Goal: Task Accomplishment & Management: Manage account settings

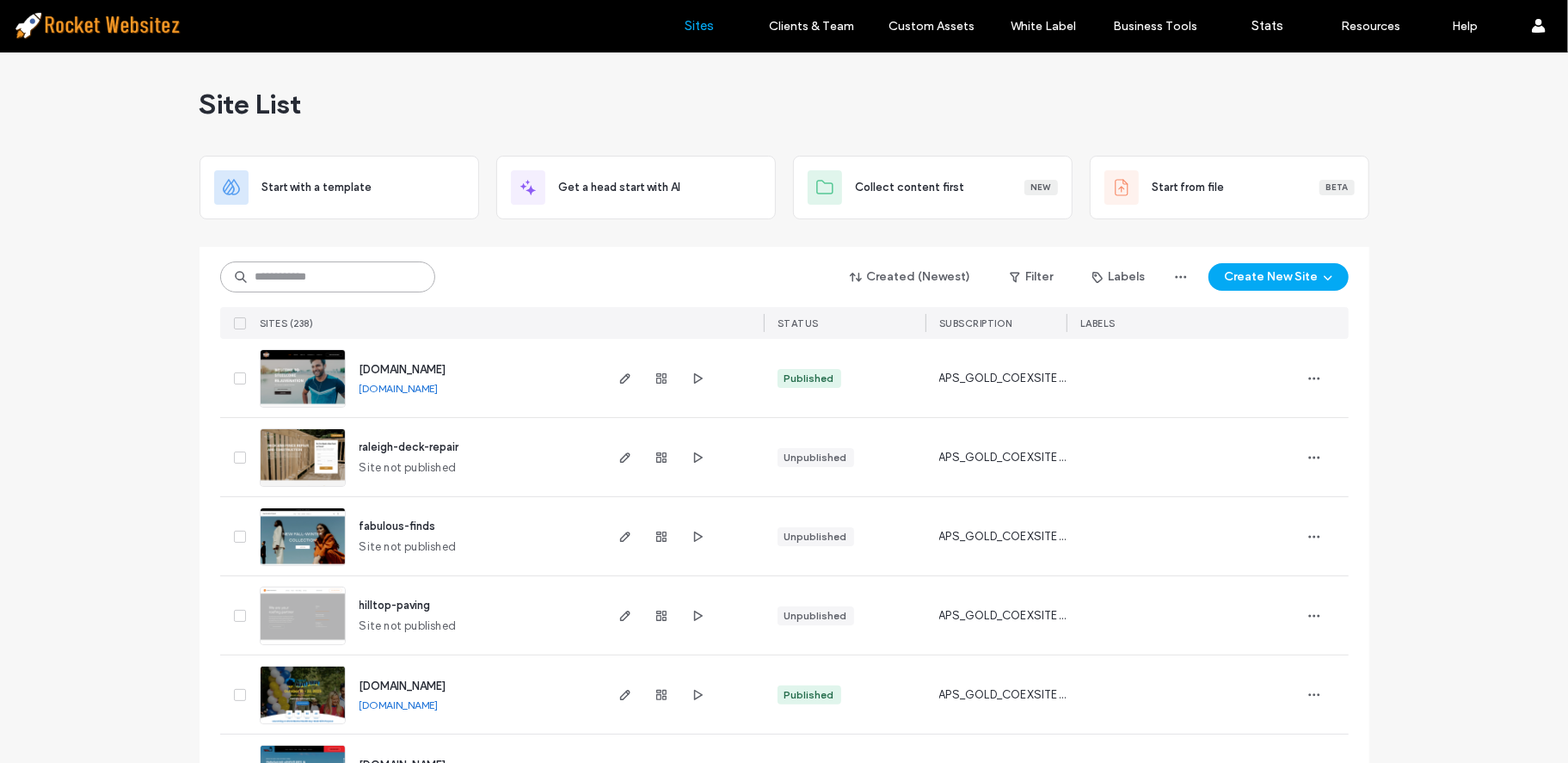
click at [375, 273] on input at bounding box center [327, 277] width 215 height 31
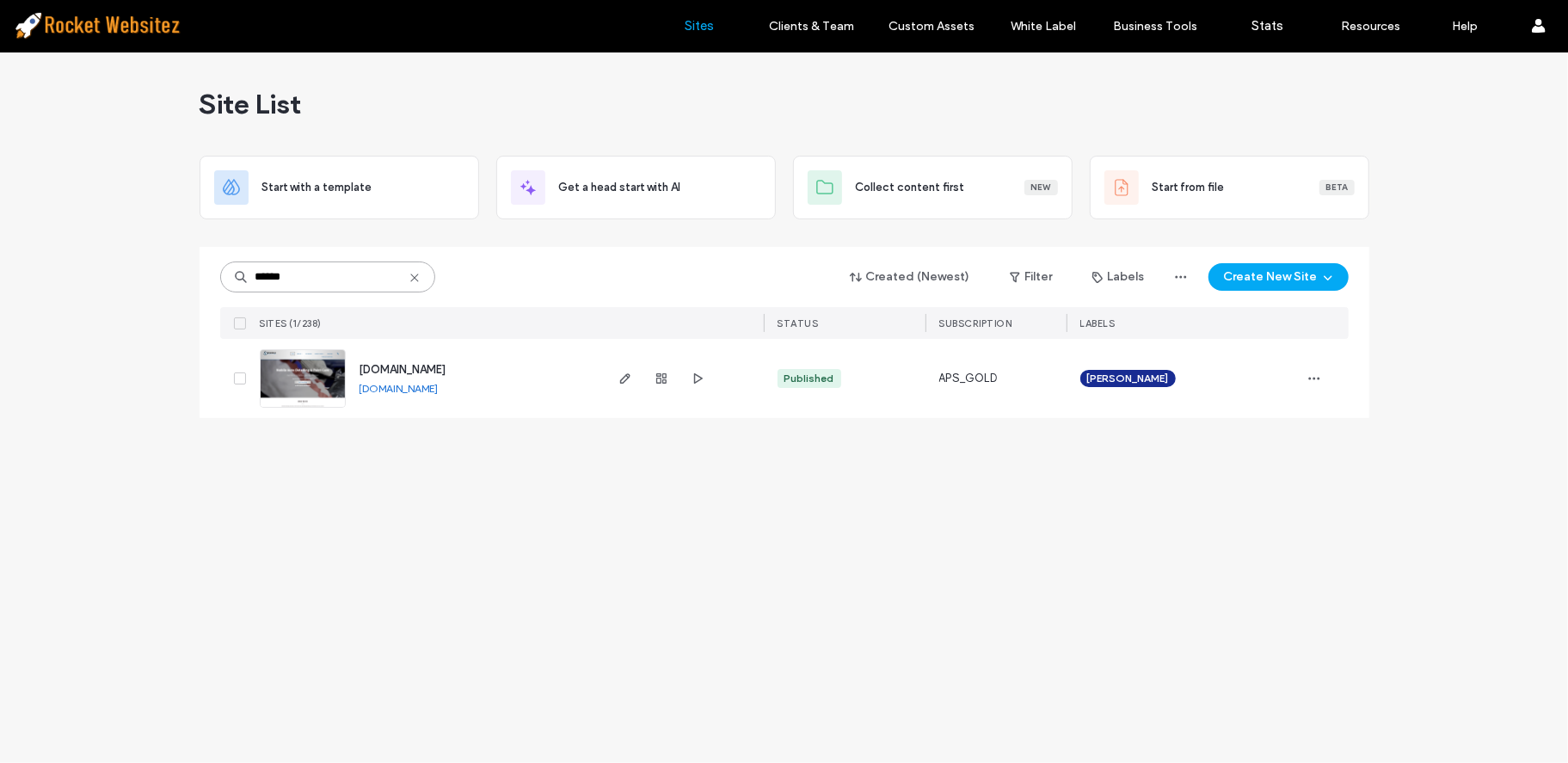
type input "******"
click at [1319, 375] on icon "button" at bounding box center [1314, 378] width 14 height 14
click at [1256, 420] on span "Duplicate Site" at bounding box center [1243, 423] width 74 height 17
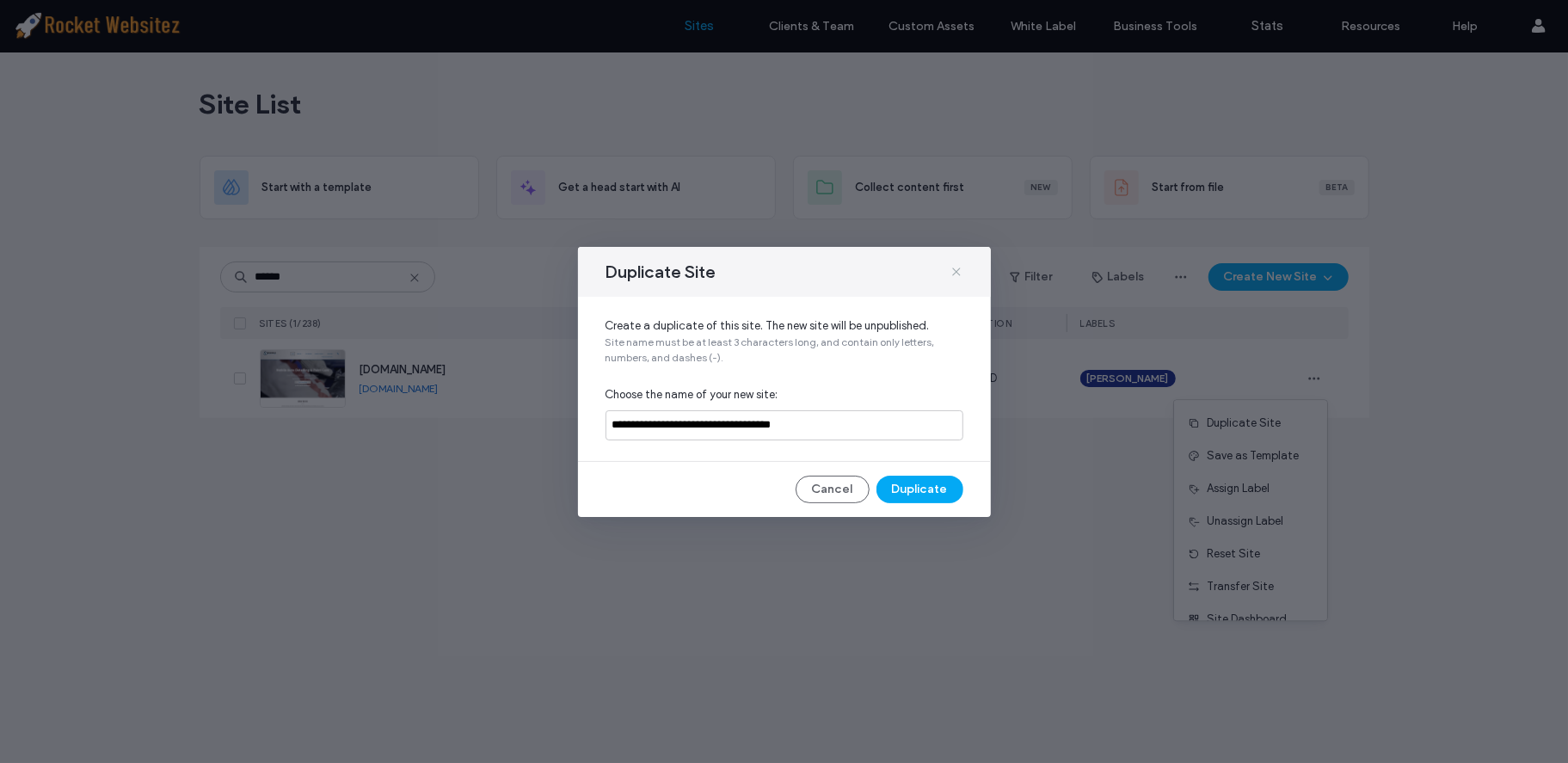
click at [957, 269] on icon at bounding box center [956, 271] width 14 height 14
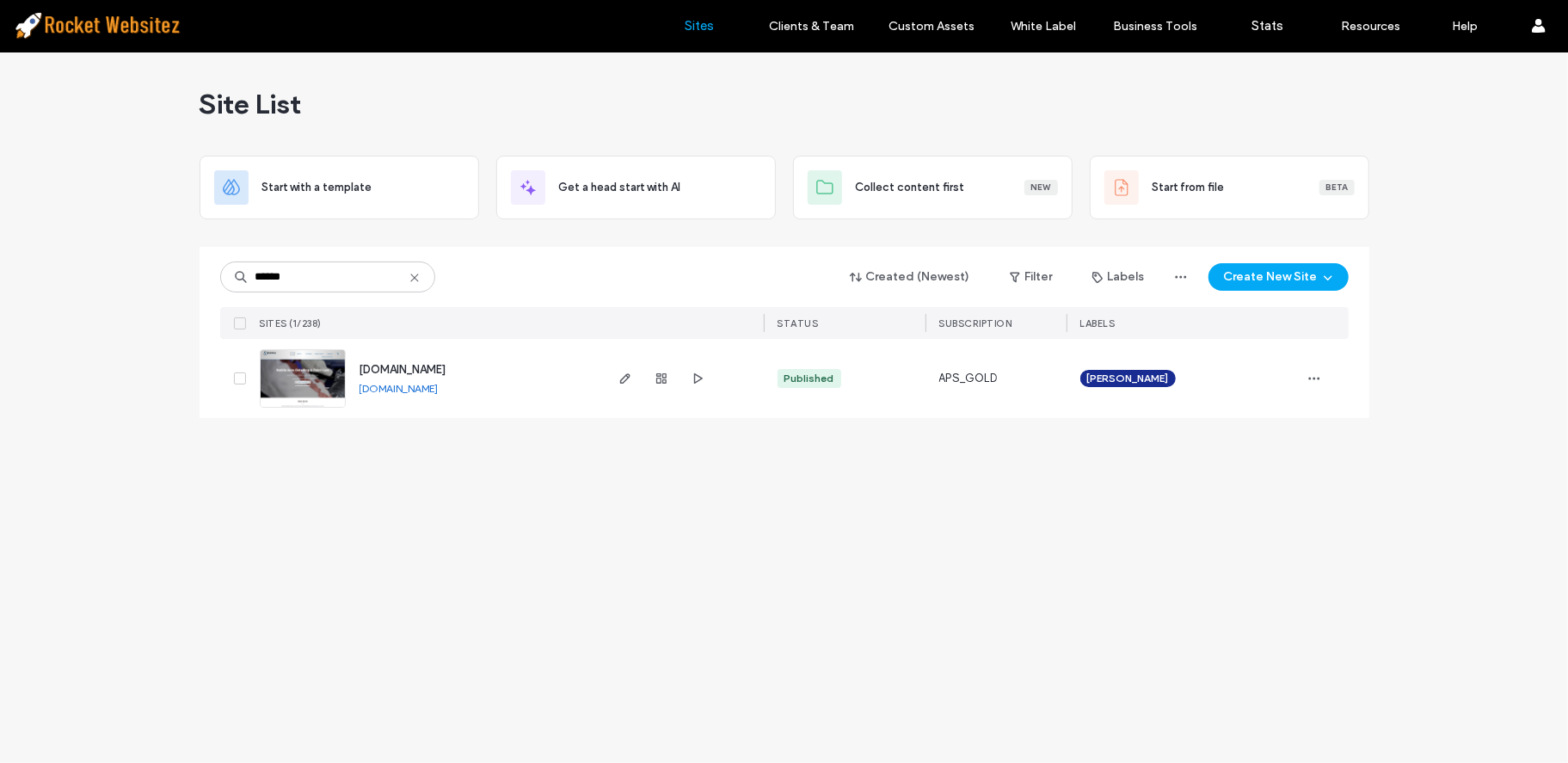
click at [416, 273] on icon at bounding box center [414, 277] width 14 height 14
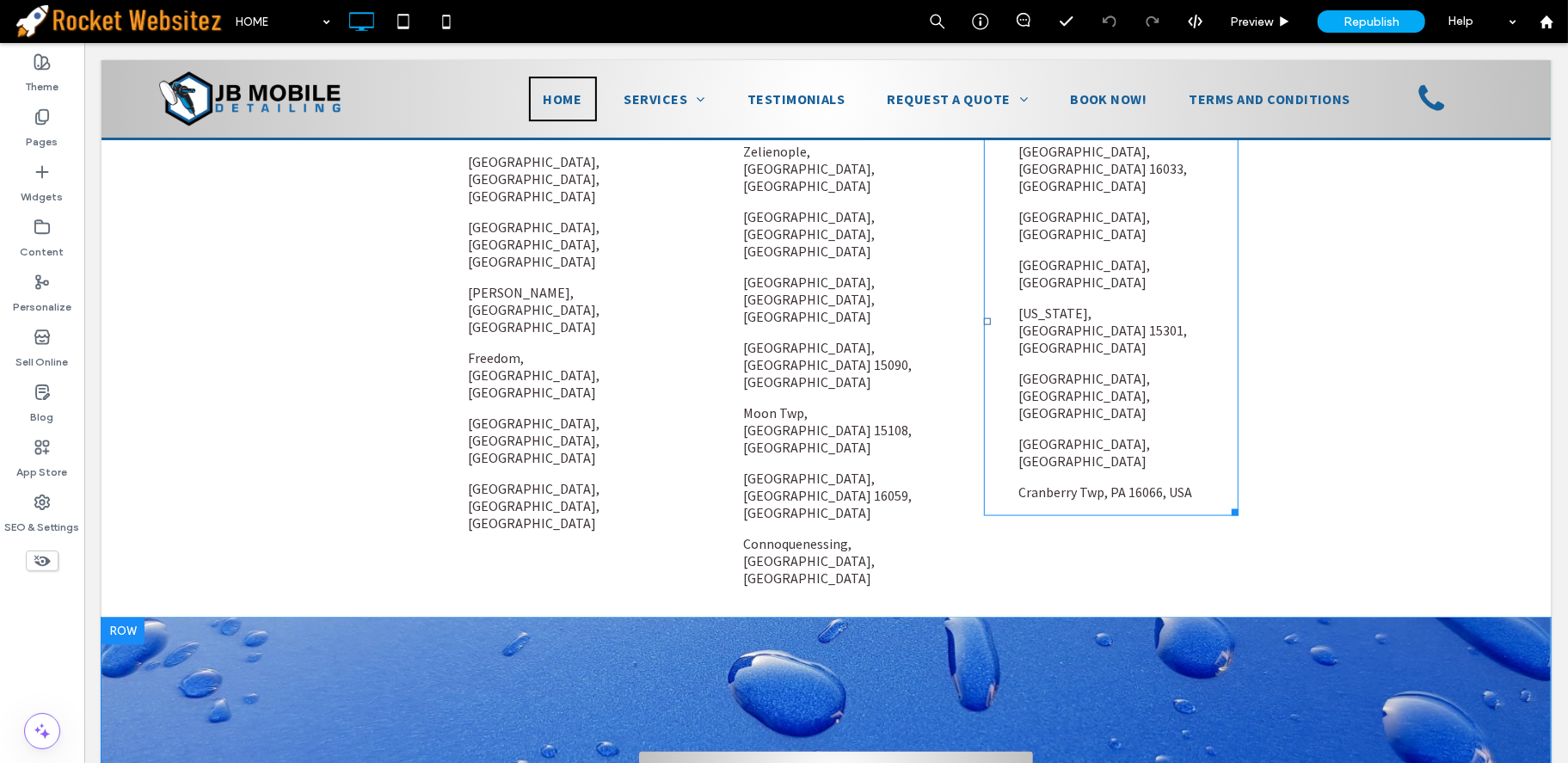
scroll to position [1859, 0]
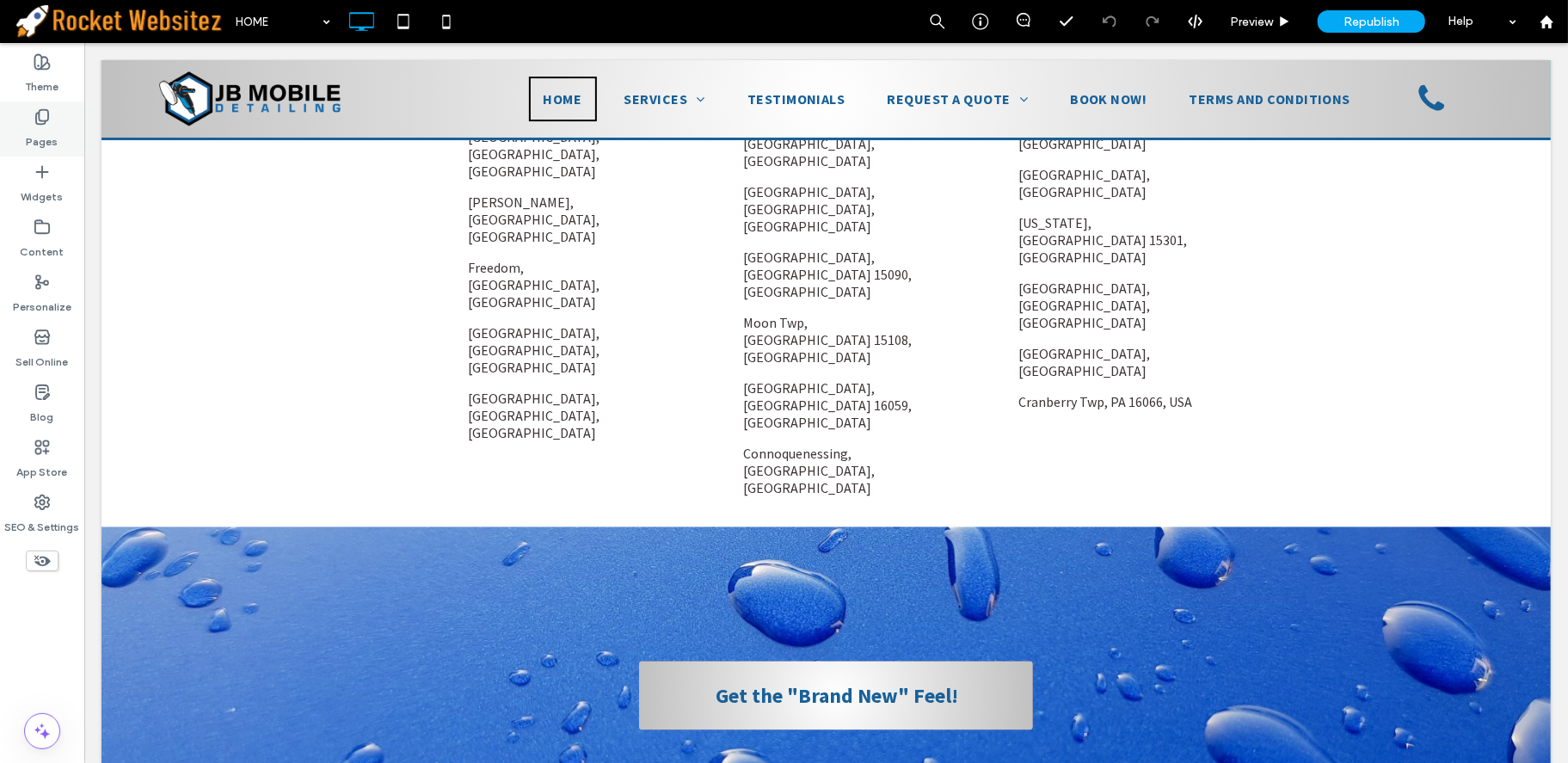
click at [52, 124] on div "Pages" at bounding box center [42, 129] width 84 height 55
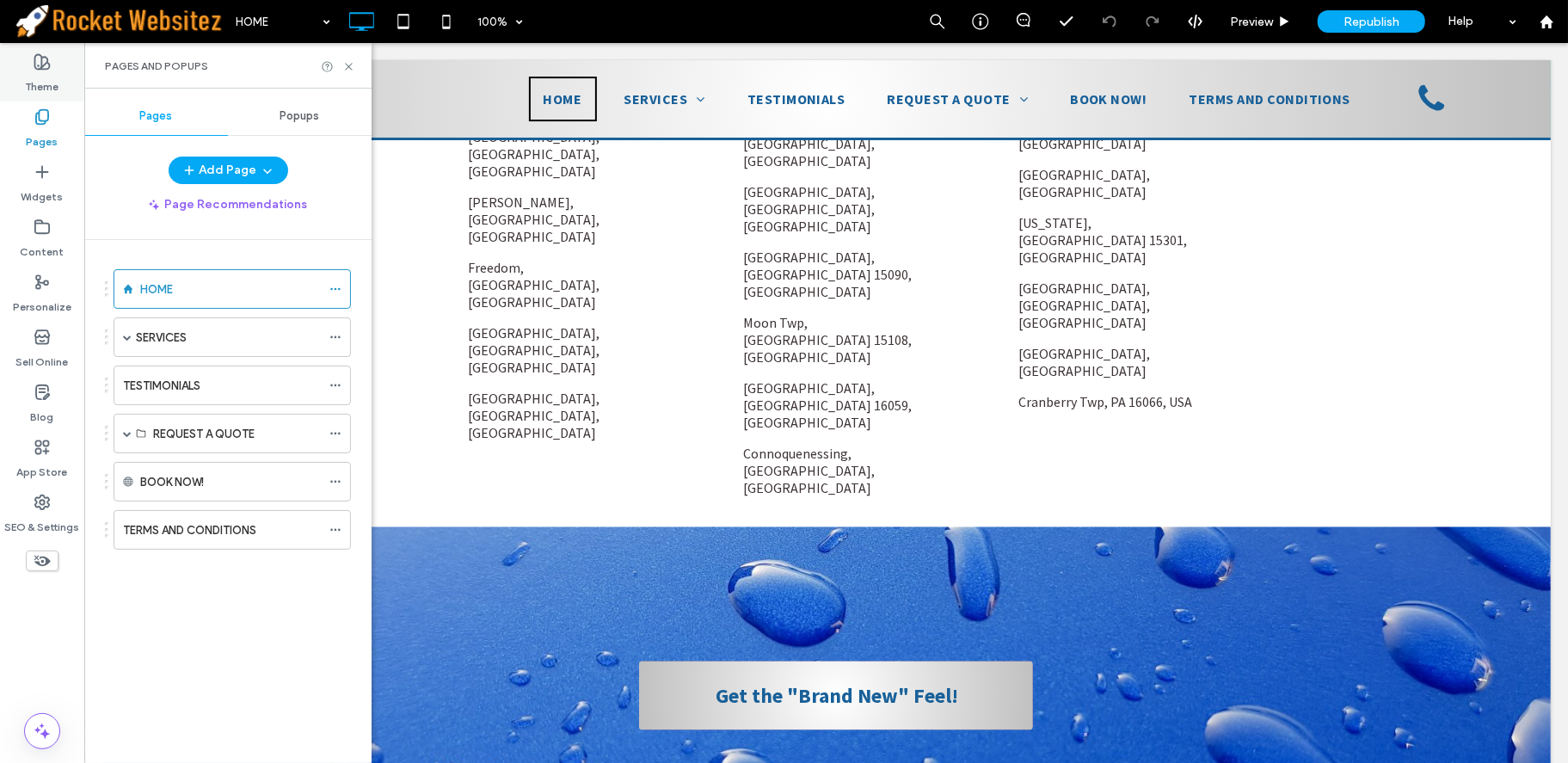
click at [52, 71] on label "Theme" at bounding box center [42, 82] width 34 height 24
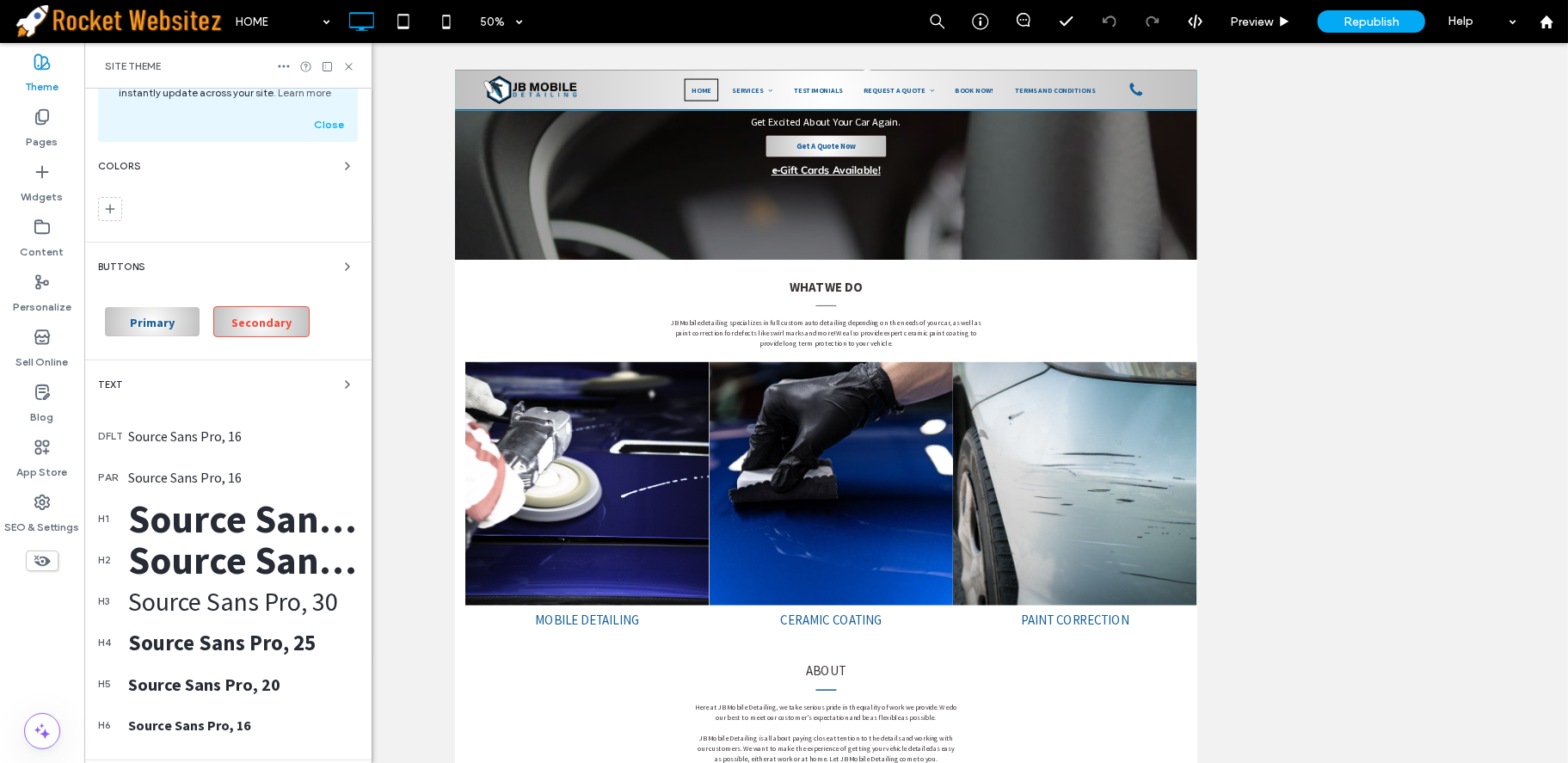
scroll to position [0, 0]
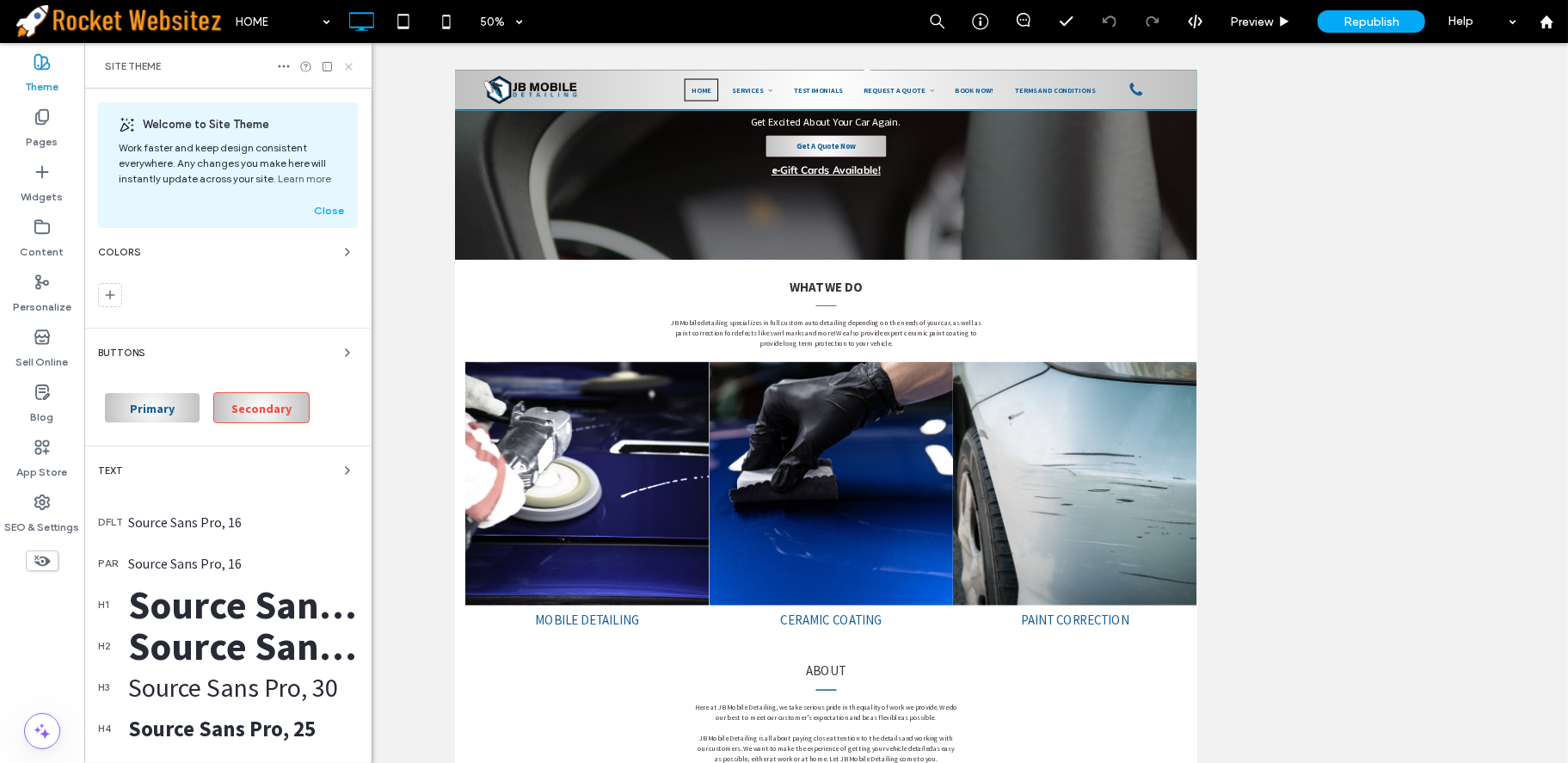
click at [351, 69] on icon at bounding box center [348, 67] width 13 height 13
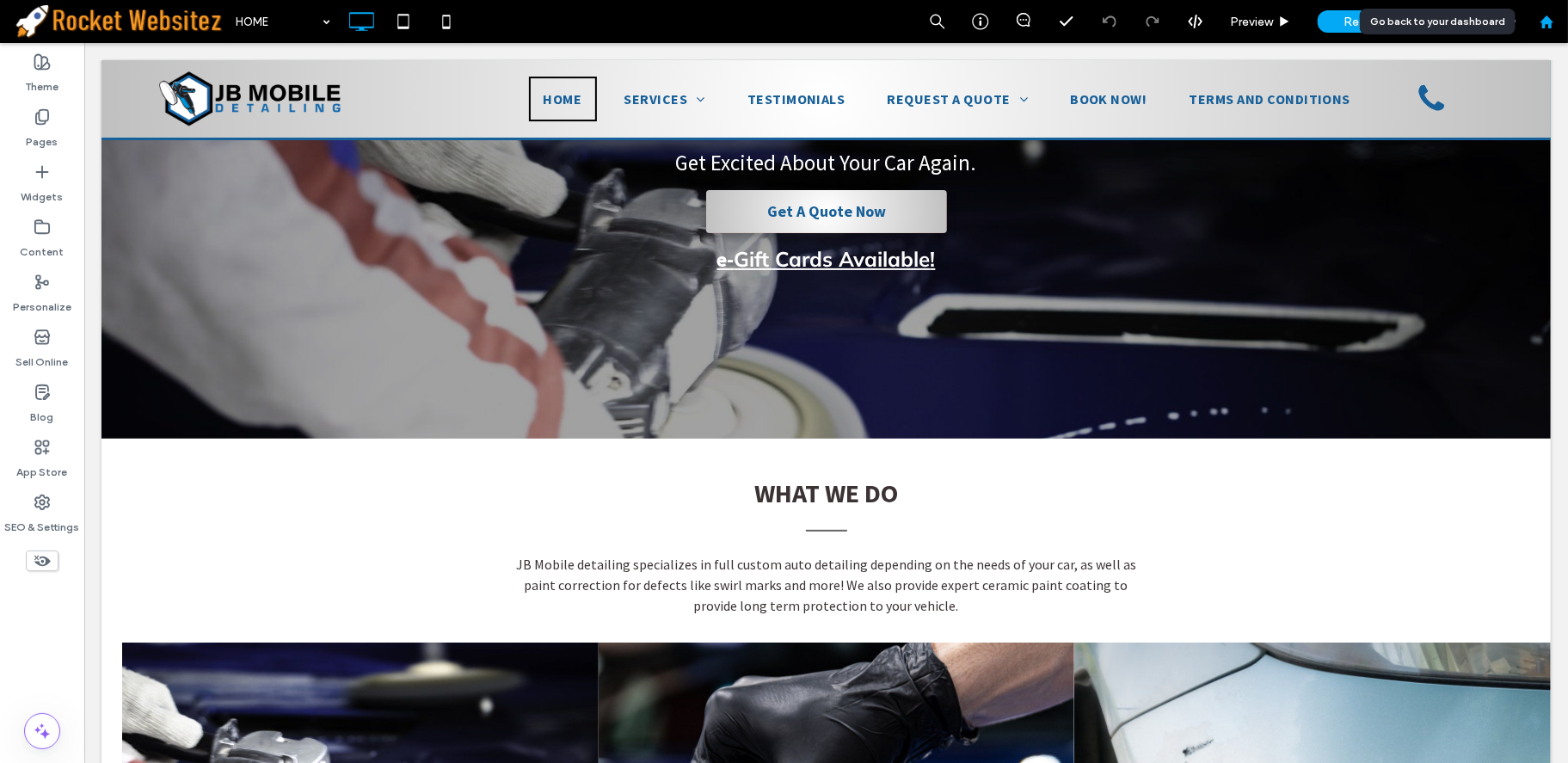
click at [1536, 32] on div at bounding box center [1546, 21] width 43 height 43
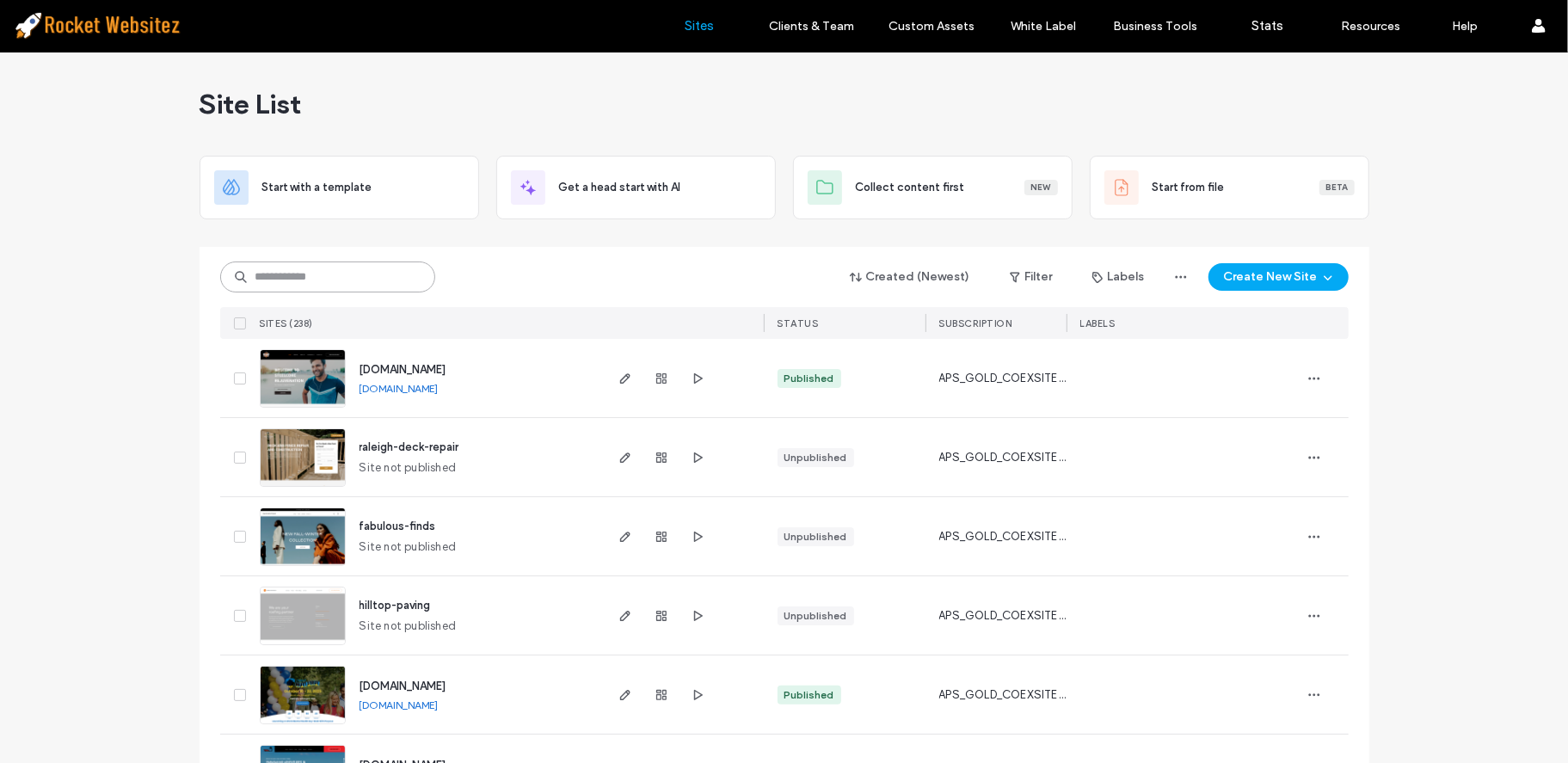
click at [327, 290] on input at bounding box center [327, 277] width 215 height 31
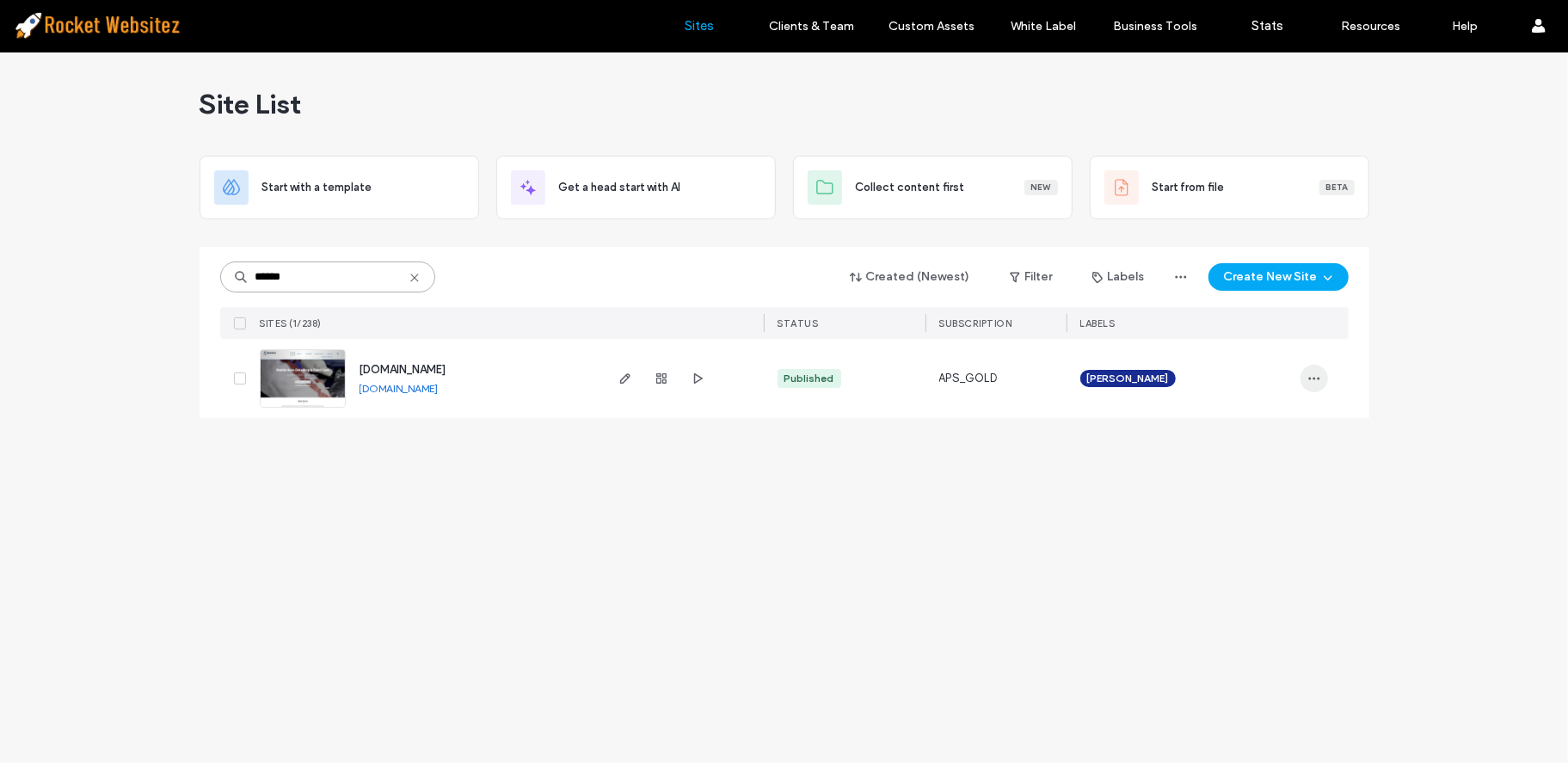
type input "******"
click at [1314, 377] on icon "button" at bounding box center [1314, 378] width 14 height 14
click at [1273, 419] on span "Duplicate Site" at bounding box center [1243, 423] width 74 height 17
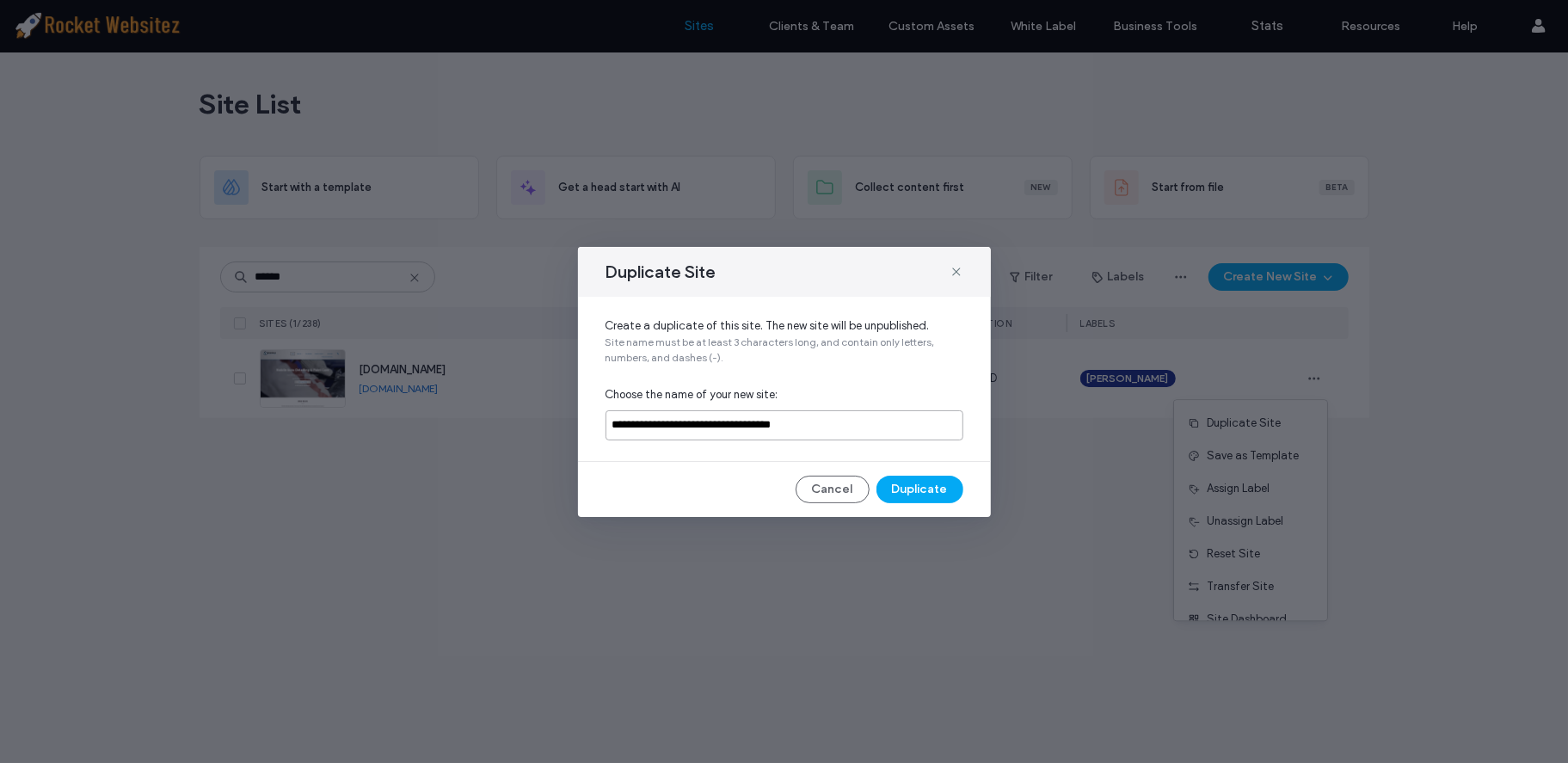
drag, startPoint x: 881, startPoint y: 418, endPoint x: 520, endPoint y: 418, distance: 361.0
click at [520, 418] on div "**********" at bounding box center [784, 382] width 1568 height 763
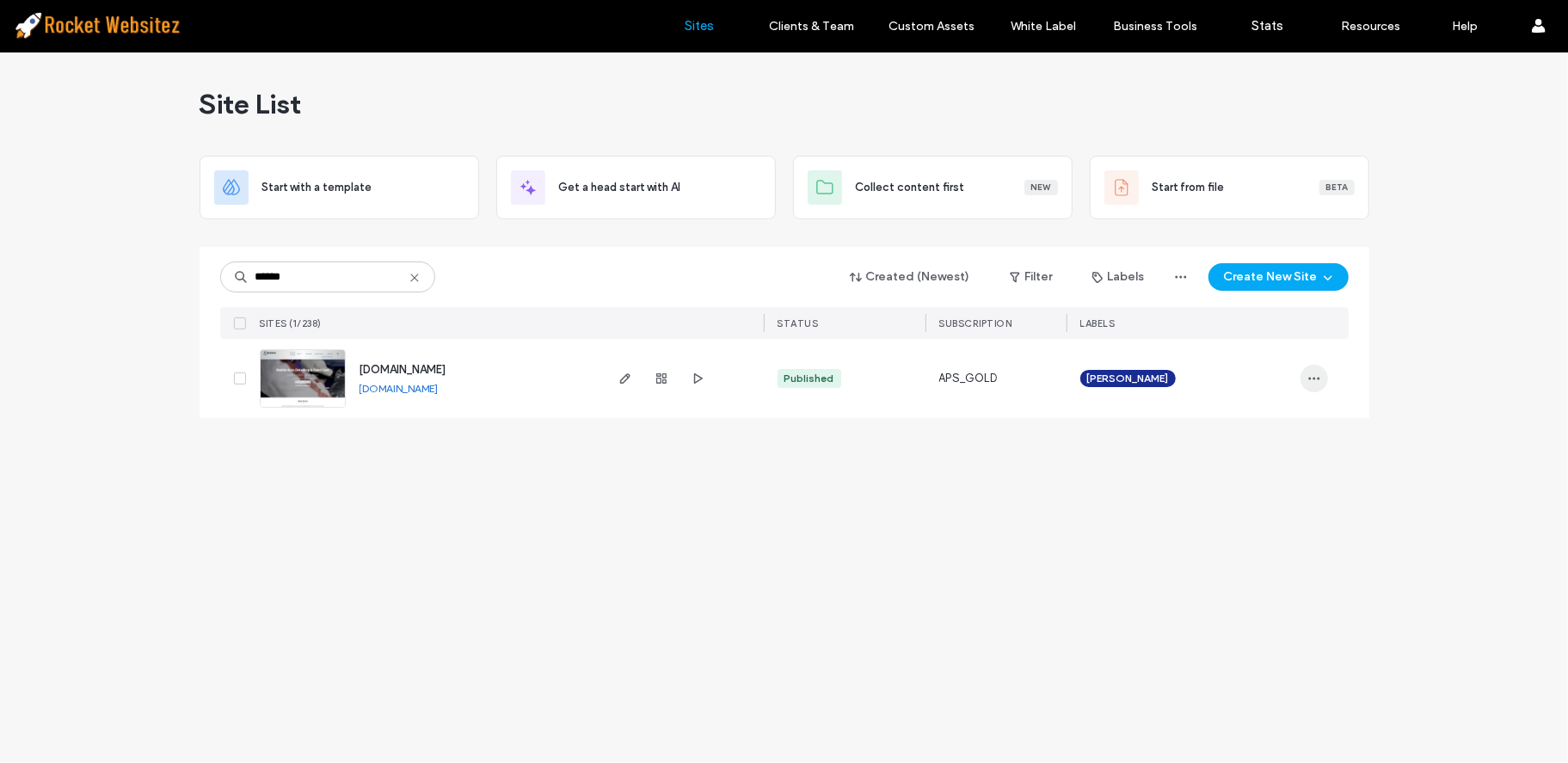
click at [1314, 376] on icon "button" at bounding box center [1314, 378] width 14 height 14
click at [1262, 425] on span "Duplicate Site" at bounding box center [1243, 423] width 74 height 17
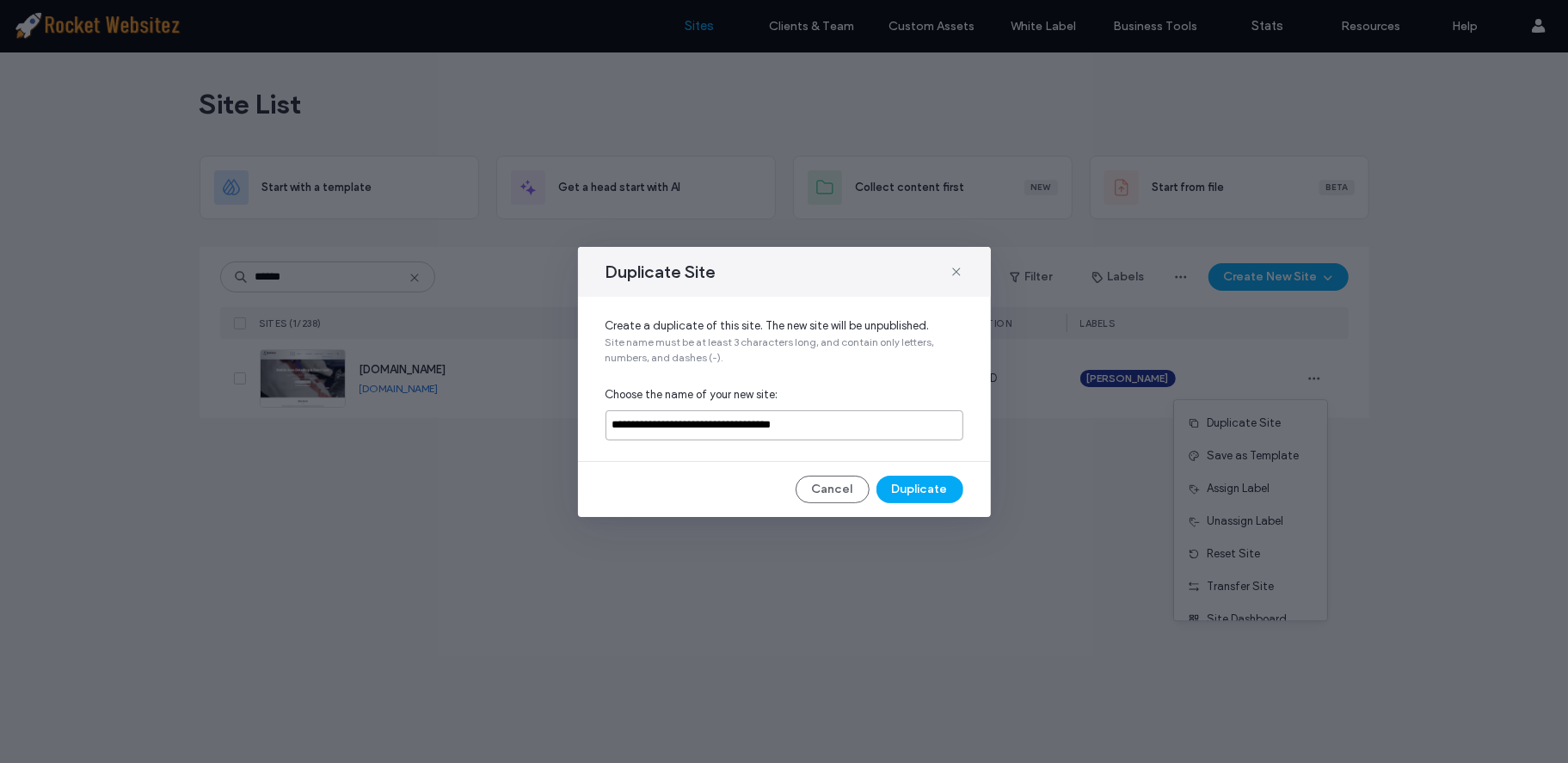
click at [751, 418] on input "**********" at bounding box center [784, 425] width 358 height 30
paste input
type input "**********"
click at [927, 488] on button "Duplicate" at bounding box center [919, 489] width 87 height 27
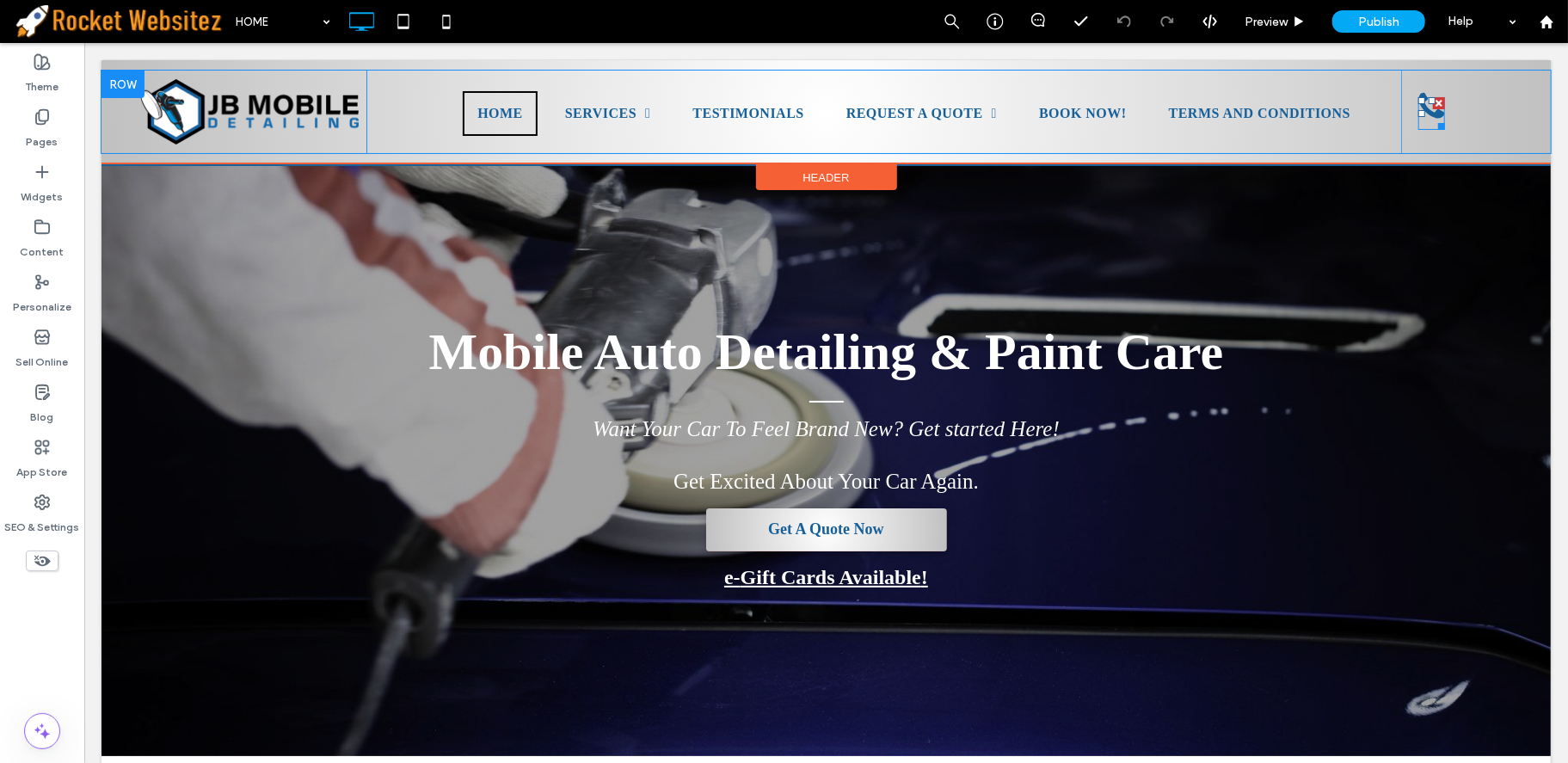
click at [1419, 109] on icon at bounding box center [1430, 106] width 26 height 33
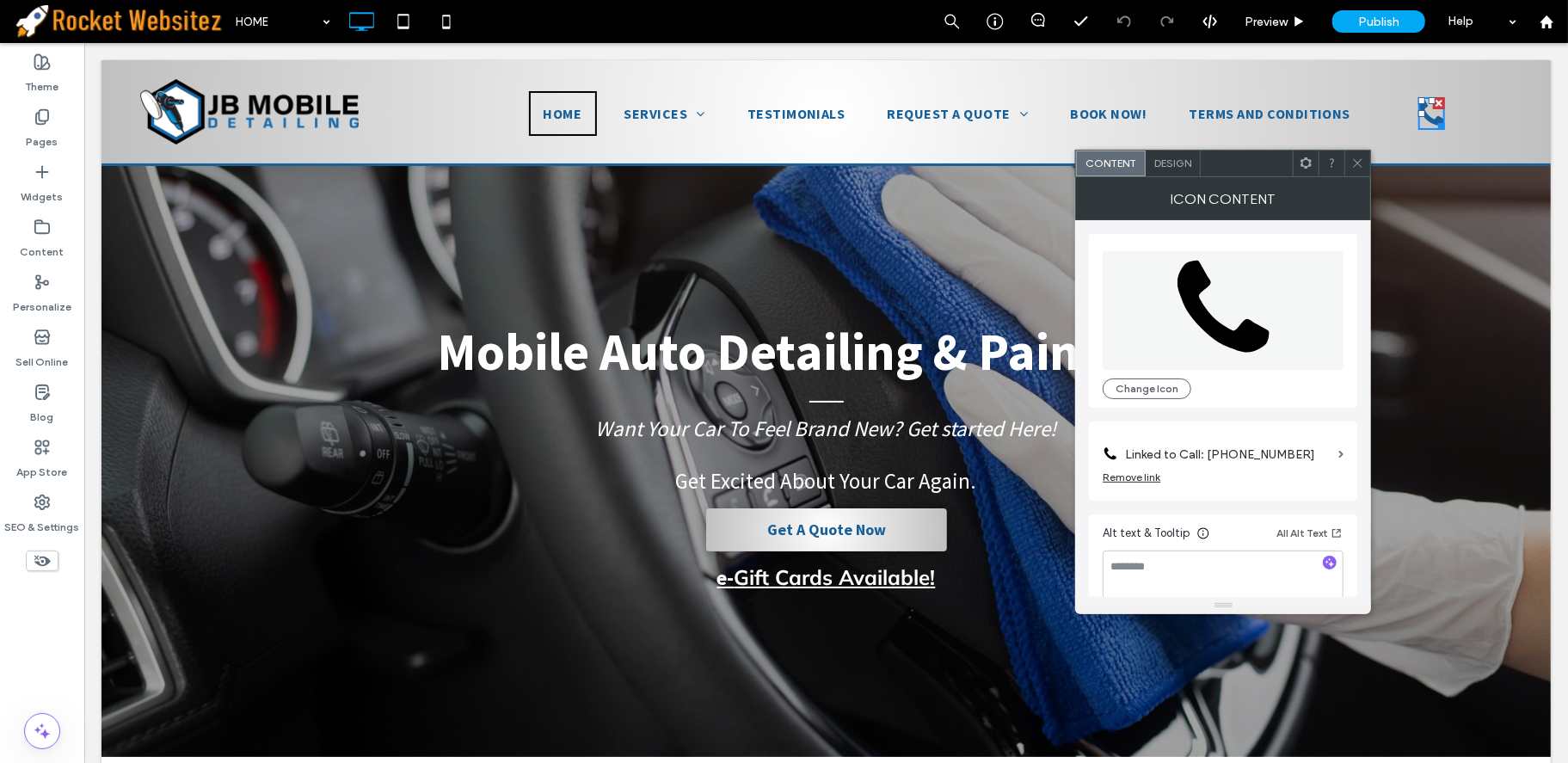
click at [1173, 459] on label "Linked to Call: (845) 321-0453" at bounding box center [1228, 455] width 206 height 32
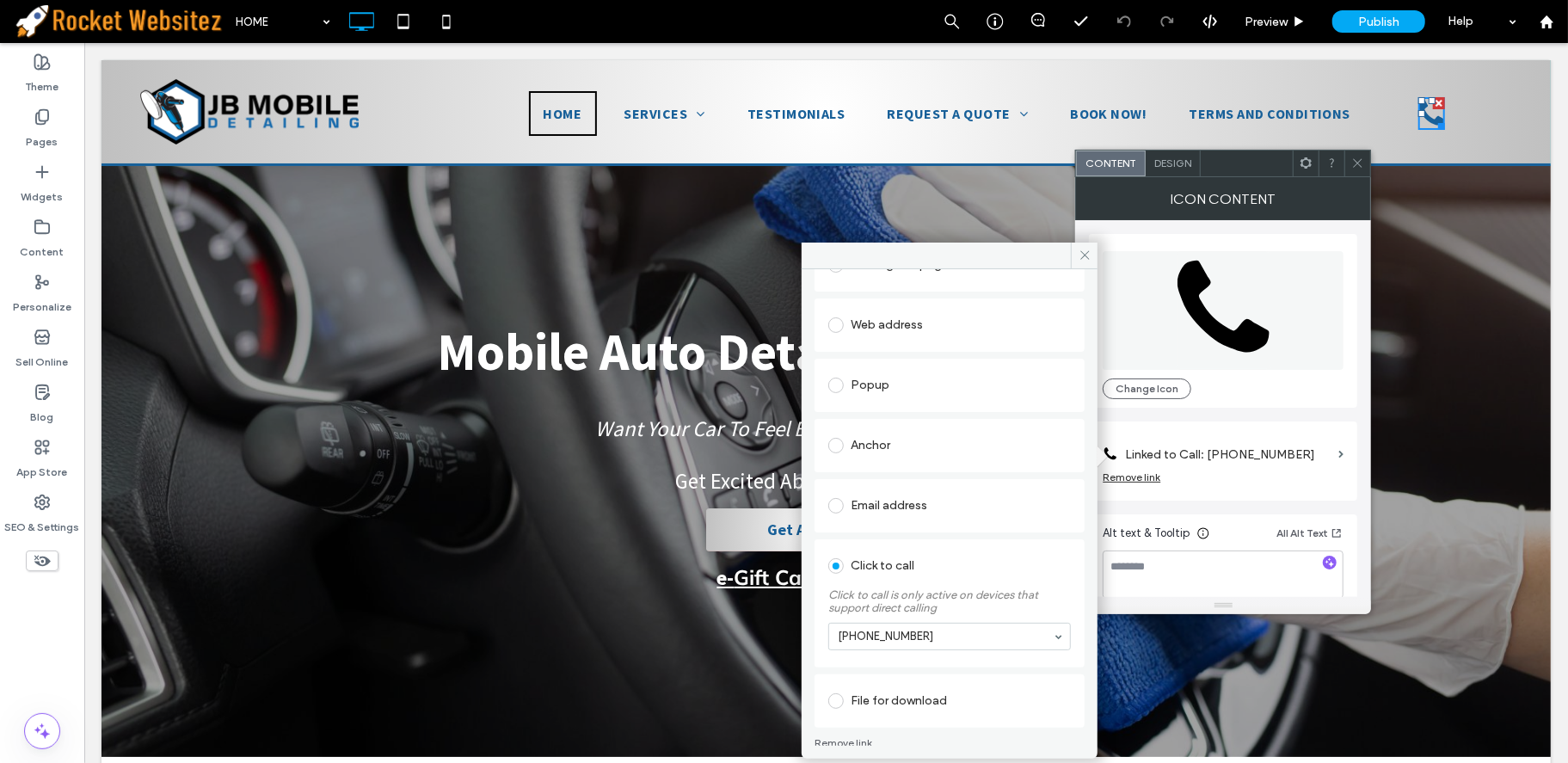
scroll to position [133, 0]
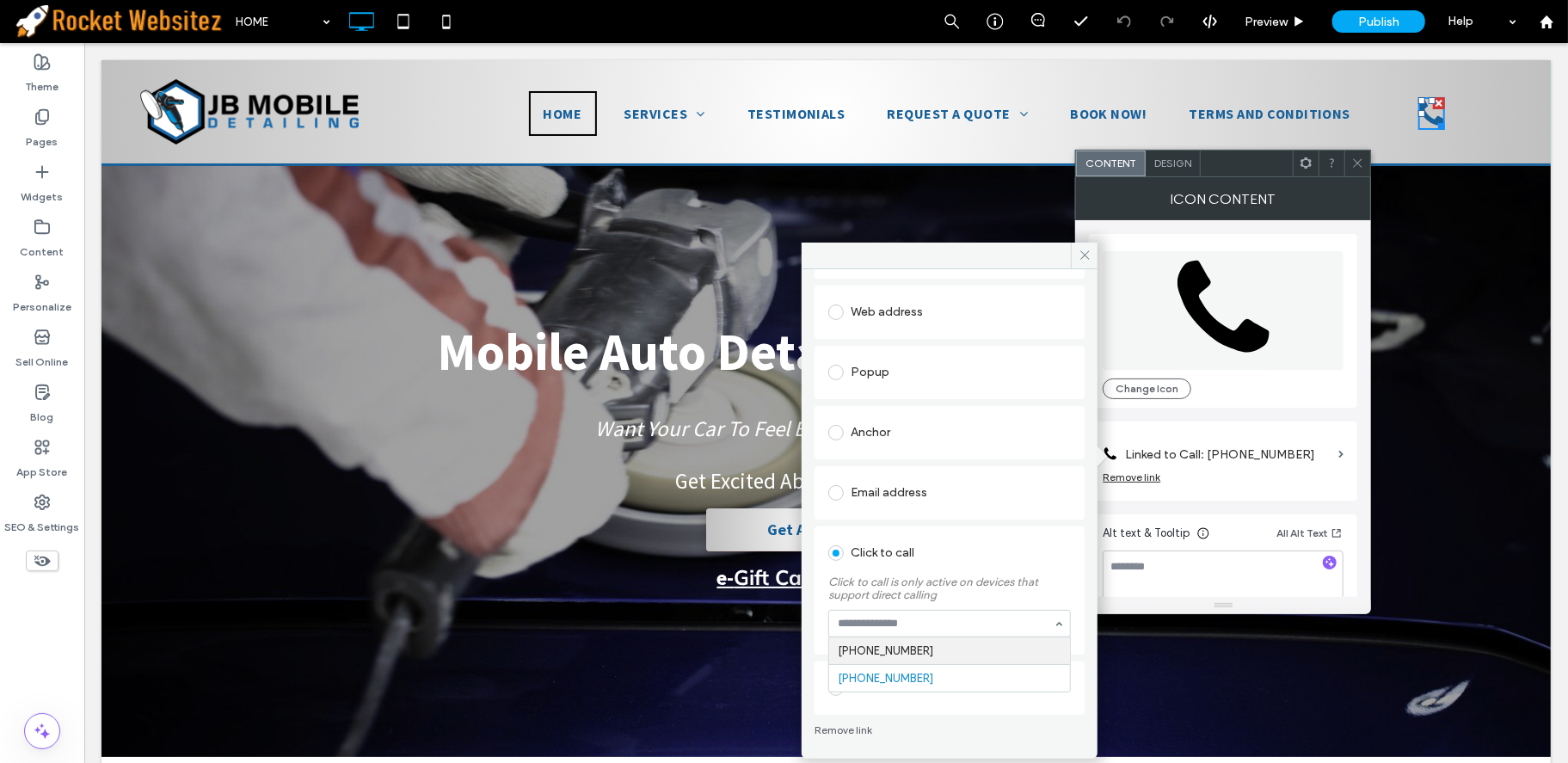
click at [897, 618] on input at bounding box center [945, 623] width 215 height 12
paste input "**********"
type input "**********"
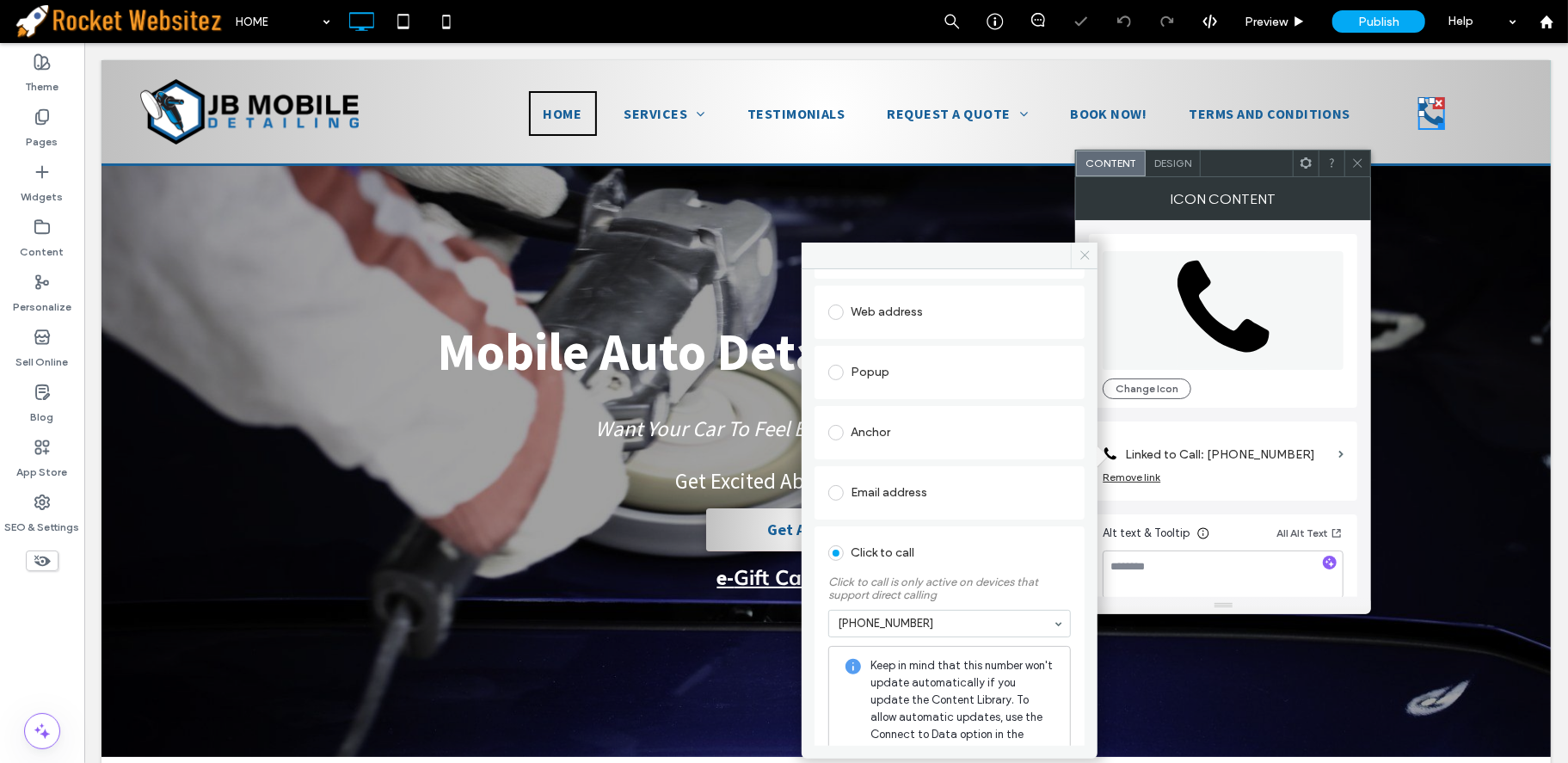
click at [1080, 251] on use at bounding box center [1084, 255] width 8 height 8
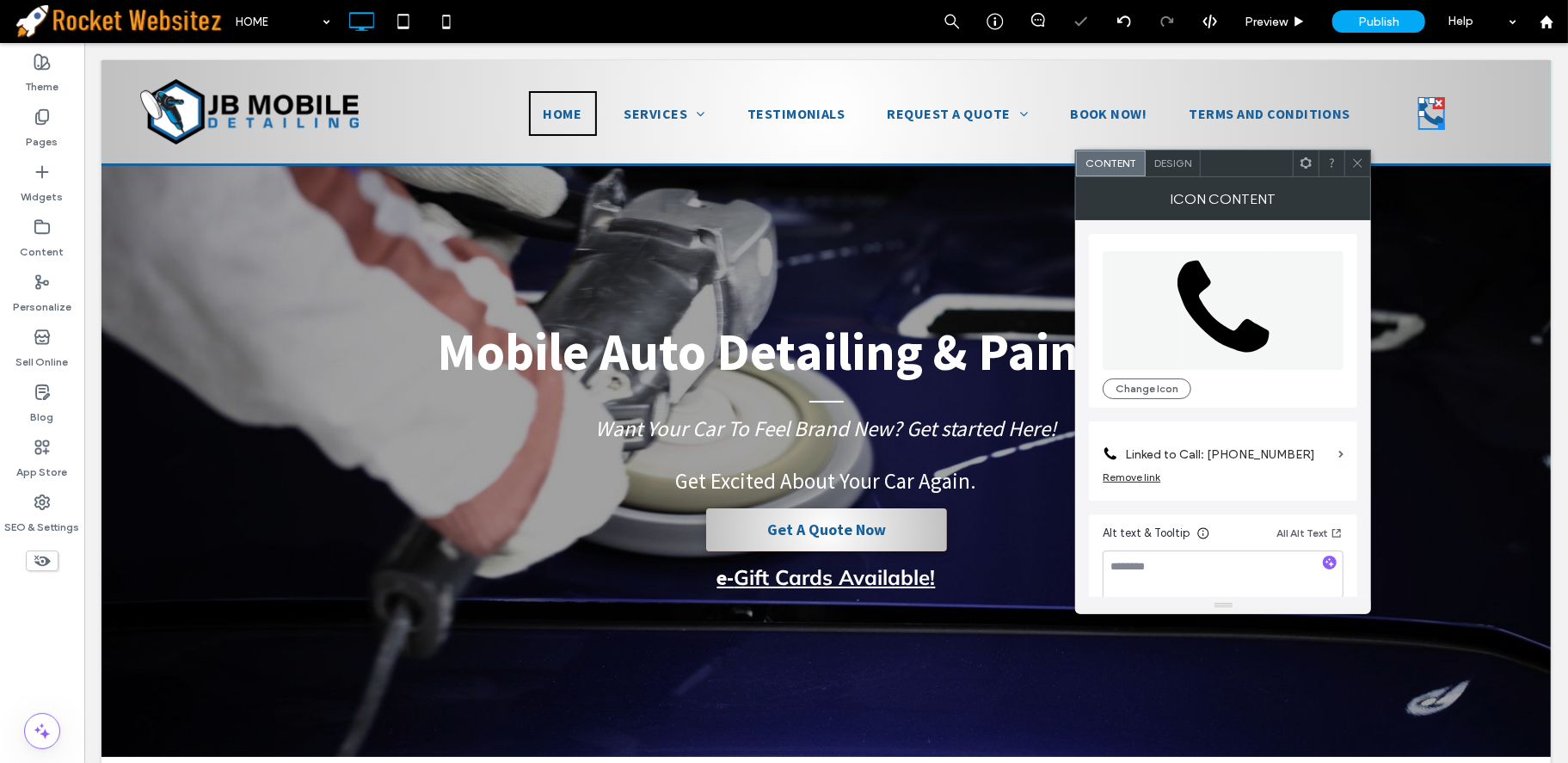
click at [1360, 171] on span at bounding box center [1357, 163] width 13 height 26
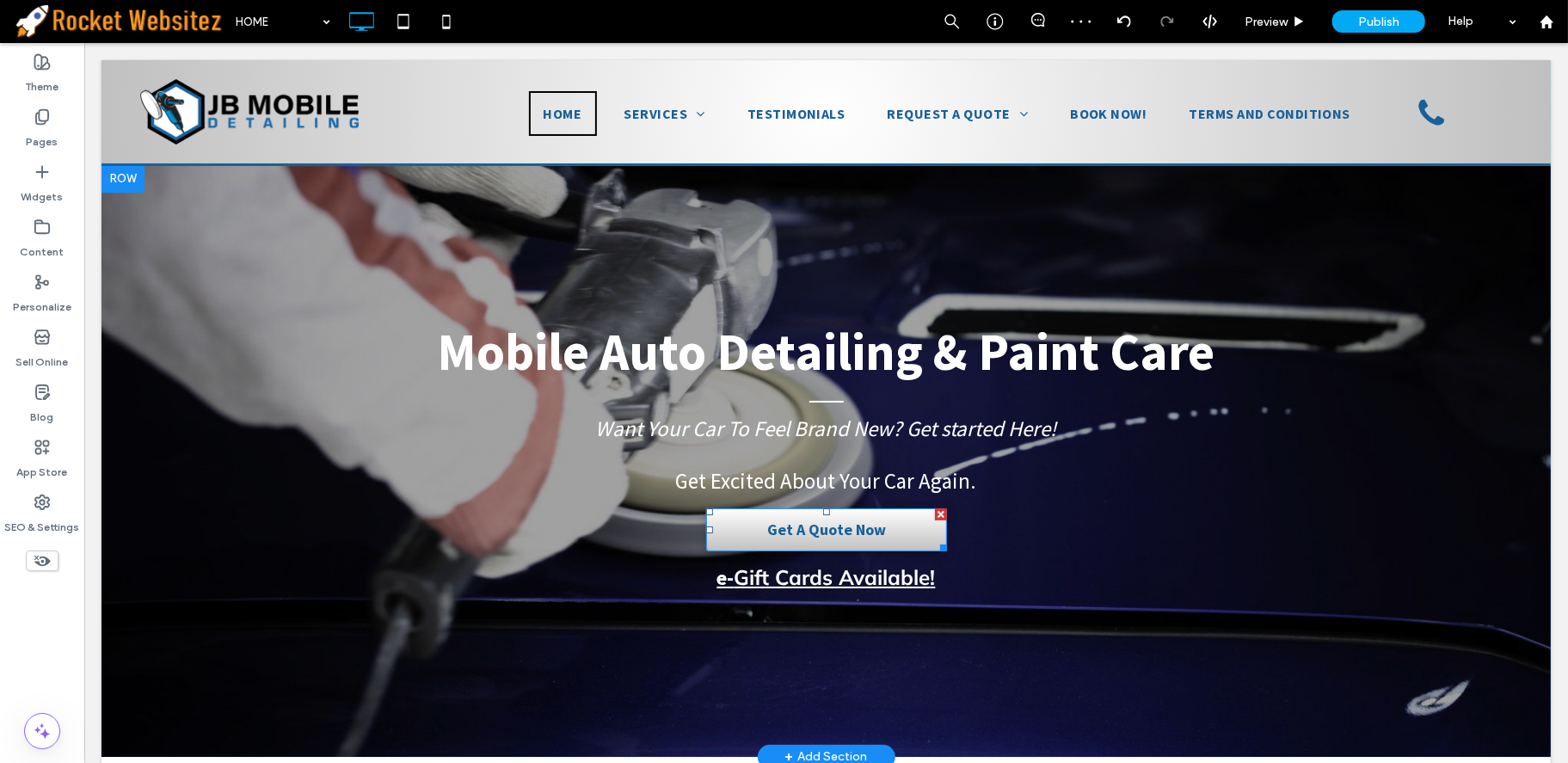
click at [836, 542] on span "Get A Quote Now" at bounding box center [826, 528] width 130 height 37
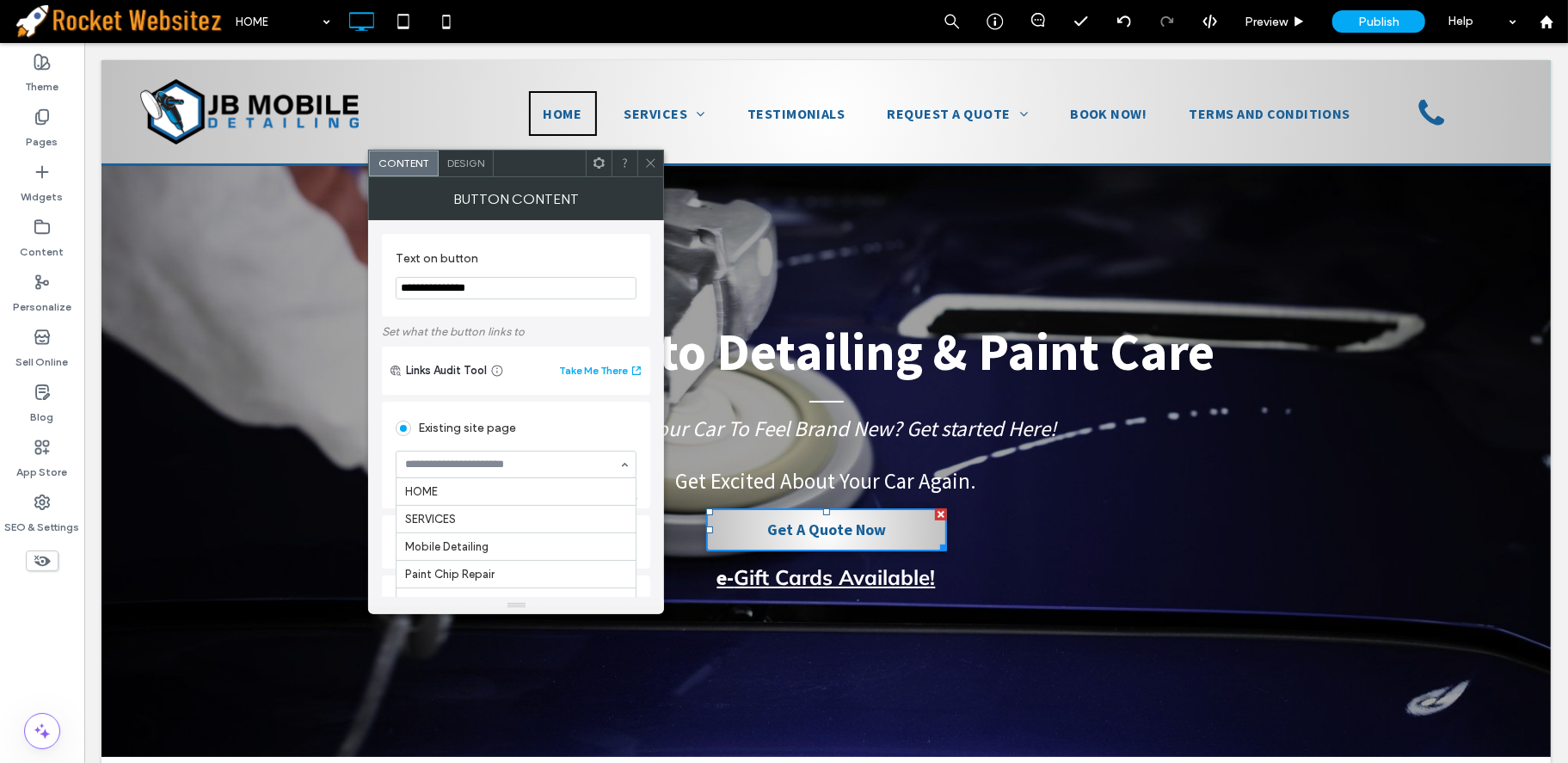
scroll to position [166, 0]
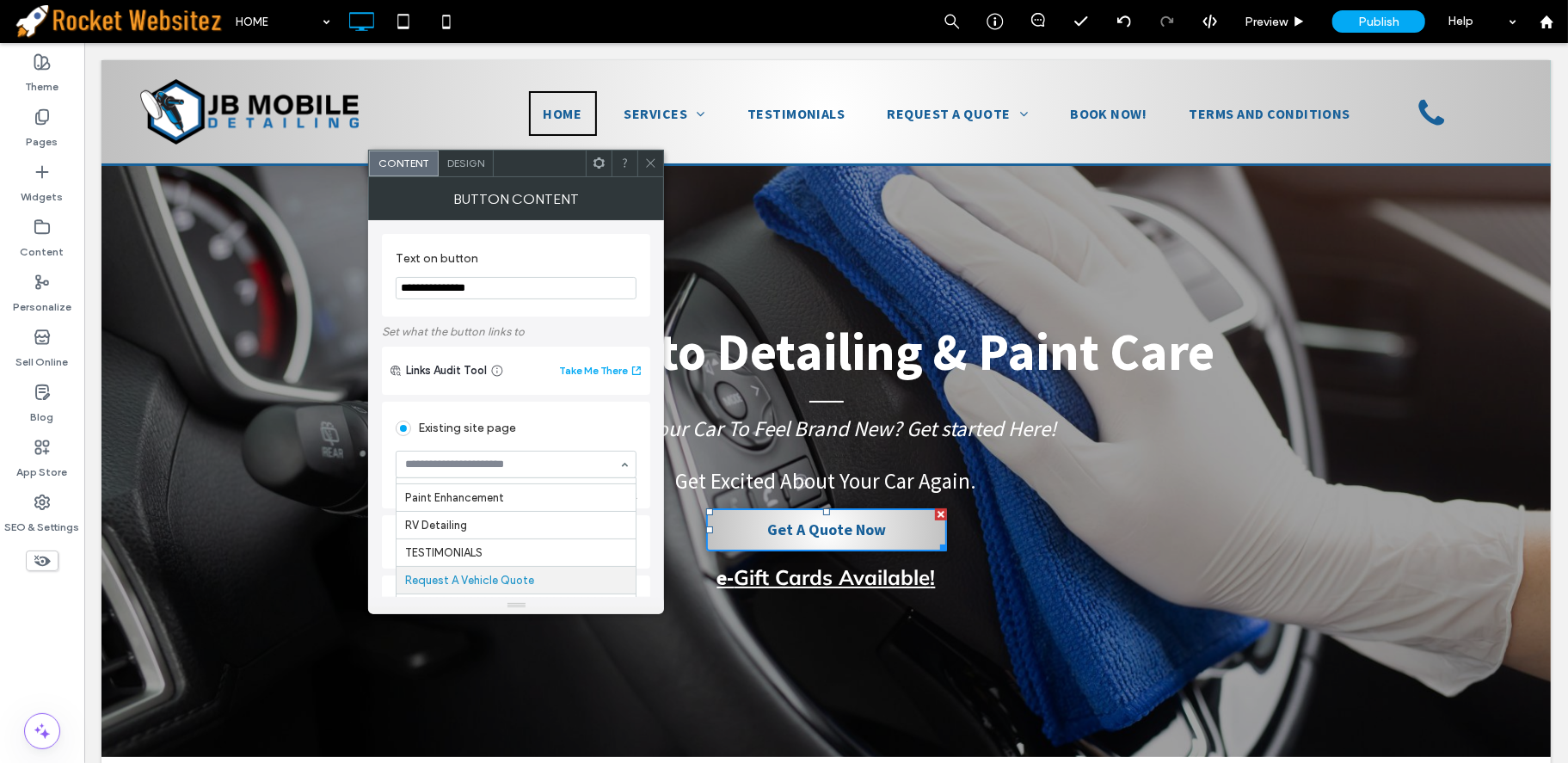
click at [652, 166] on icon at bounding box center [650, 163] width 13 height 13
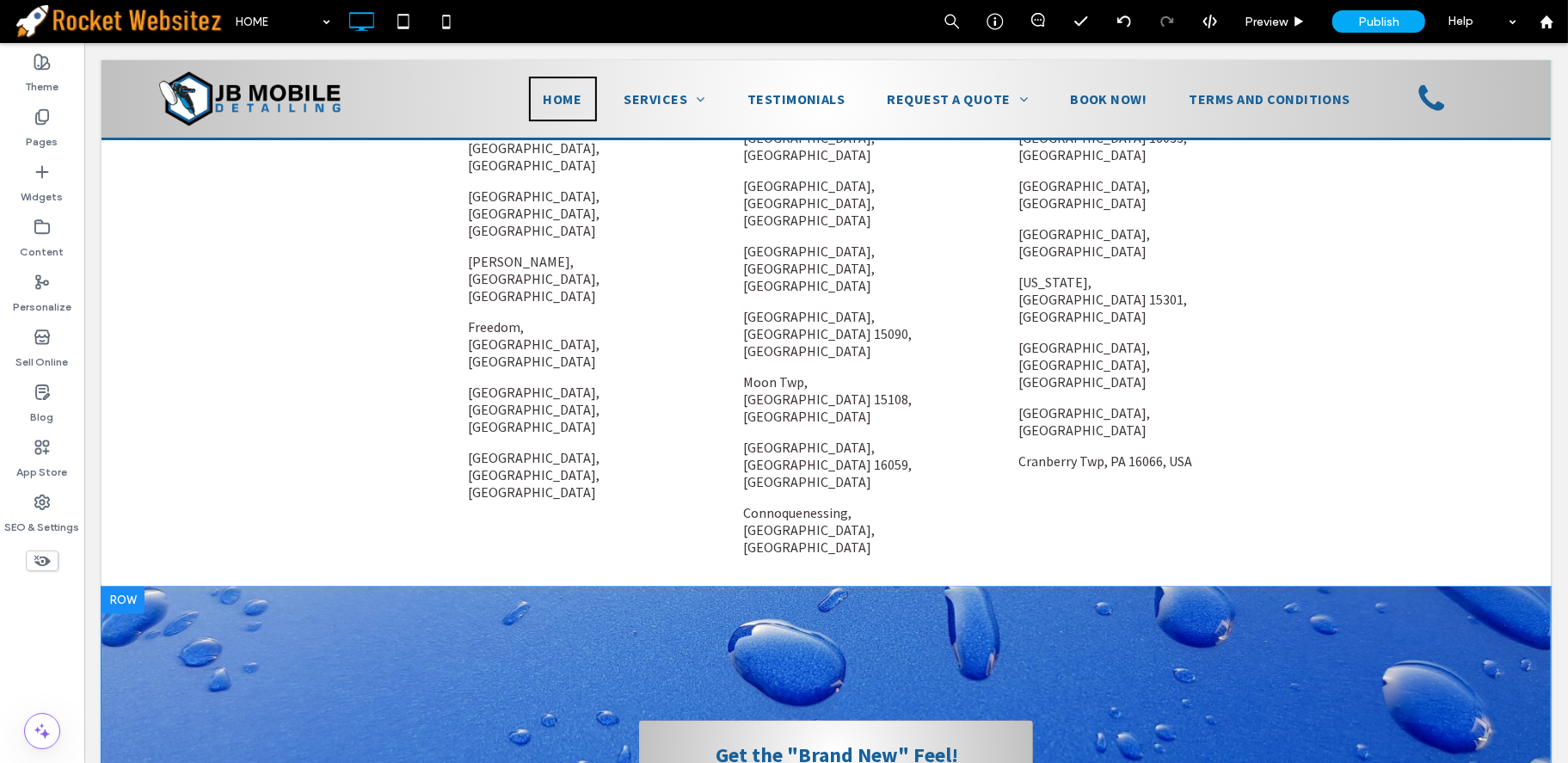
scroll to position [1859, 0]
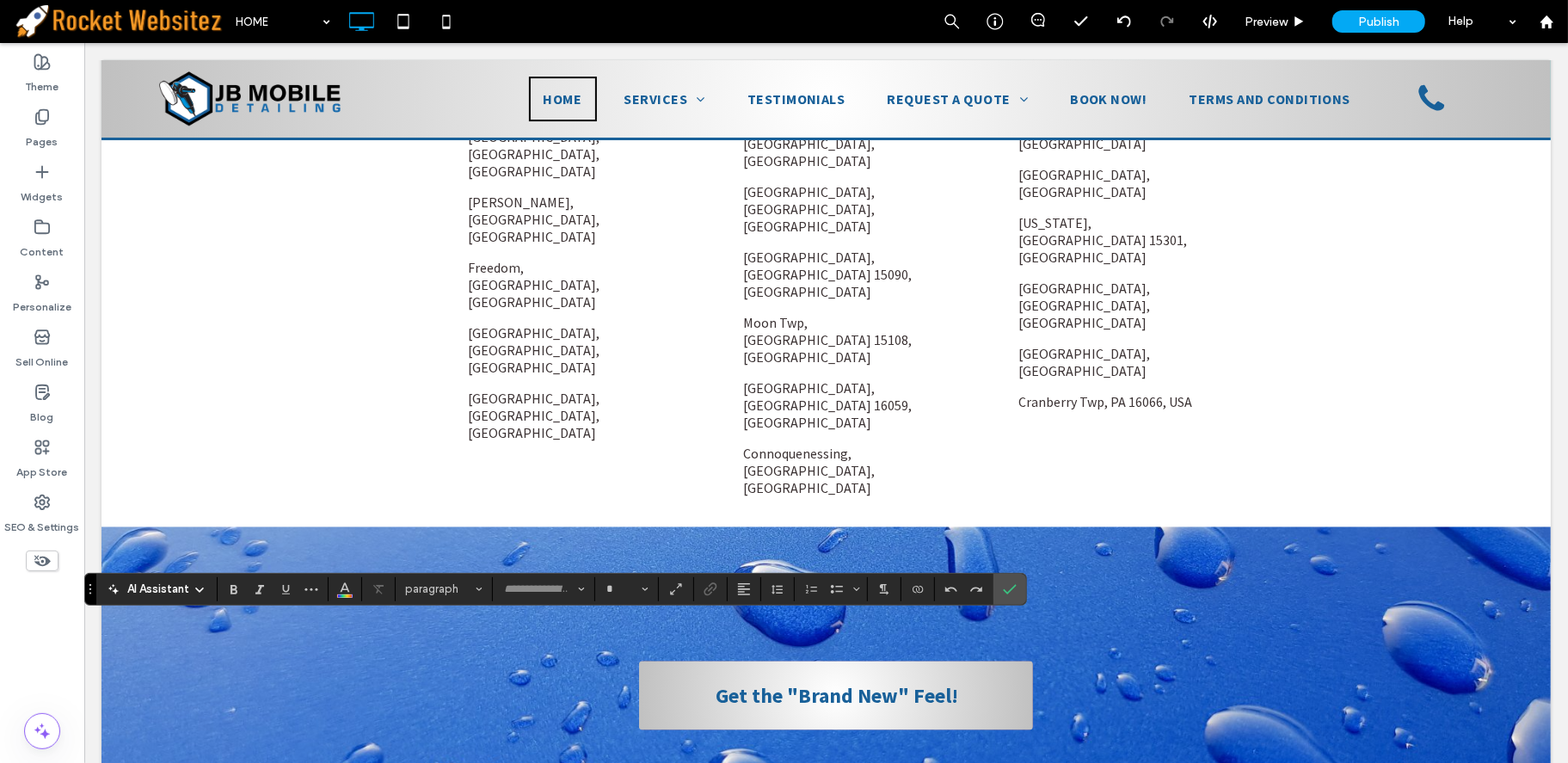
type input "**********"
type input "**"
drag, startPoint x: 547, startPoint y: 645, endPoint x: 469, endPoint y: 648, distance: 78.1
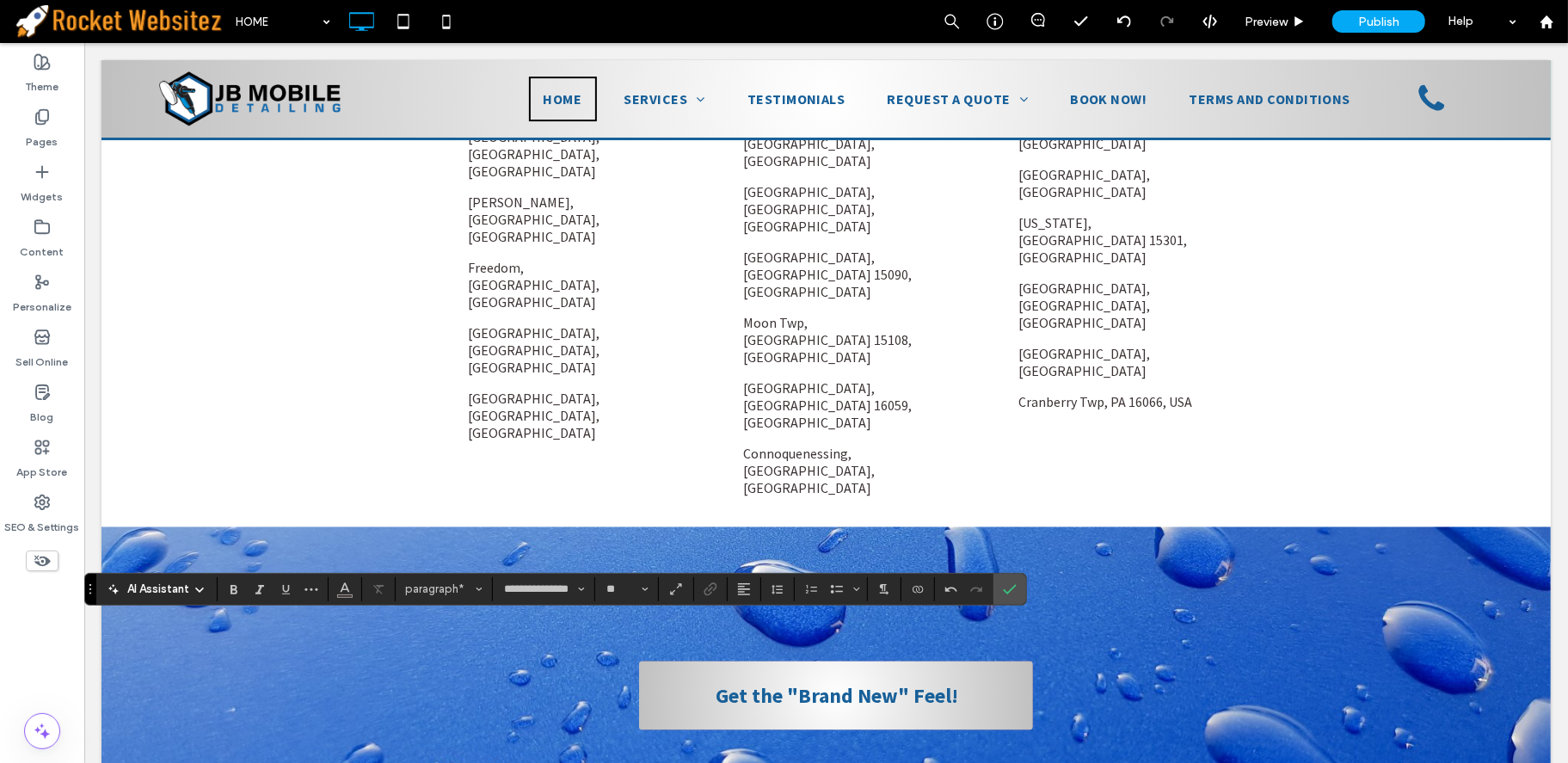
drag, startPoint x: 558, startPoint y: 664, endPoint x: 380, endPoint y: 664, distance: 178.0
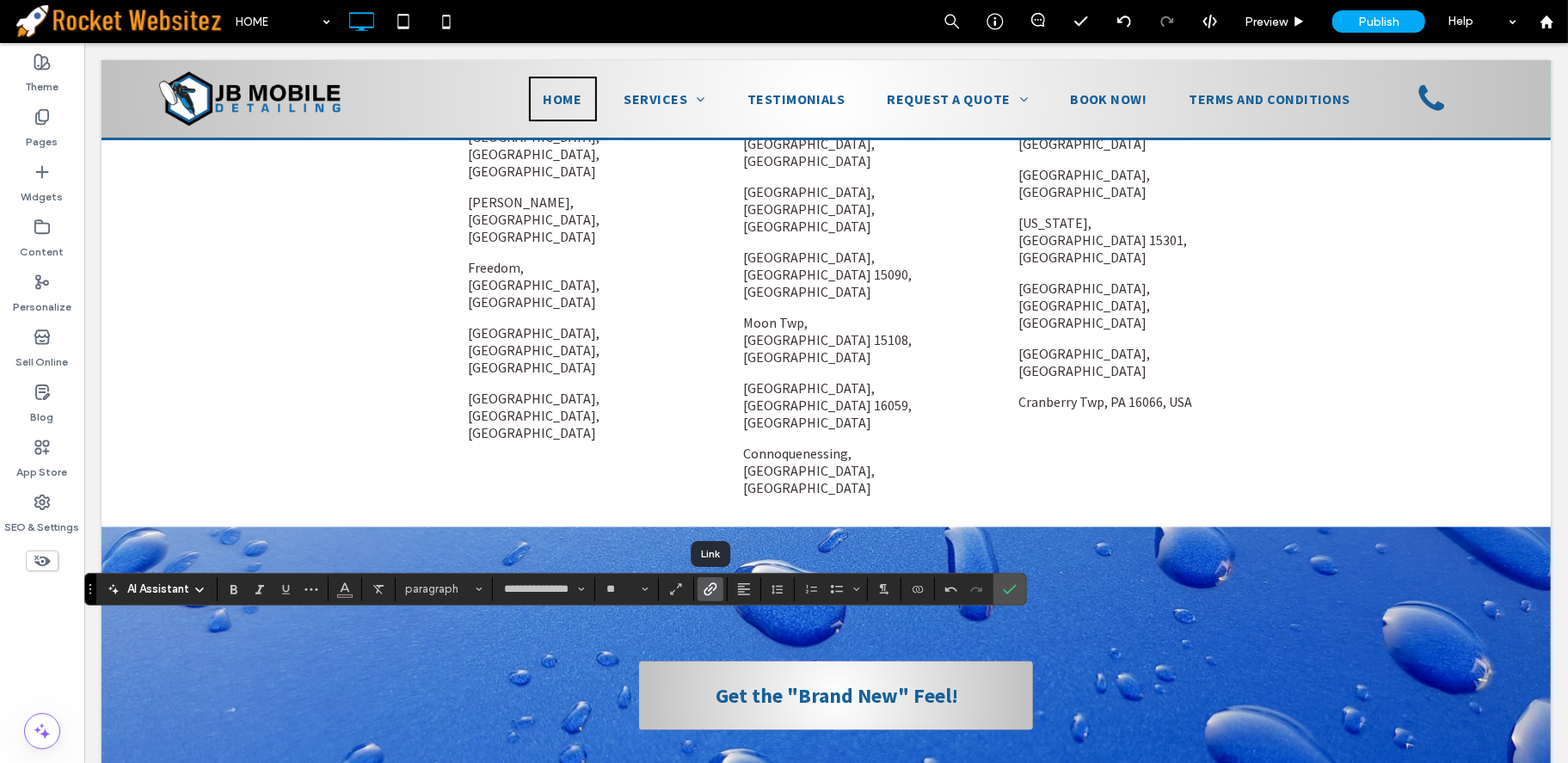
click at [716, 589] on icon "Link" at bounding box center [710, 589] width 14 height 14
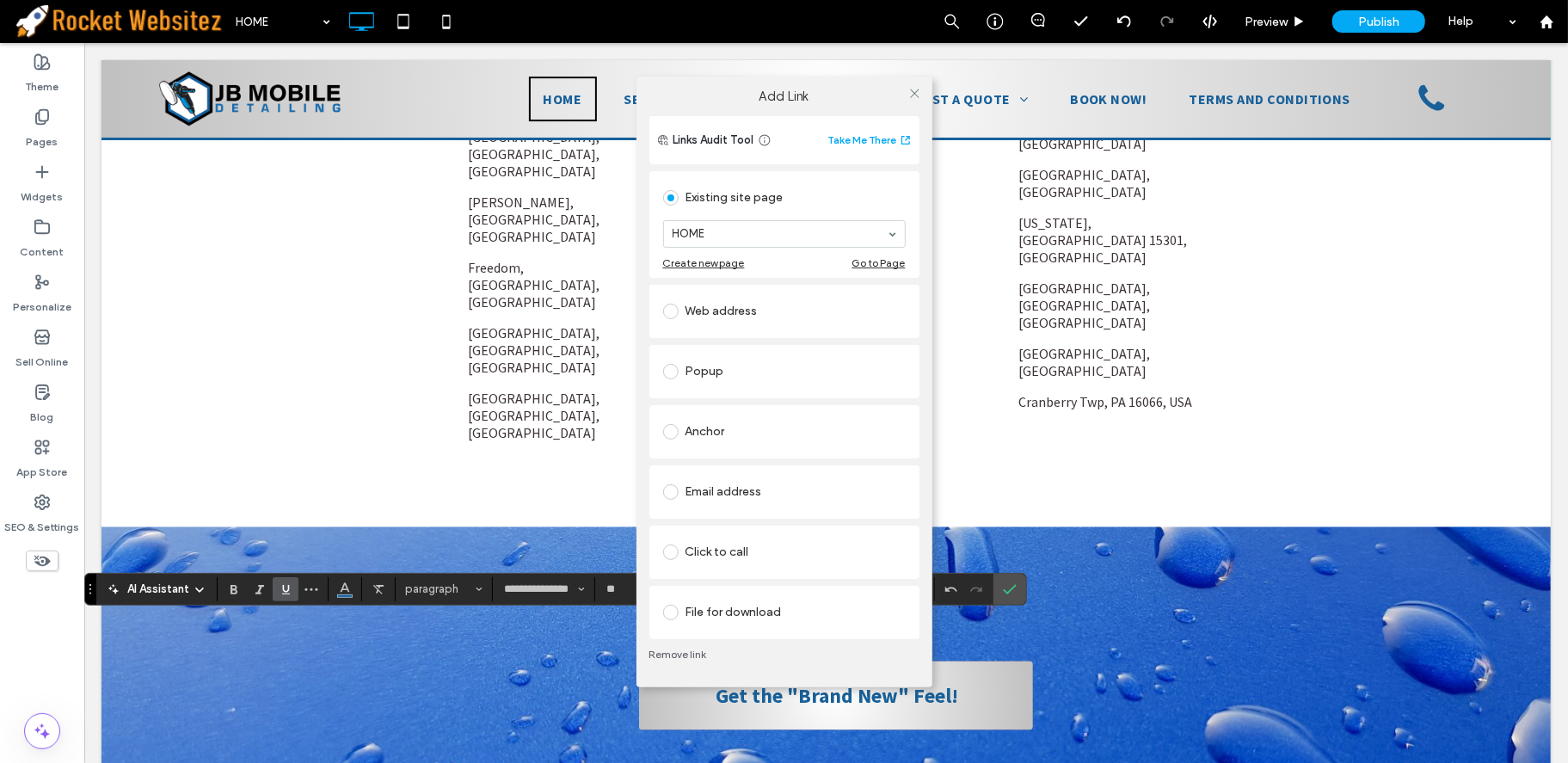
click at [761, 540] on div "Click to call" at bounding box center [784, 552] width 243 height 27
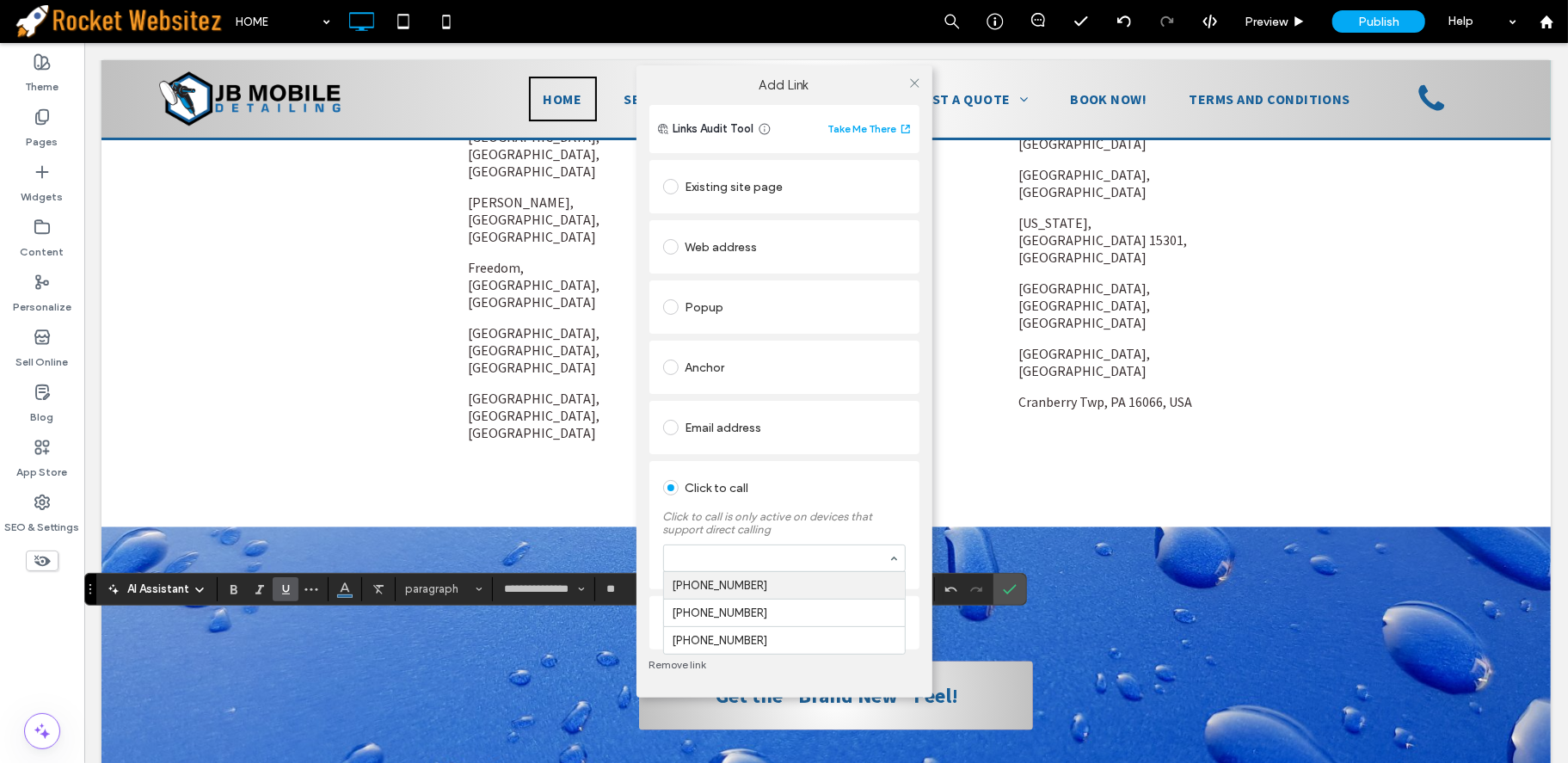
paste input "**********"
type input "**********"
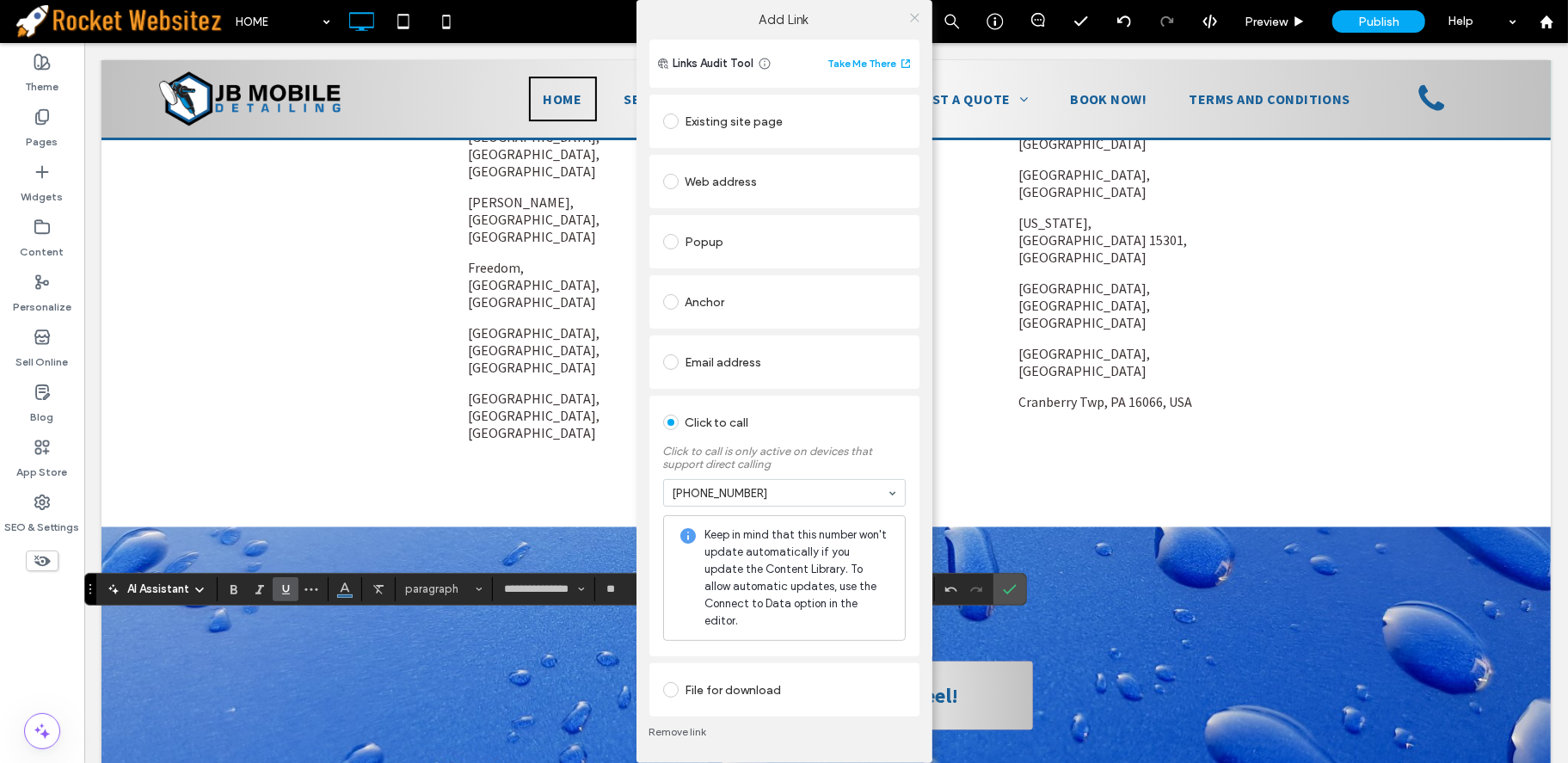
click at [909, 21] on icon at bounding box center [915, 17] width 13 height 13
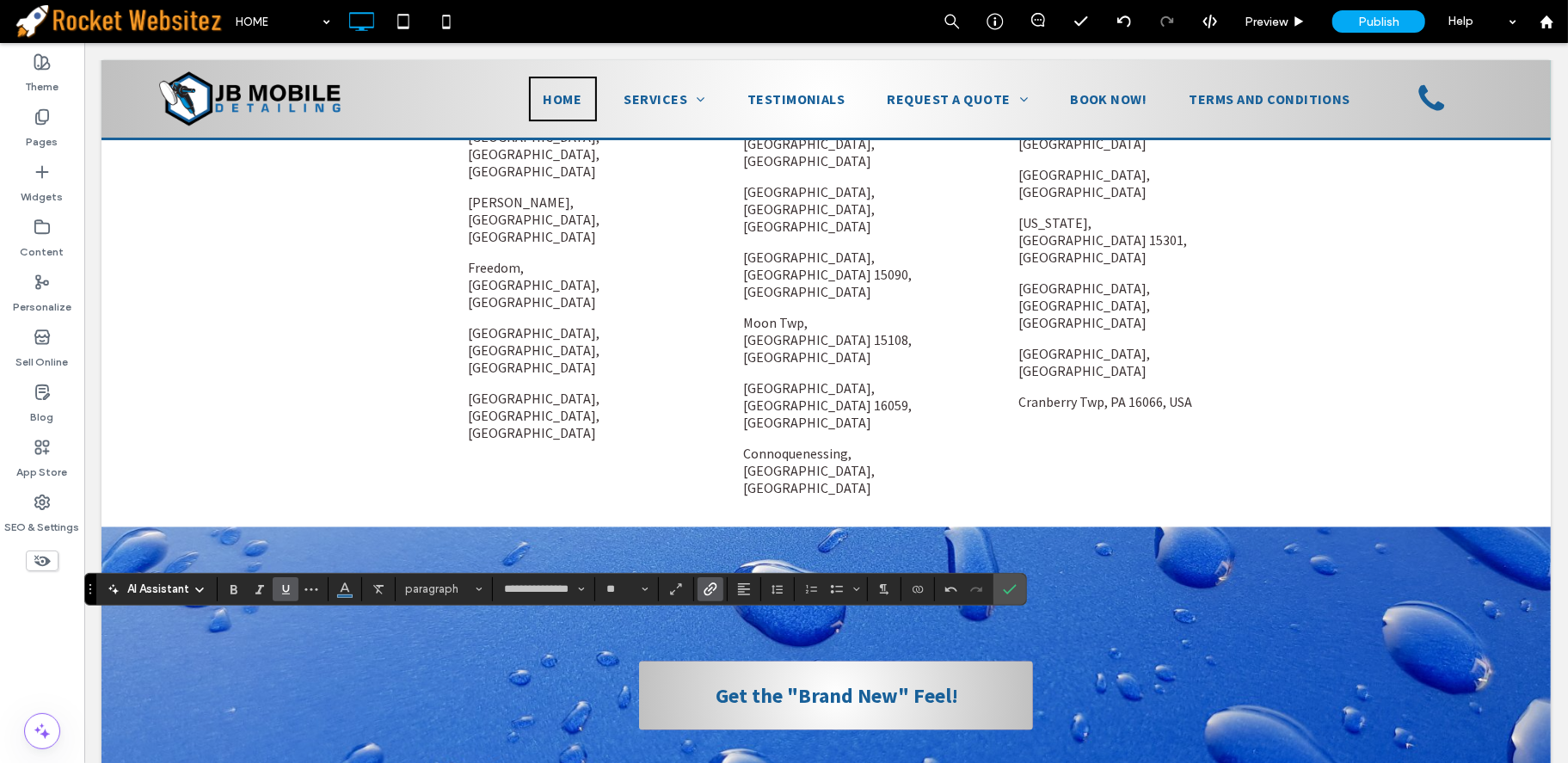
drag, startPoint x: 1011, startPoint y: 591, endPoint x: 927, endPoint y: 552, distance: 92.6
click at [1011, 591] on use "Confirm" at bounding box center [1010, 589] width 14 height 10
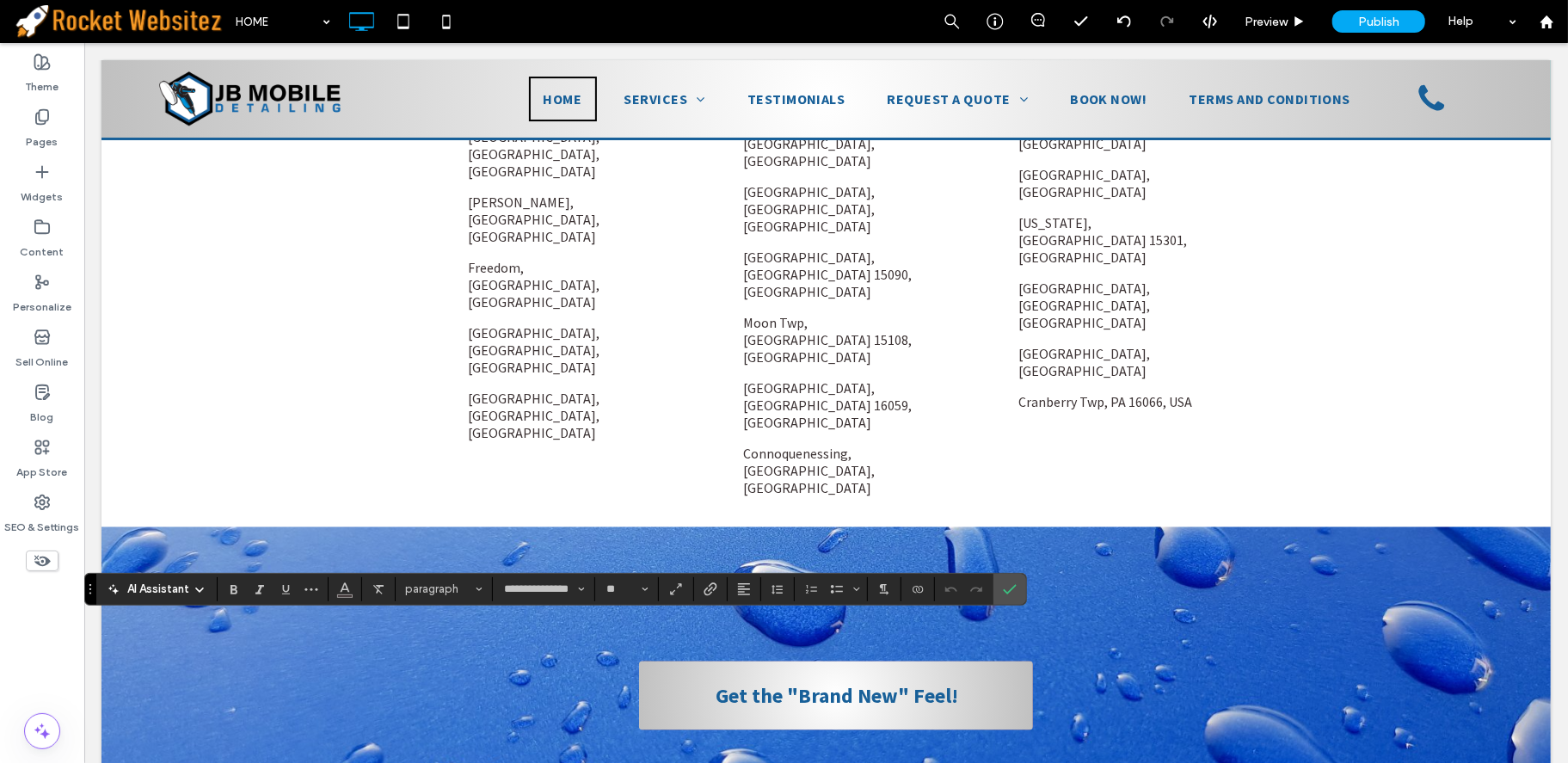
drag, startPoint x: 426, startPoint y: 627, endPoint x: 624, endPoint y: 626, distance: 198.0
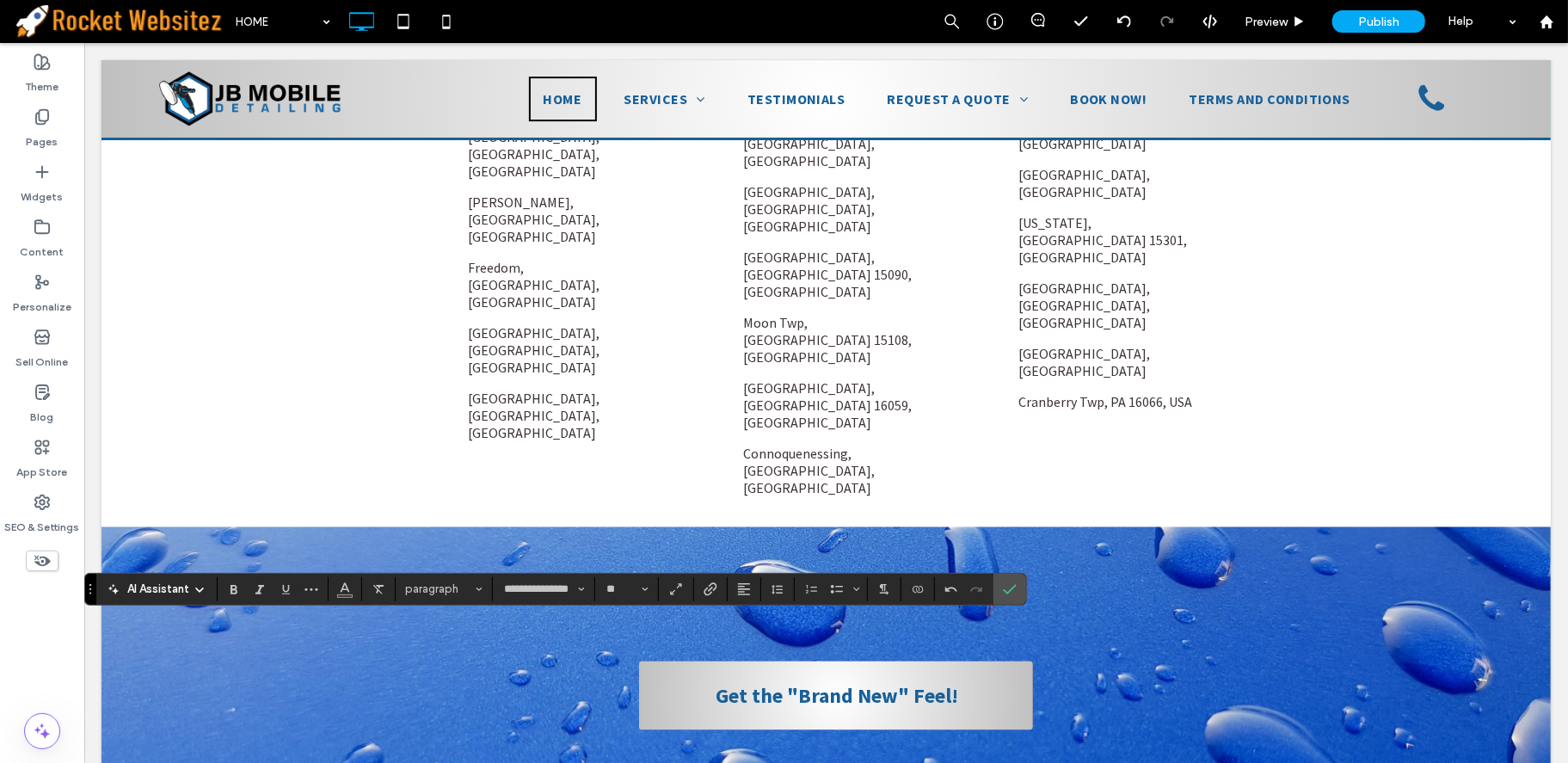
click at [1016, 582] on icon "Confirm" at bounding box center [1009, 589] width 14 height 14
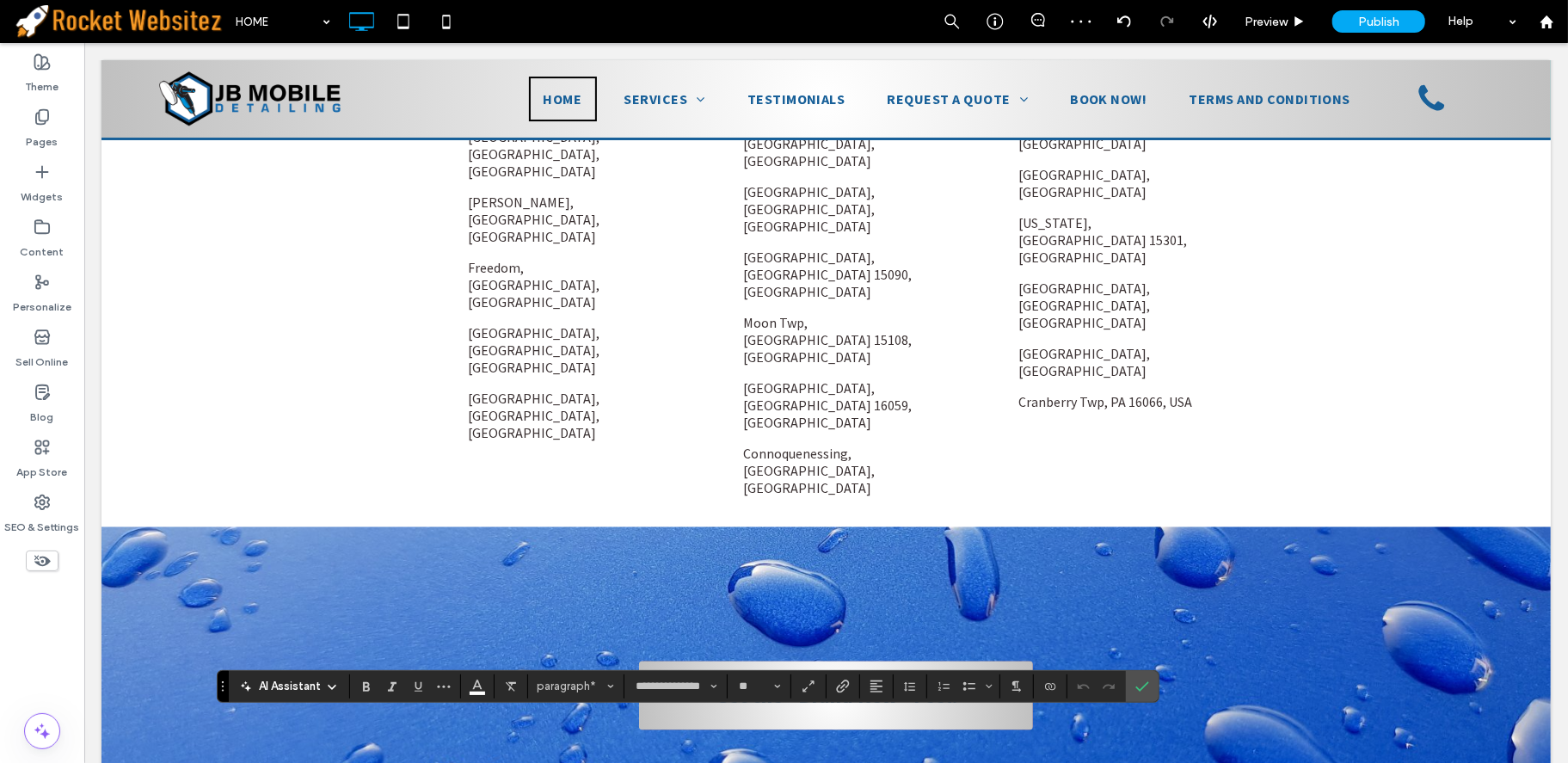
drag, startPoint x: 528, startPoint y: 726, endPoint x: 637, endPoint y: 724, distance: 109.0
click at [1144, 677] on span "Confirm" at bounding box center [1142, 686] width 14 height 29
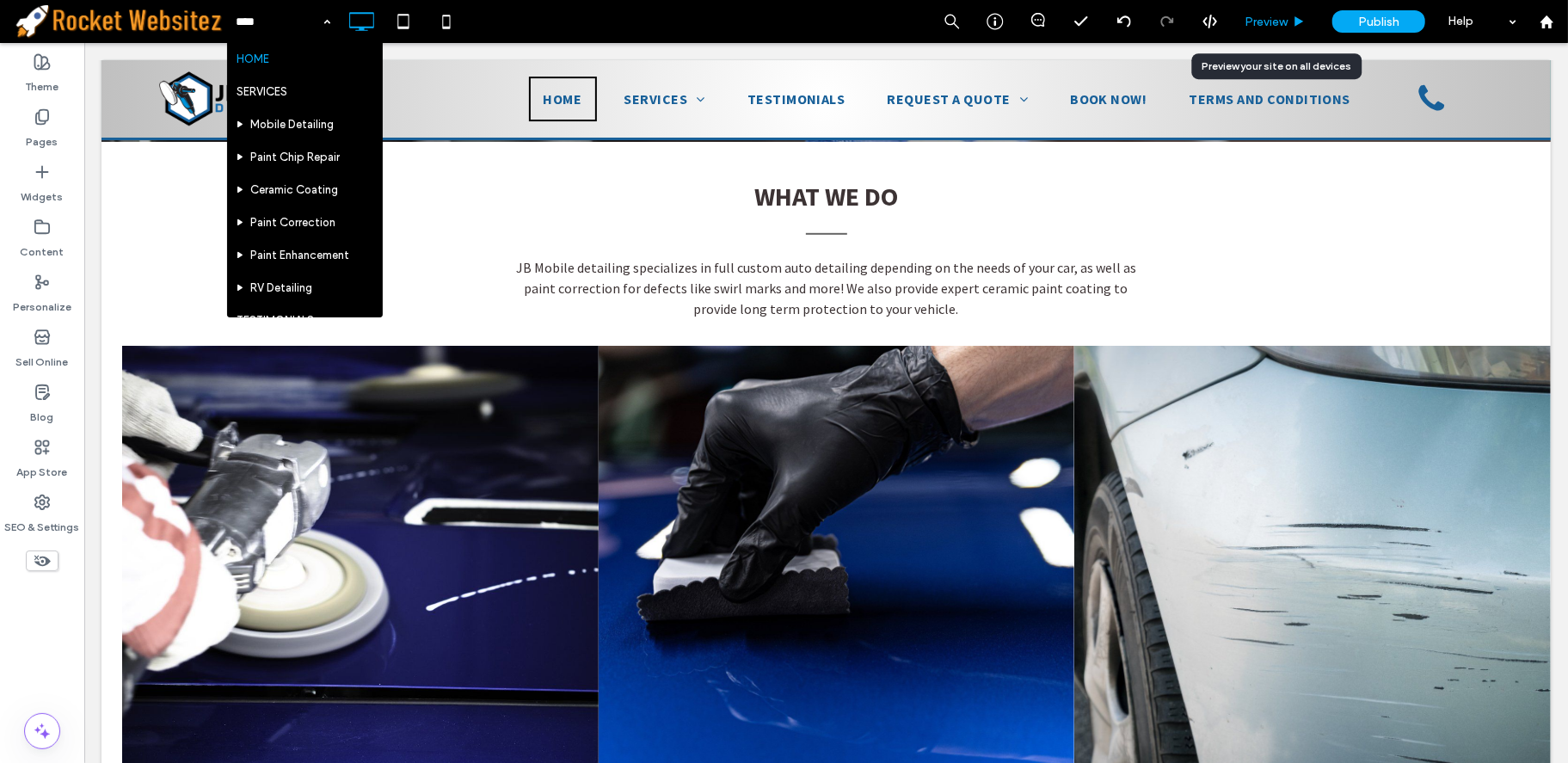
click at [1258, 21] on span "Preview" at bounding box center [1265, 22] width 43 height 15
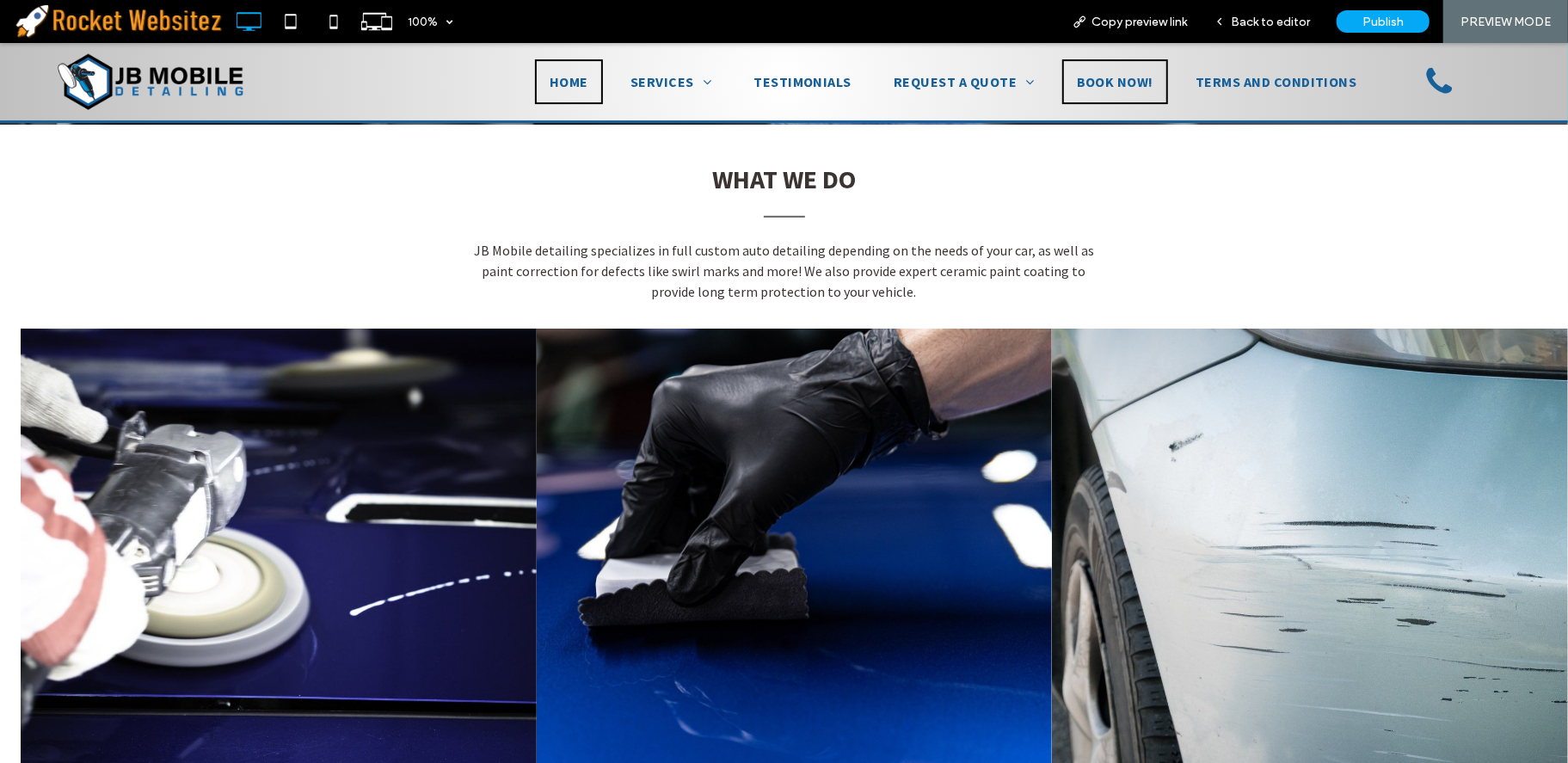
click at [1114, 83] on span "BOOK NOW!" at bounding box center [1116, 80] width 77 height 21
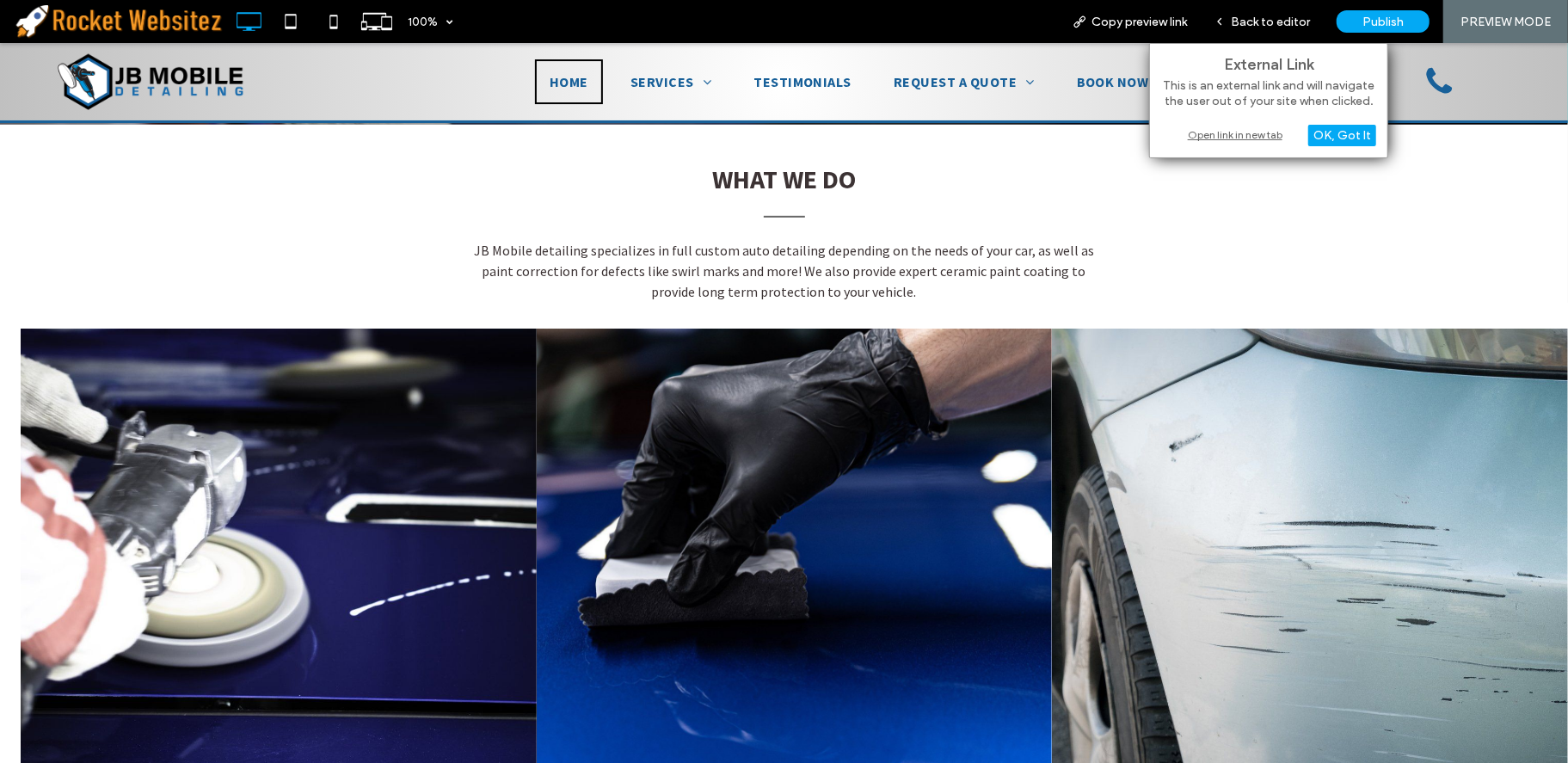
click at [1267, 131] on div "Open link in new tab" at bounding box center [1269, 135] width 215 height 18
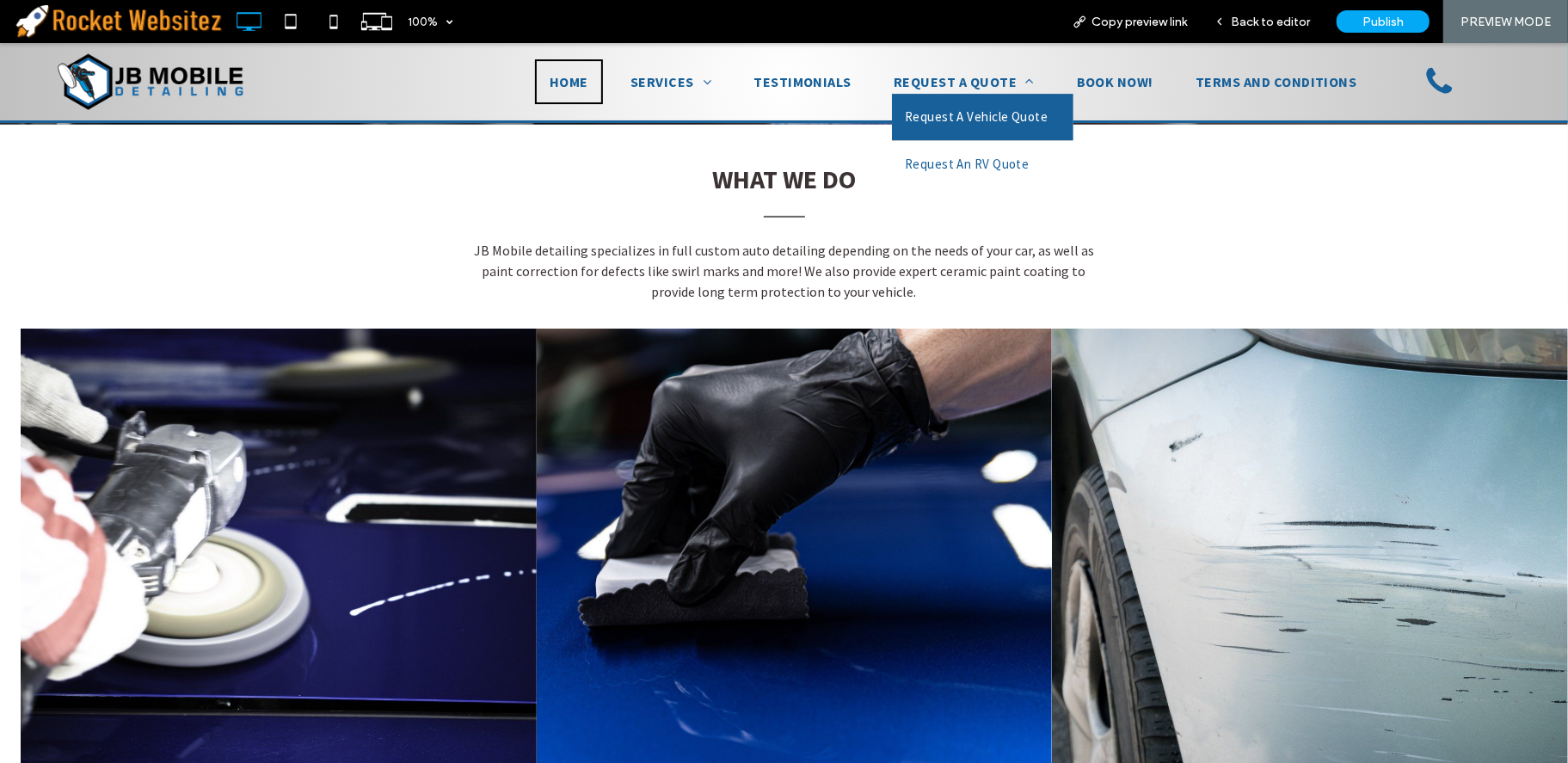
click at [970, 107] on span "Request A Vehicle Quote" at bounding box center [976, 116] width 143 height 21
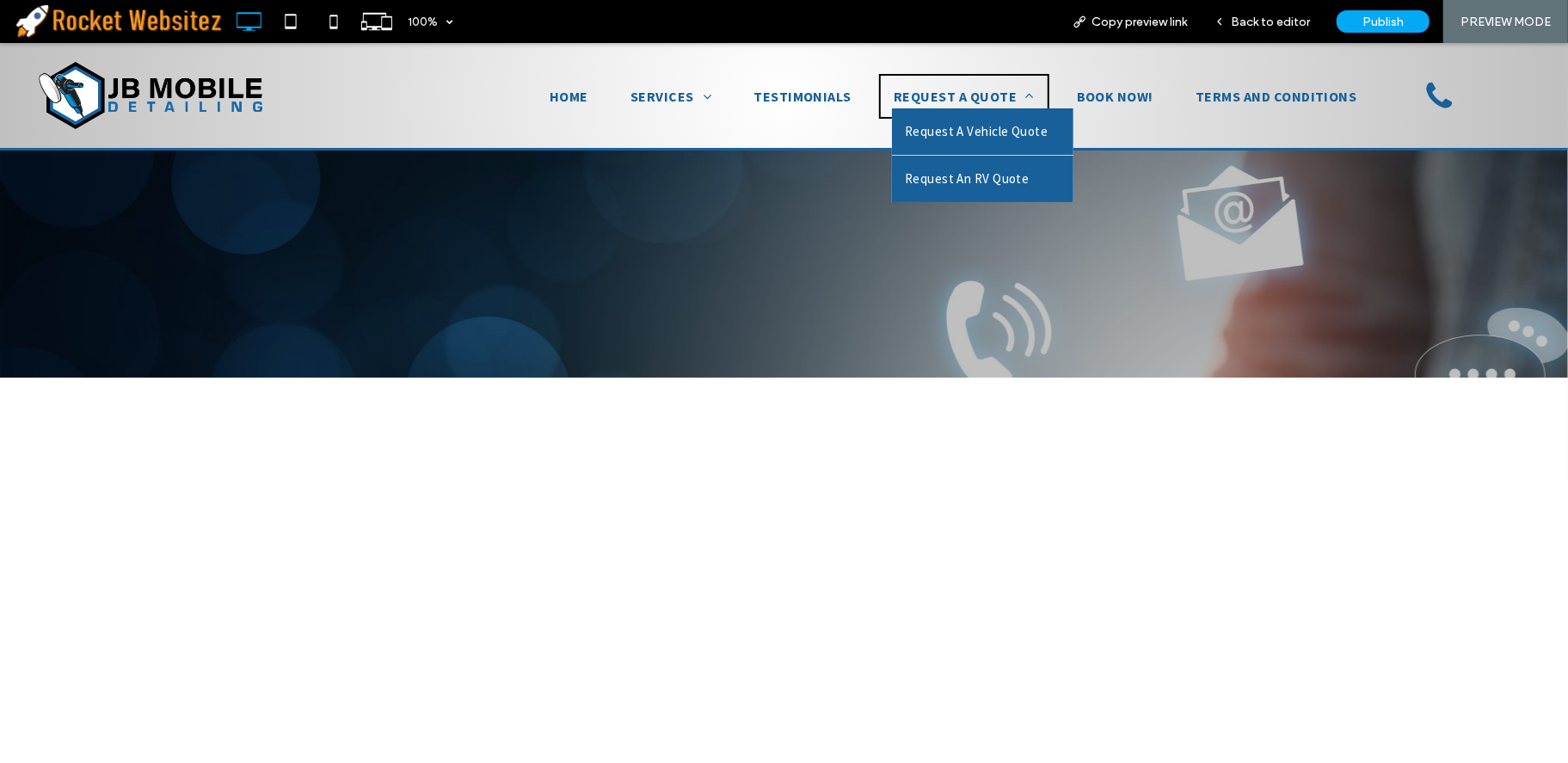
click at [950, 172] on span "Request An RV Quote" at bounding box center [967, 178] width 125 height 21
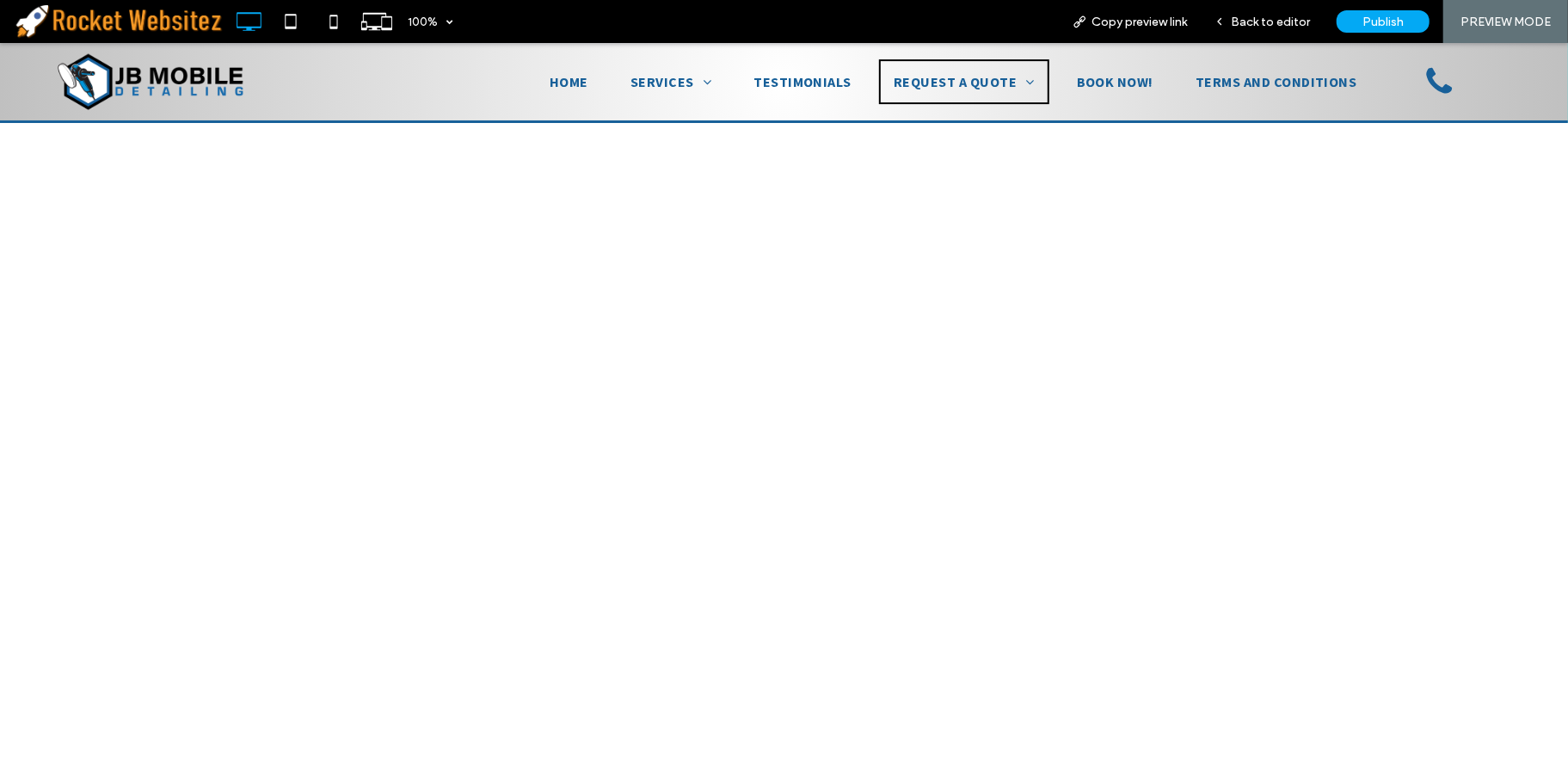
scroll to position [669, 0]
click at [1244, 20] on span "Back to editor" at bounding box center [1270, 22] width 79 height 15
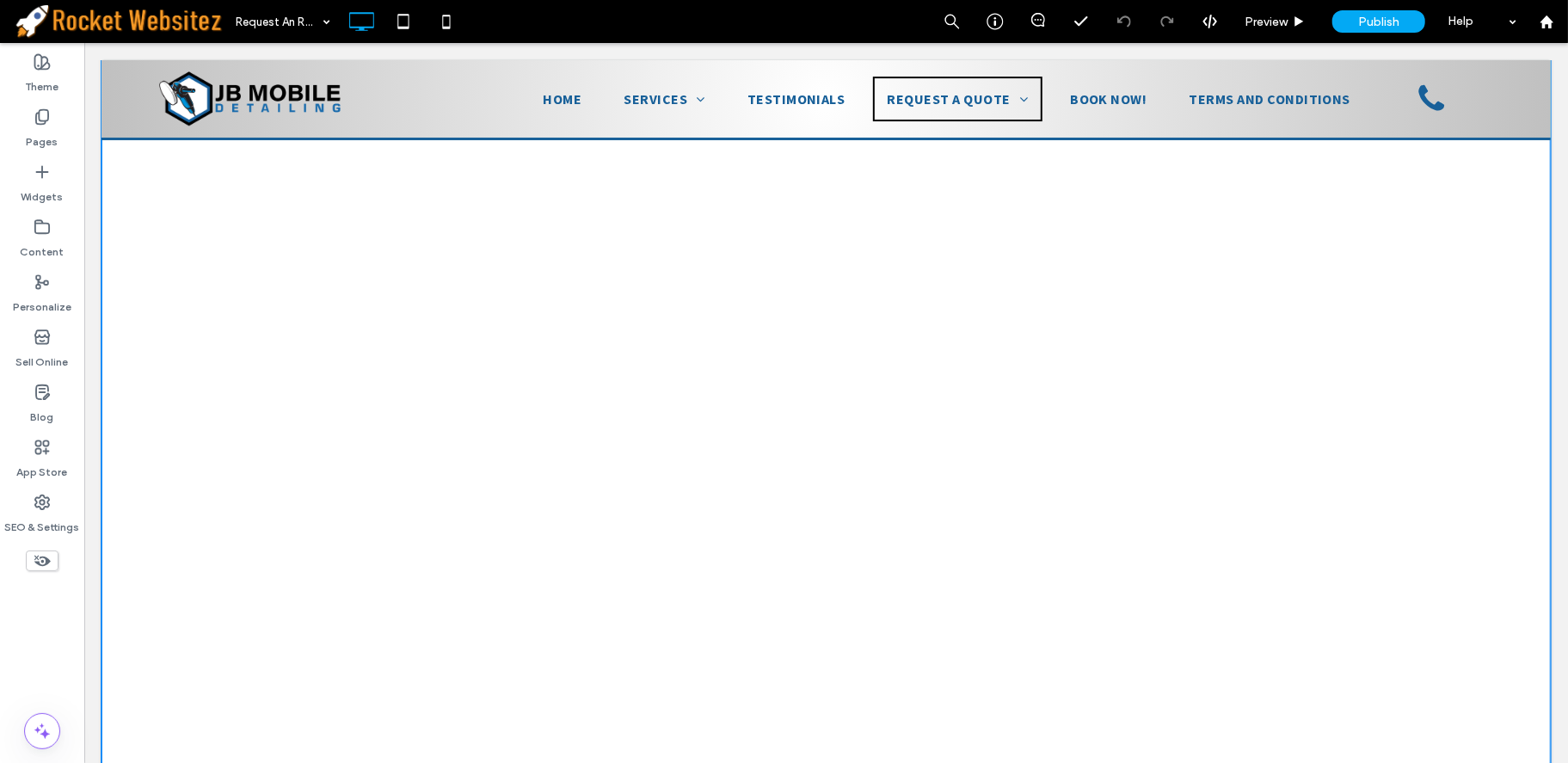
scroll to position [96, 0]
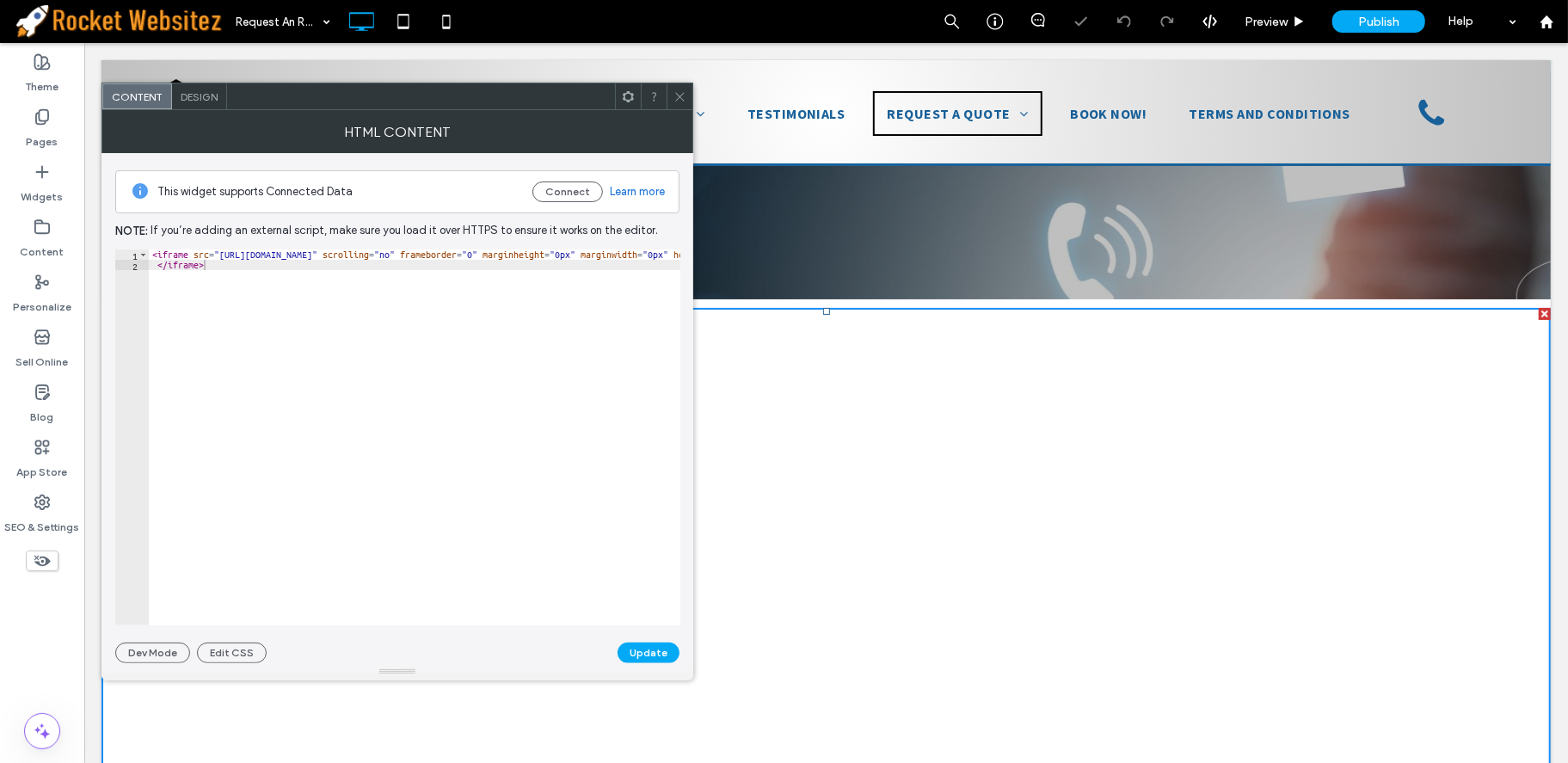
click at [685, 105] on span at bounding box center [680, 96] width 13 height 26
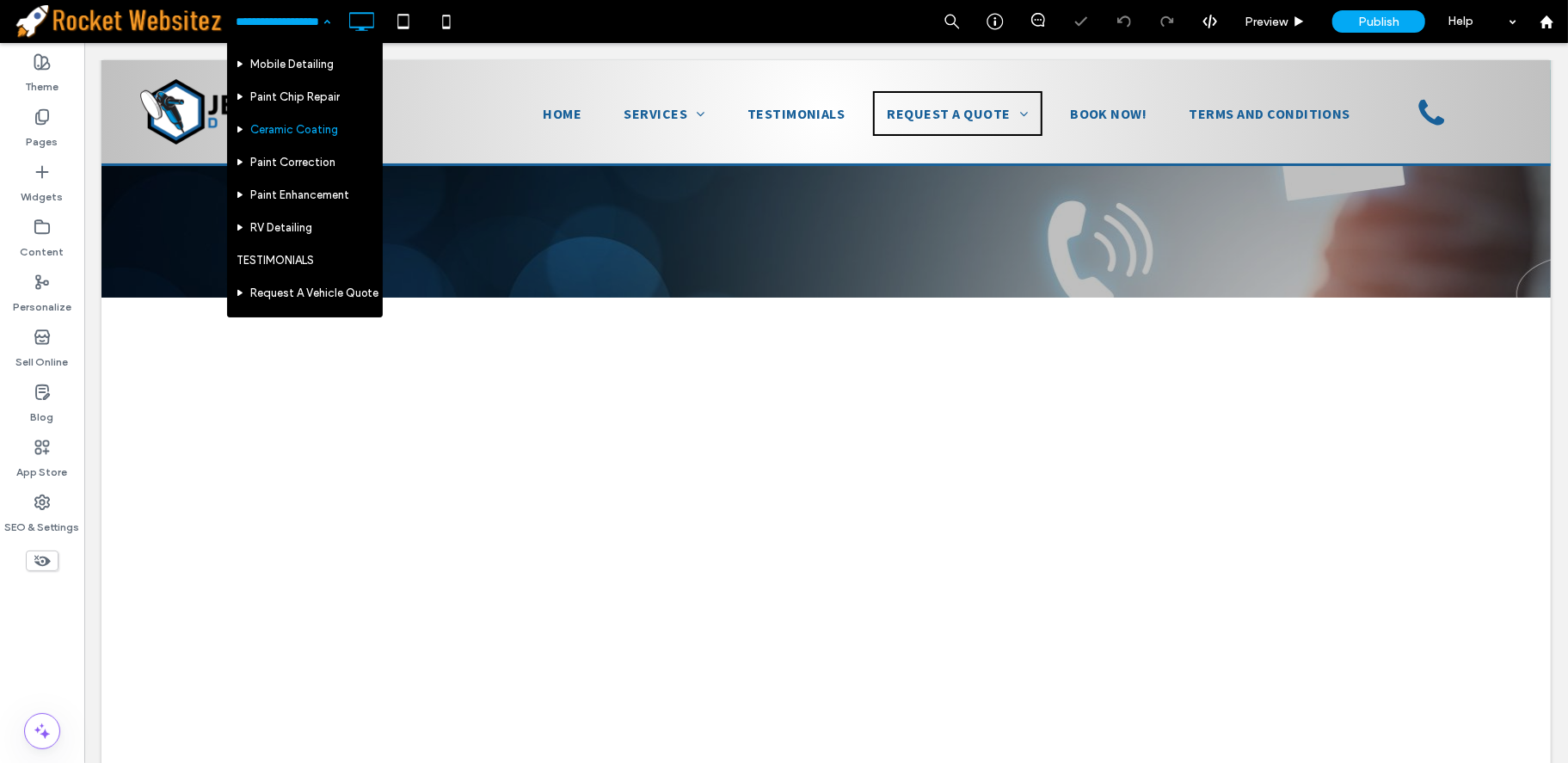
scroll to position [122, 0]
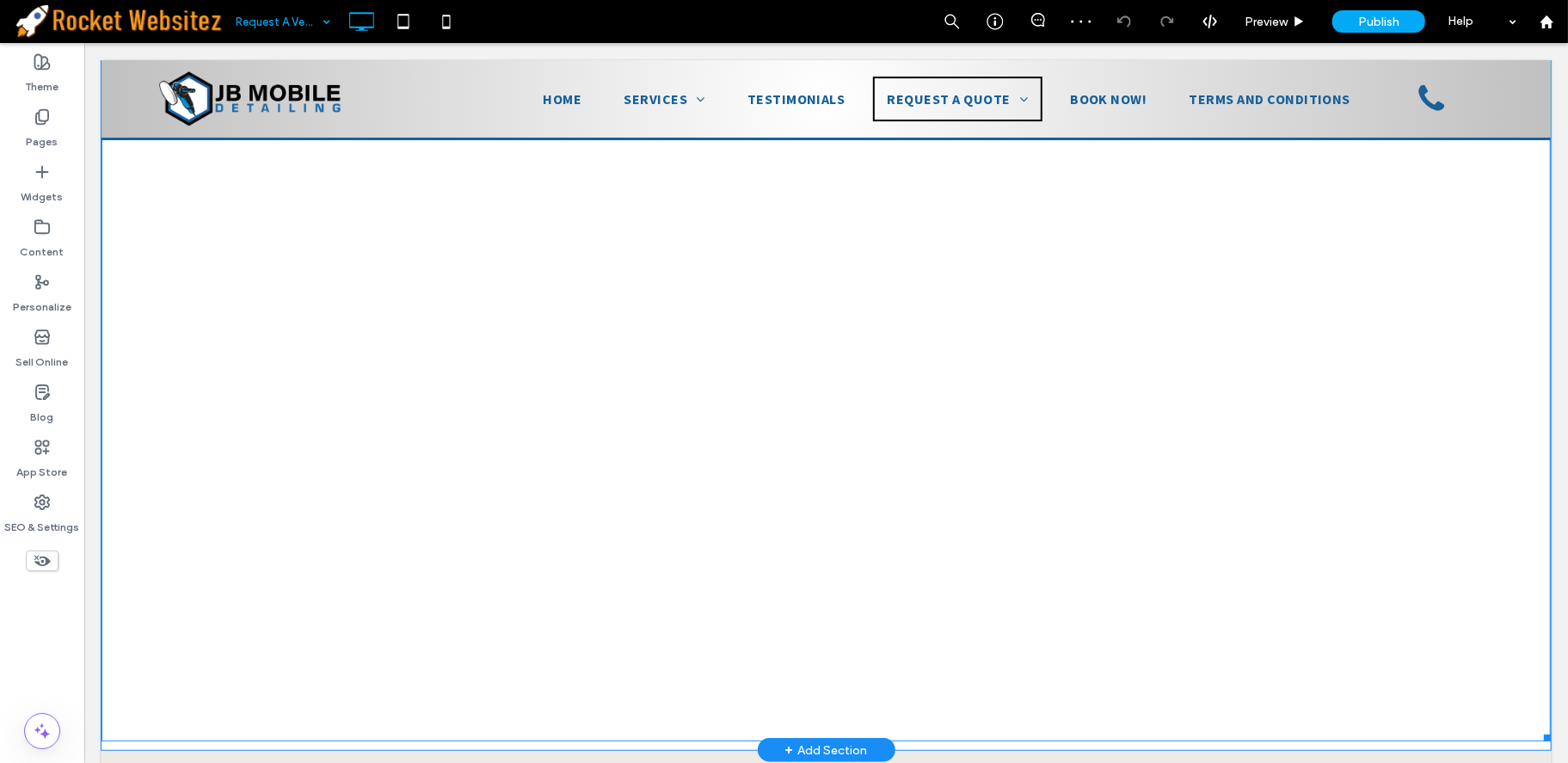
scroll to position [913, 0]
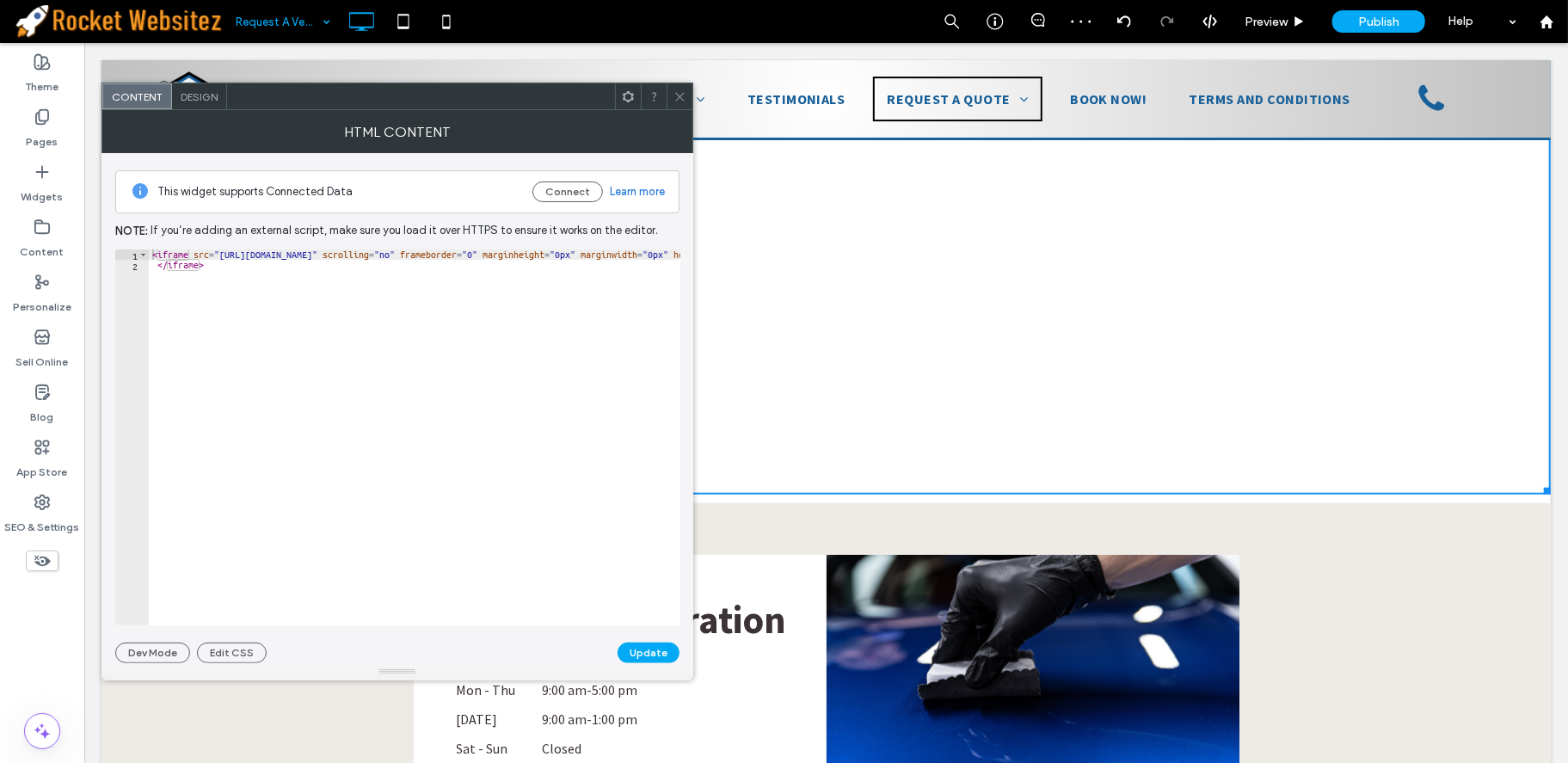
click at [683, 92] on use at bounding box center [679, 96] width 8 height 8
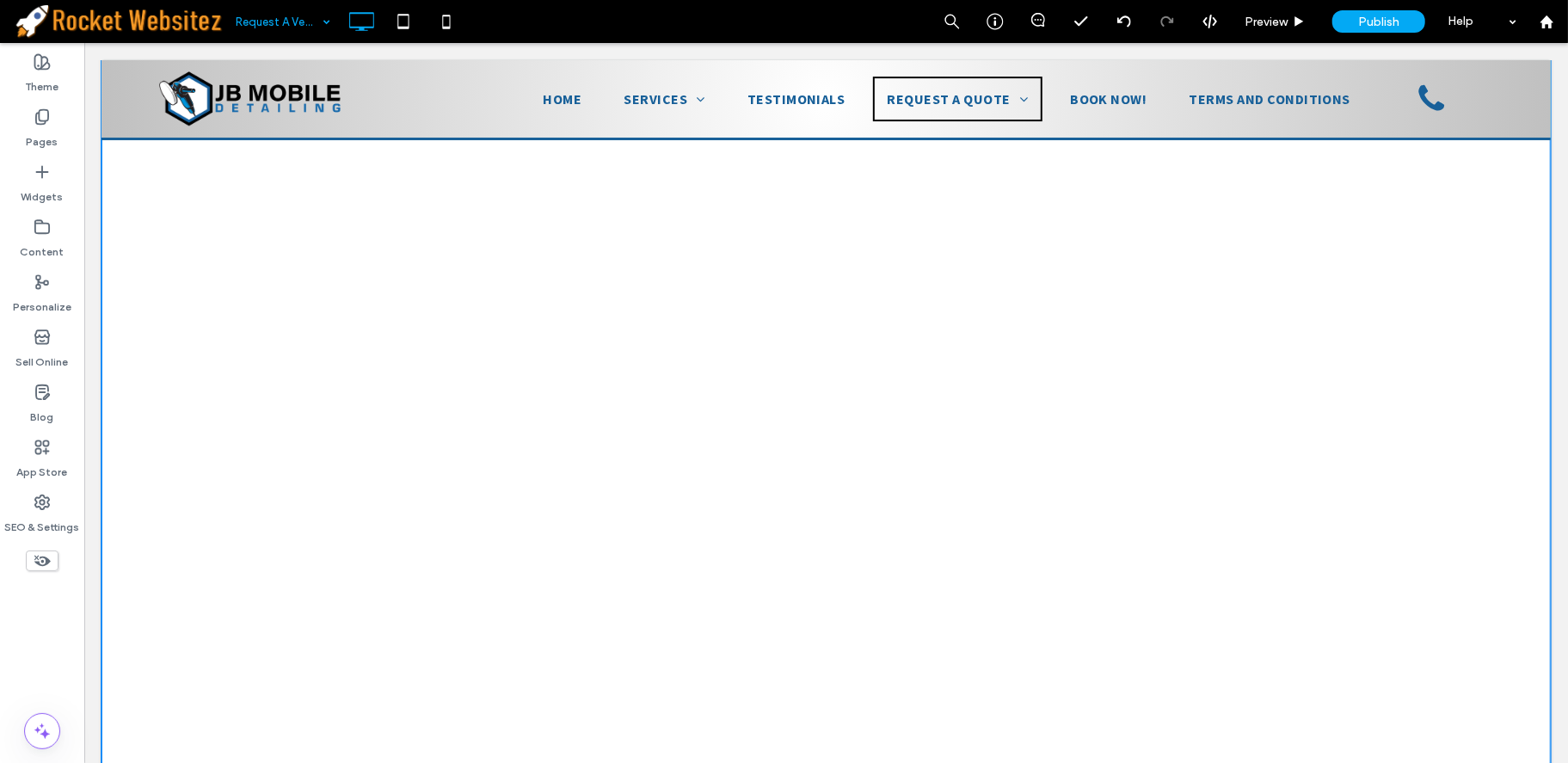
scroll to position [633, 0]
click at [899, 320] on span at bounding box center [825, 256] width 1449 height 1033
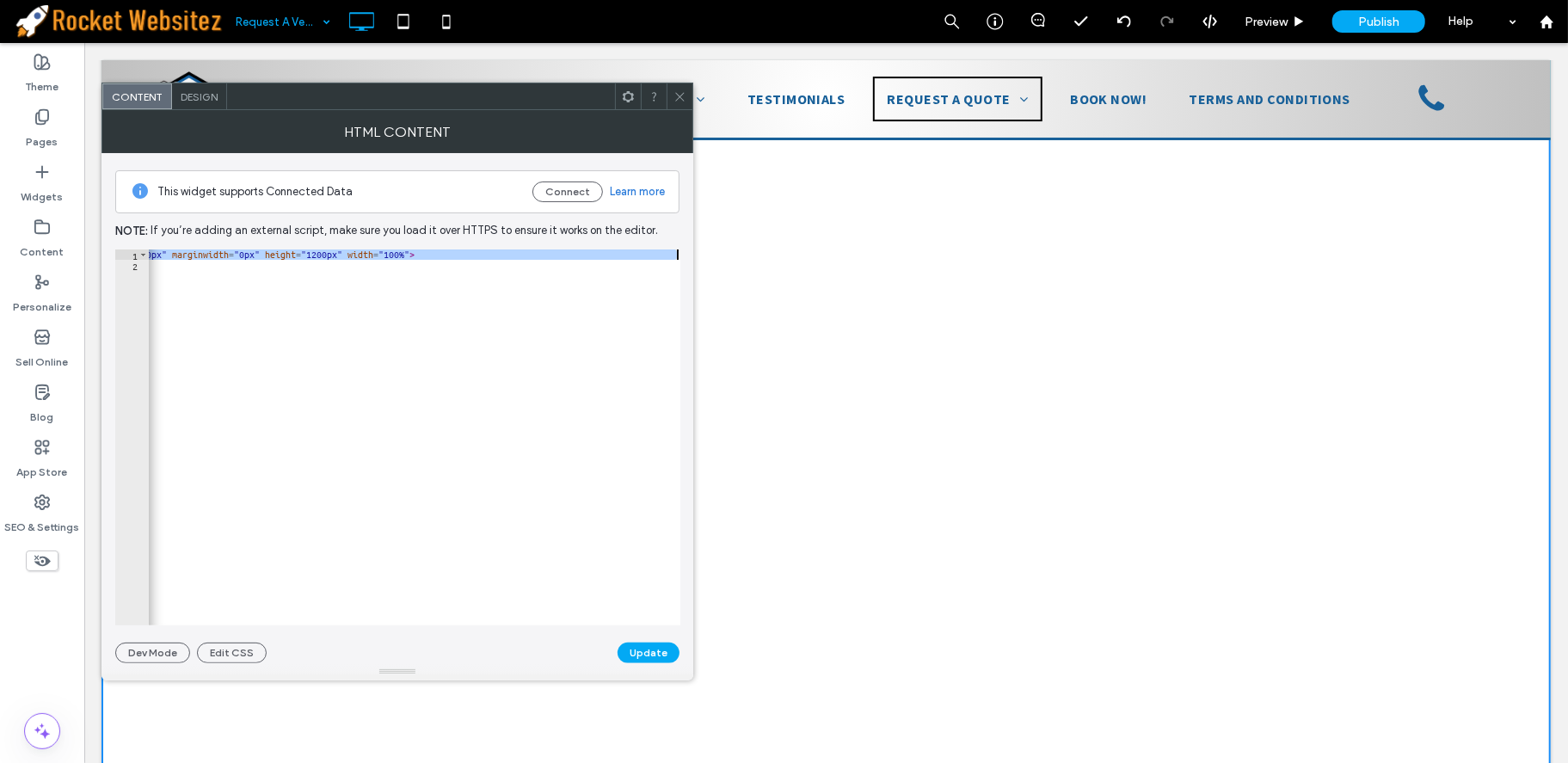
scroll to position [0, 45]
type textarea "**********"
click at [194, 98] on span "Design" at bounding box center [199, 97] width 37 height 13
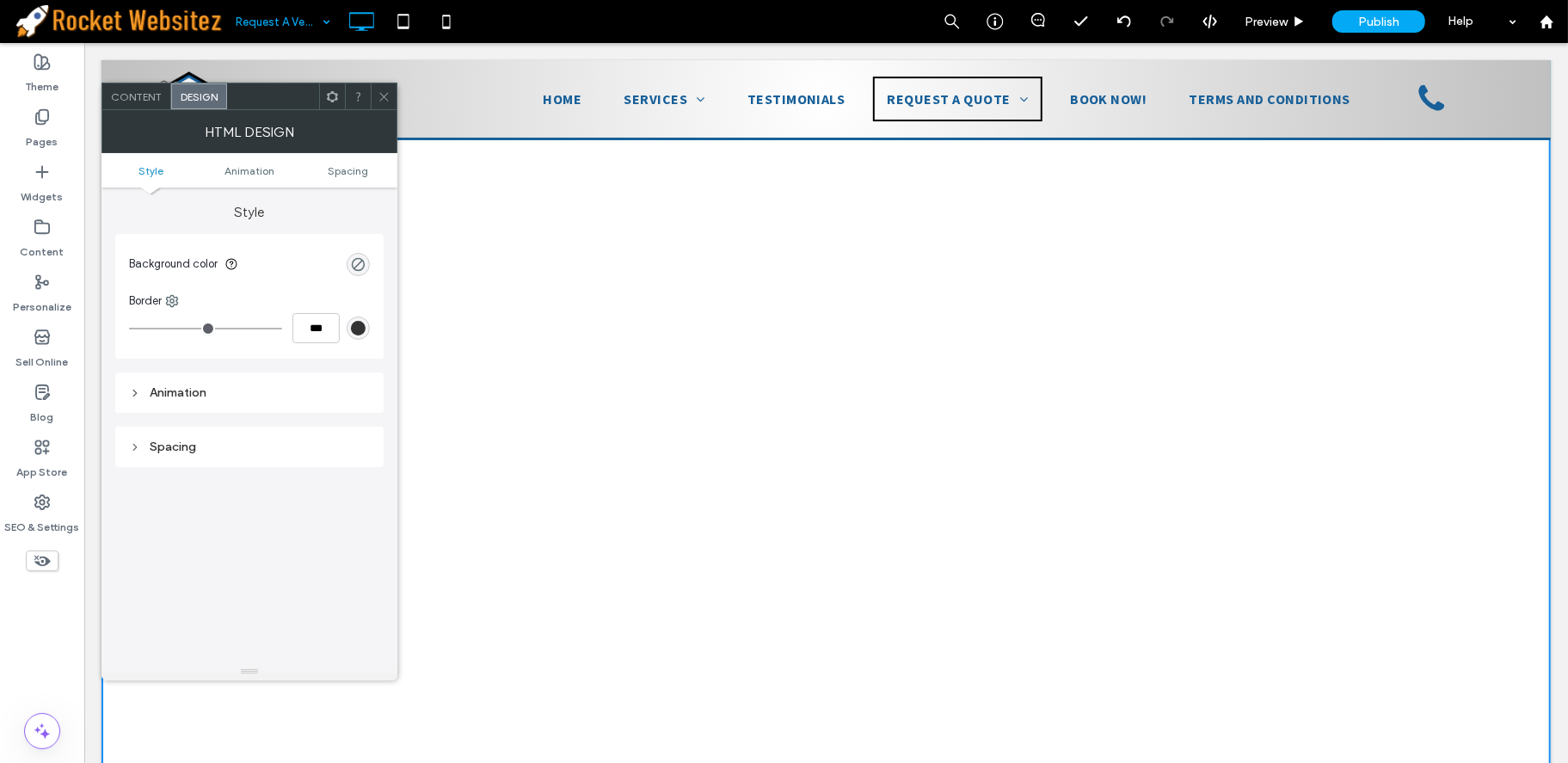
click at [384, 101] on icon at bounding box center [384, 97] width 13 height 13
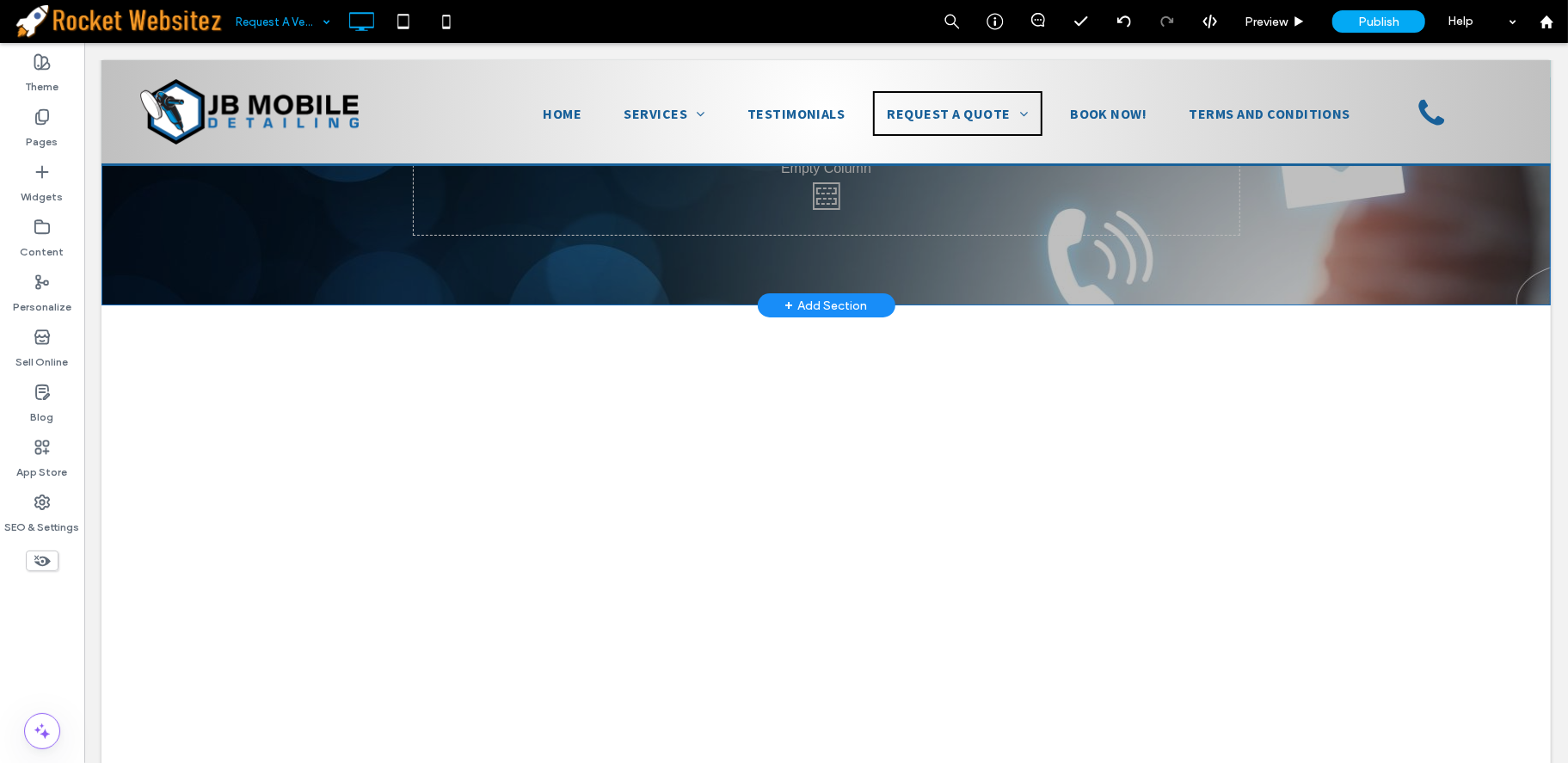
scroll to position [0, 0]
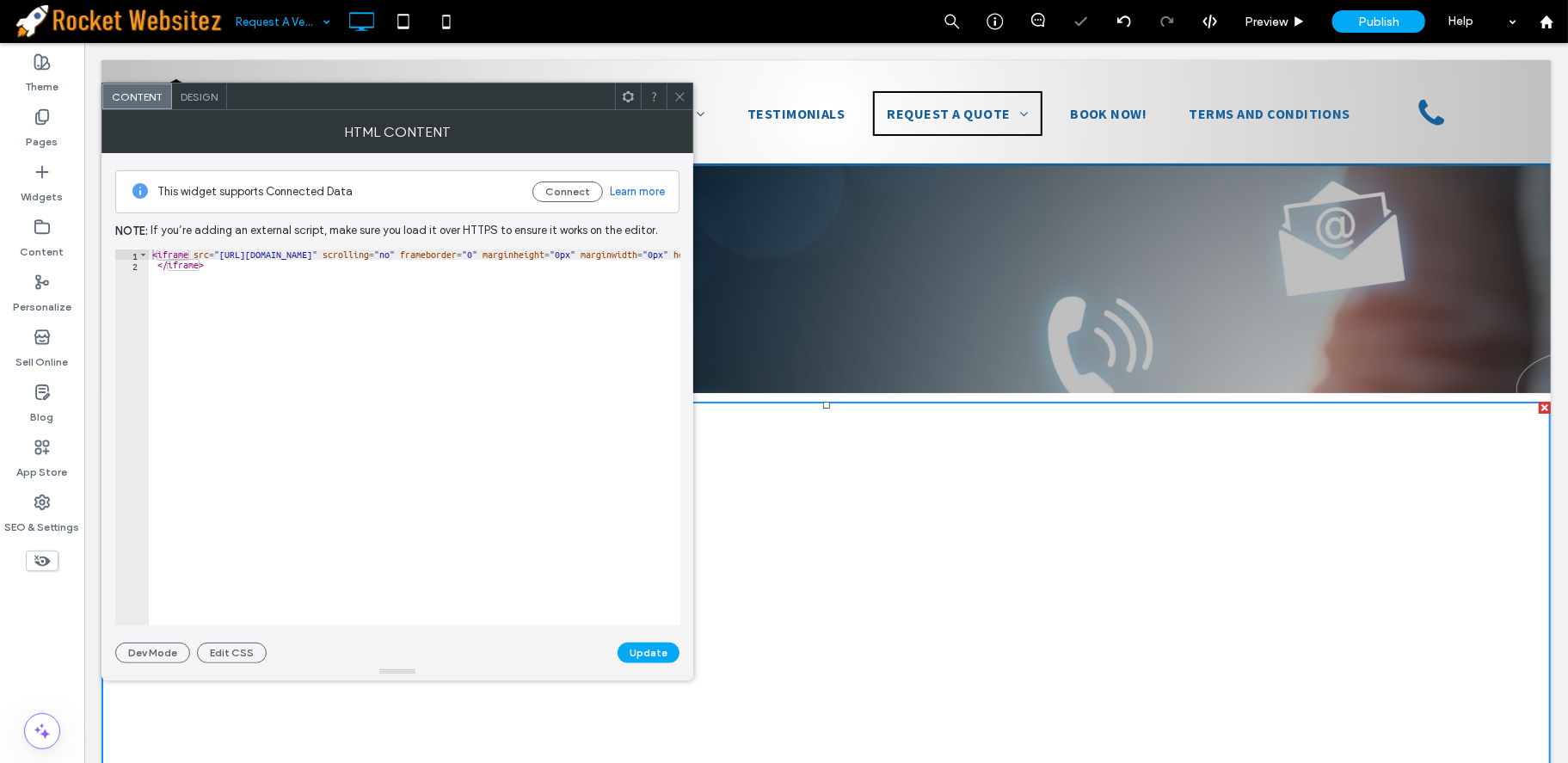
click at [673, 93] on icon at bounding box center [680, 97] width 13 height 13
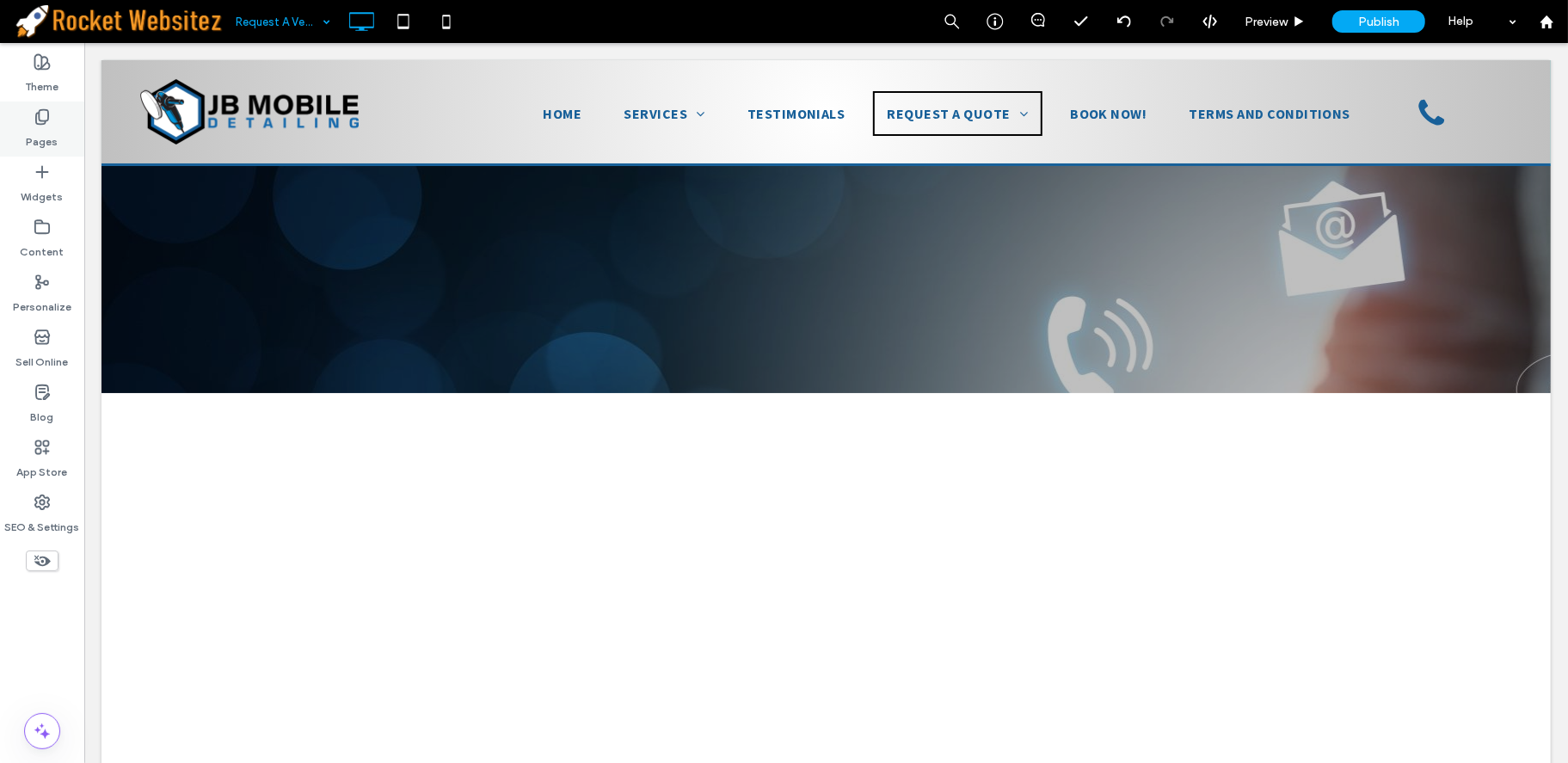
click at [36, 129] on label "Pages" at bounding box center [42, 138] width 32 height 24
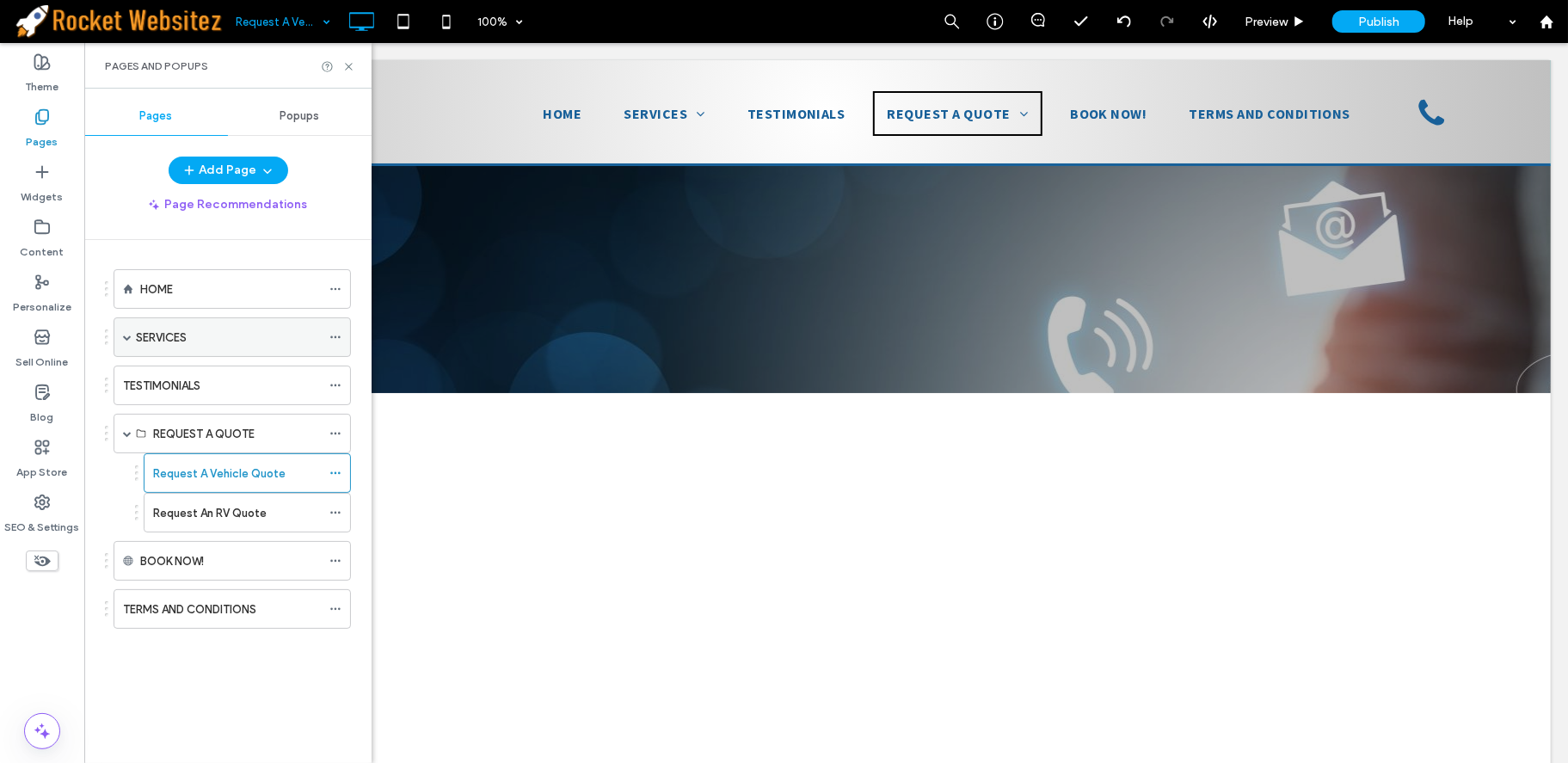
click at [208, 330] on div "SERVICES" at bounding box center [228, 338] width 185 height 18
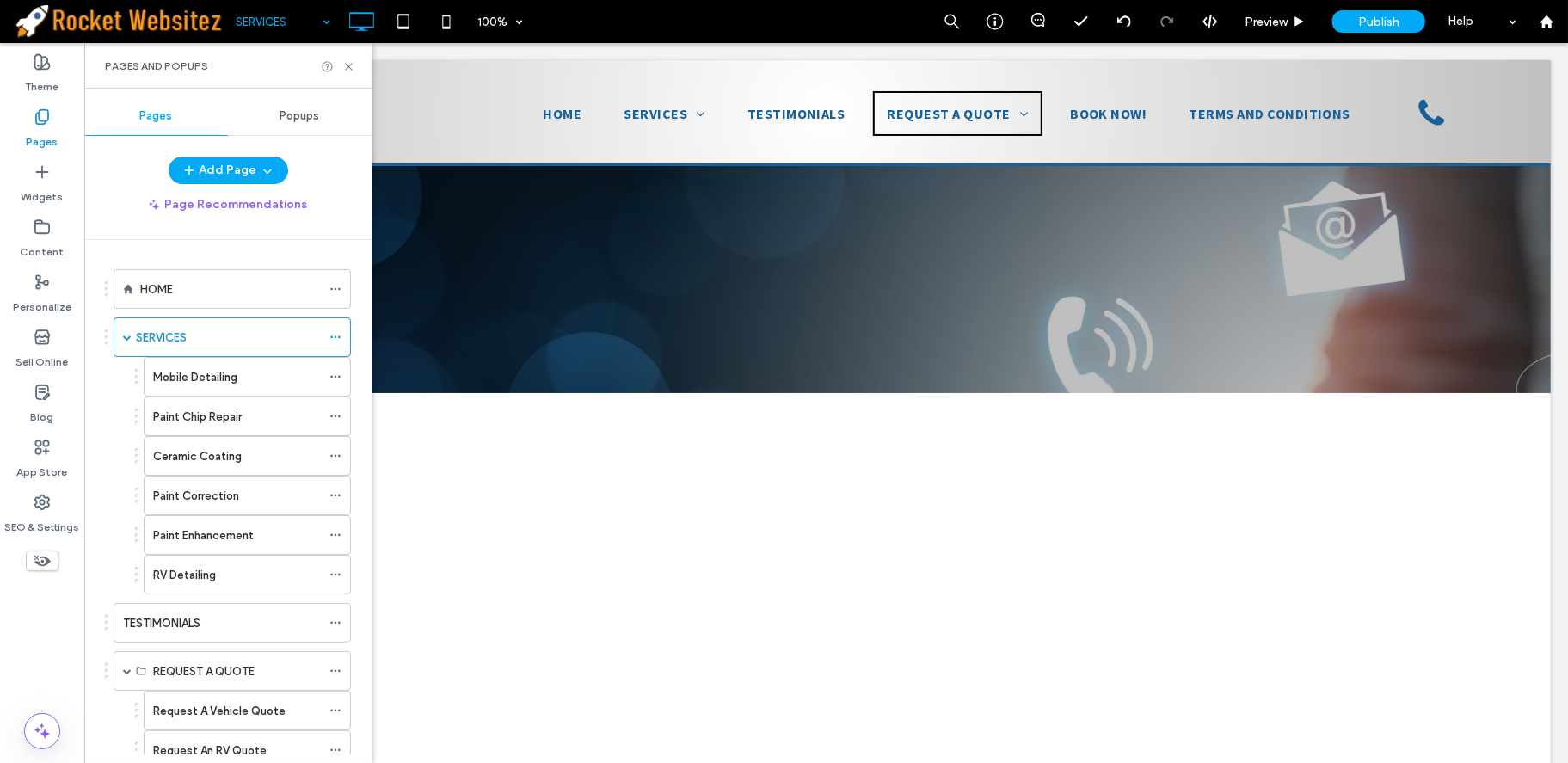
click at [184, 373] on div at bounding box center [784, 382] width 1568 height 763
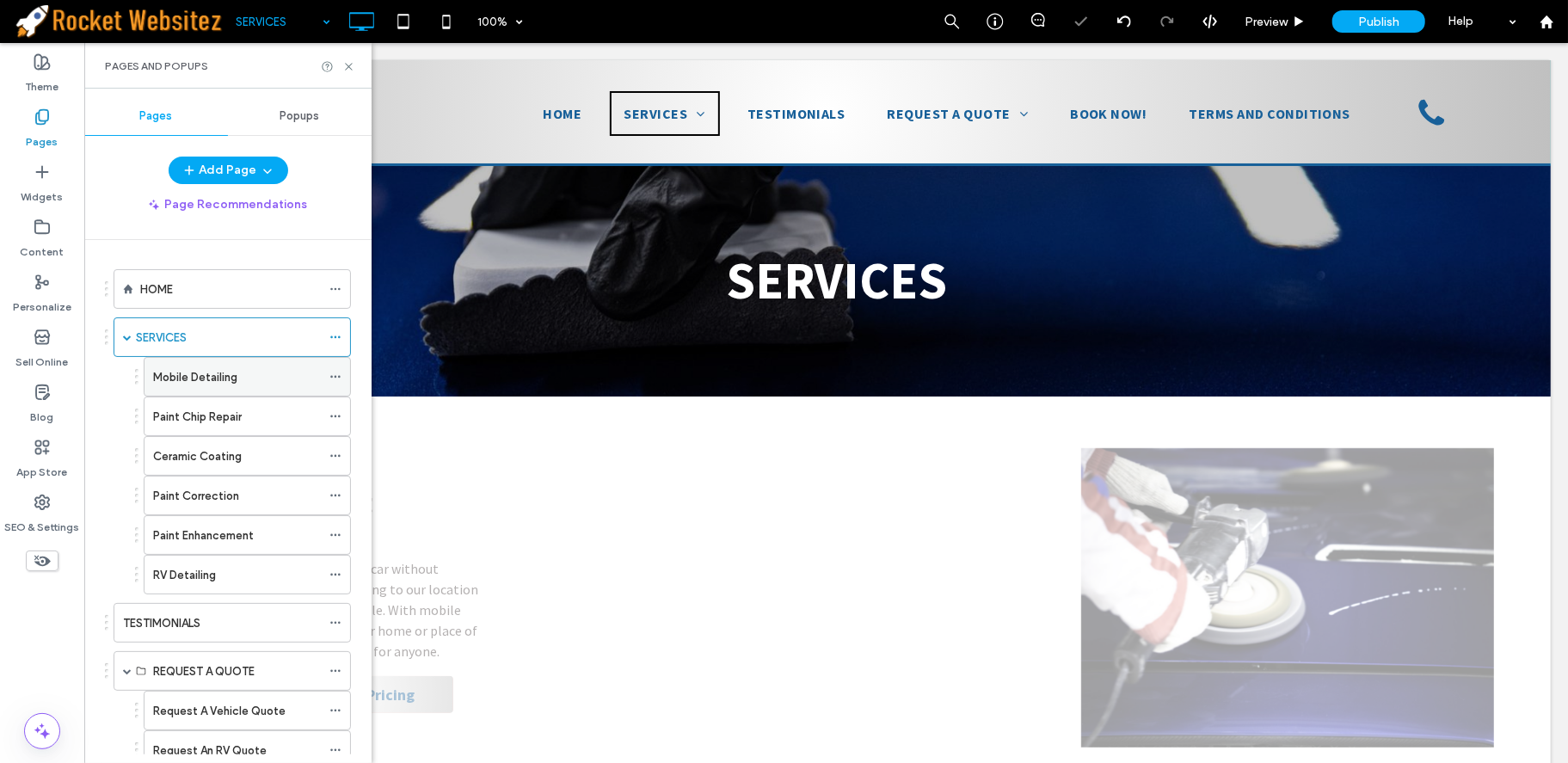
click at [211, 372] on label "Mobile Detailing" at bounding box center [195, 377] width 84 height 30
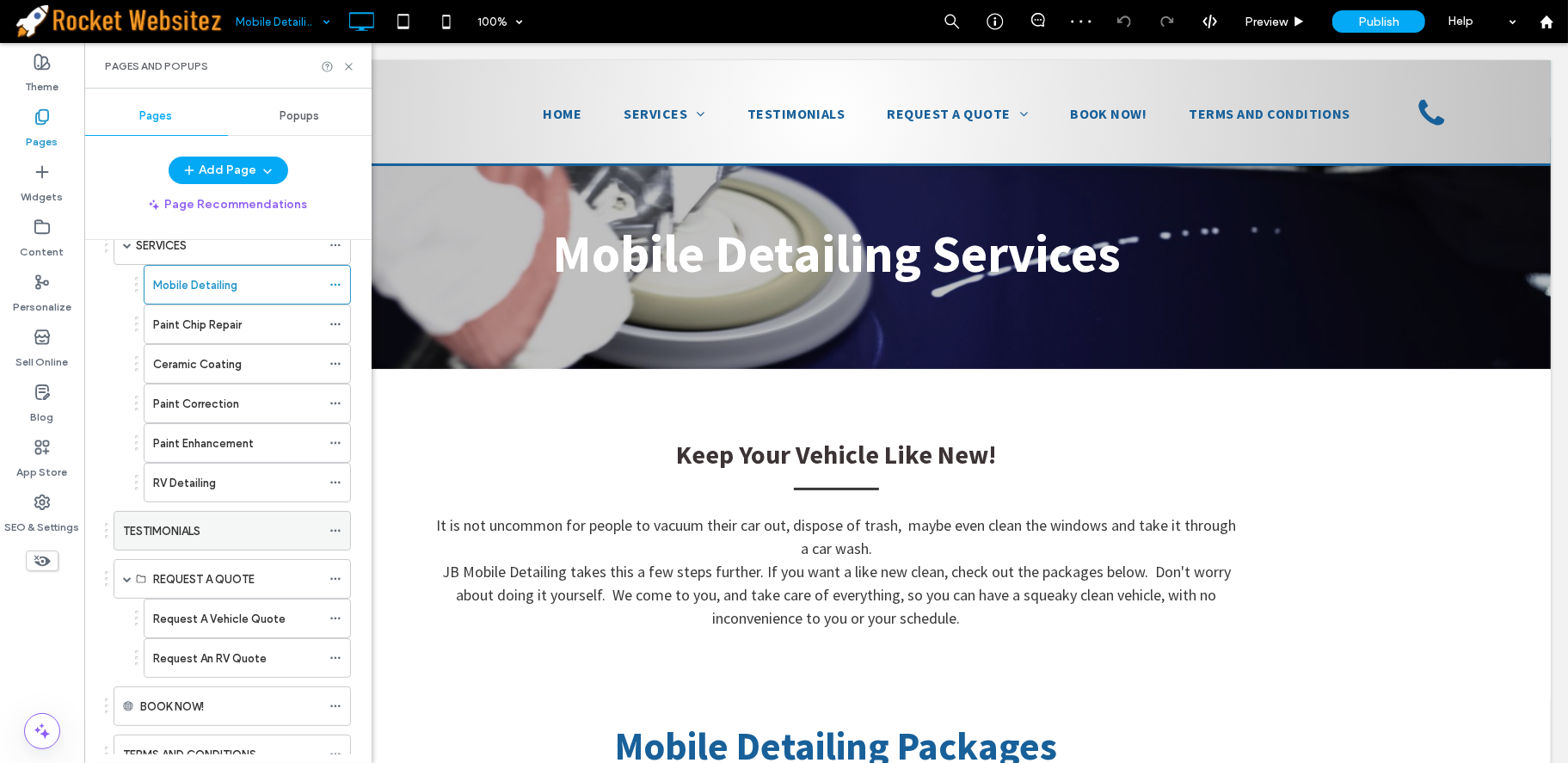
scroll to position [157, 0]
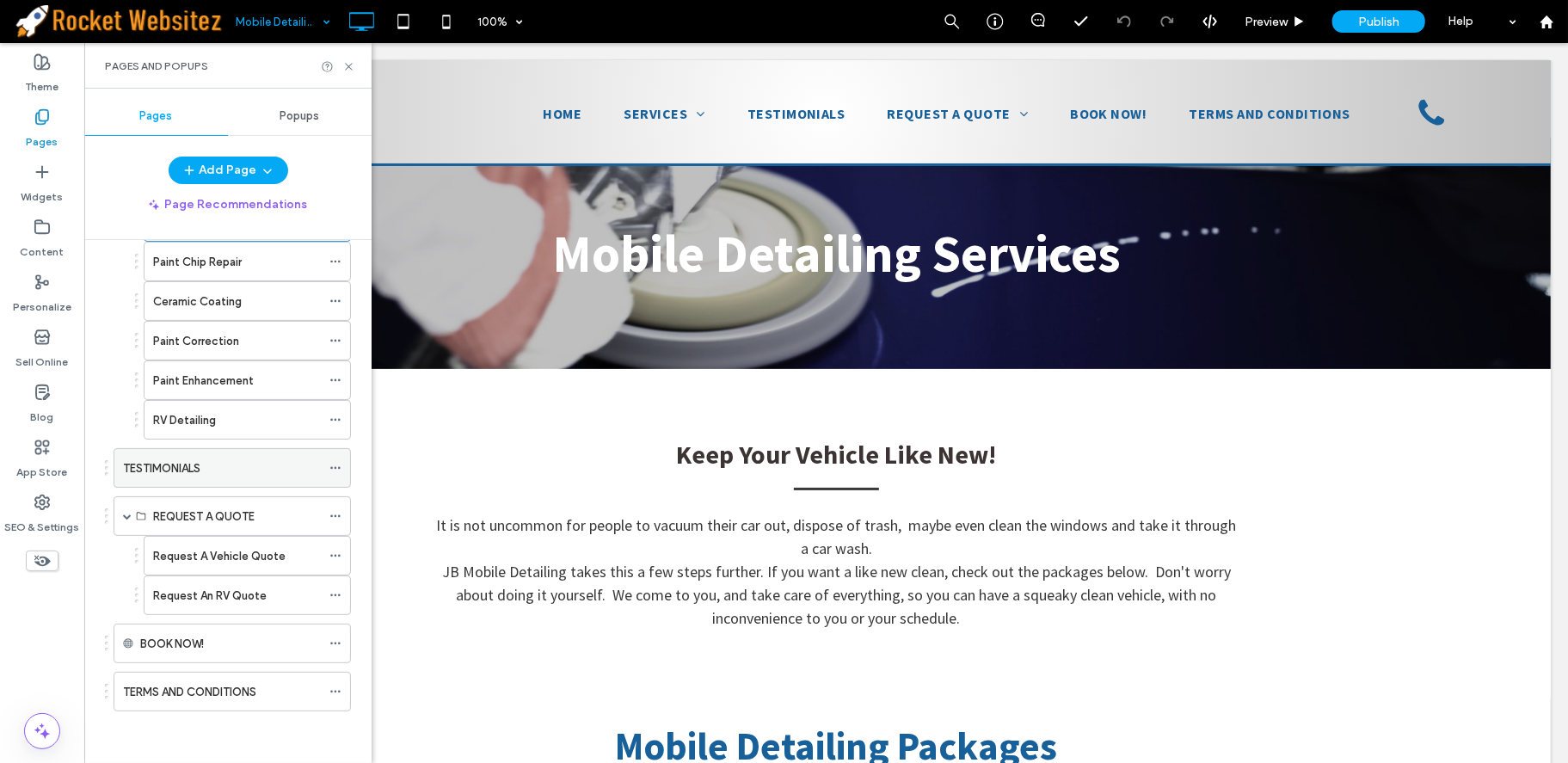
click at [219, 455] on div "TESTIMONIALS" at bounding box center [222, 467] width 198 height 37
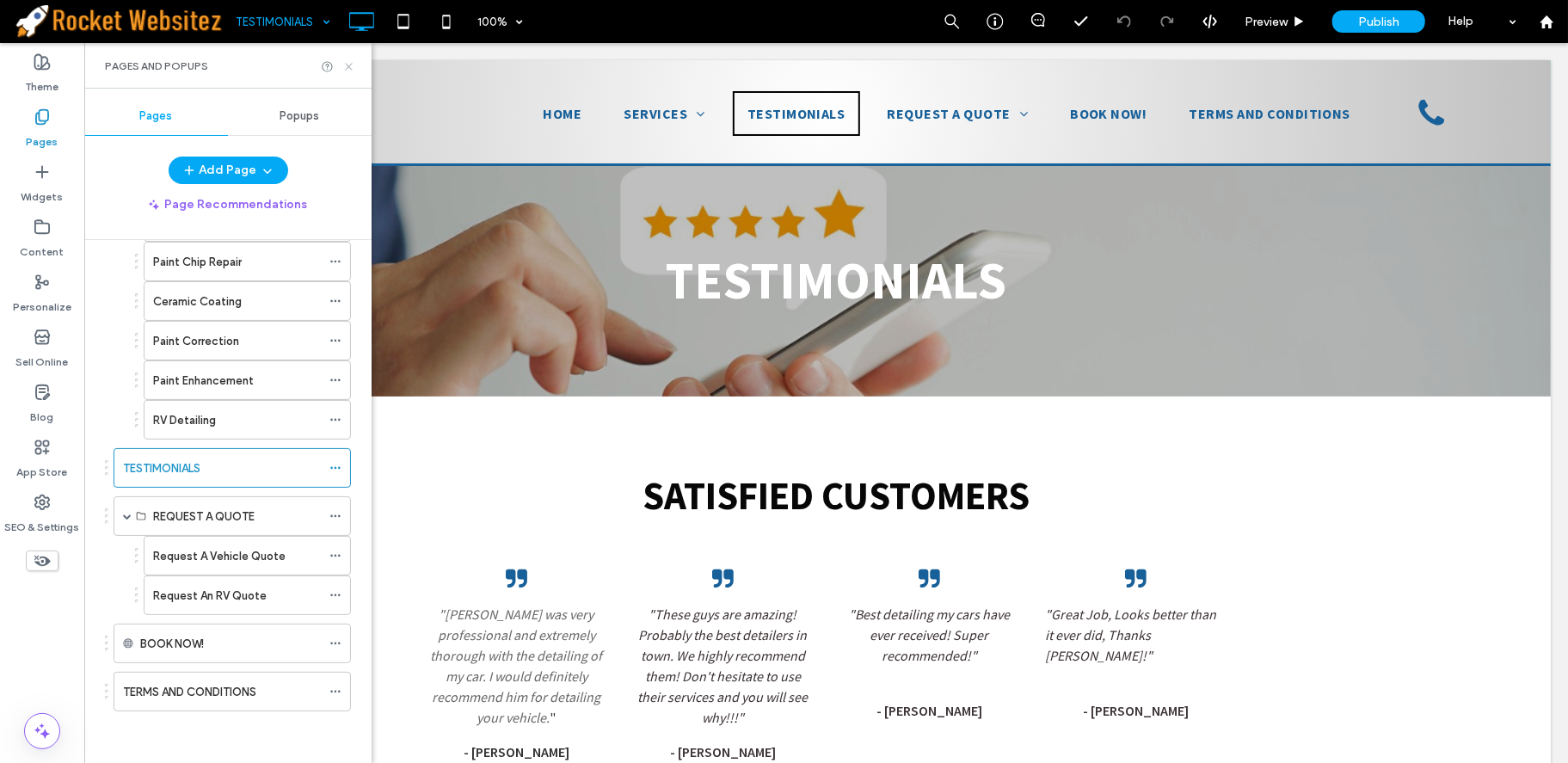
click at [349, 65] on use at bounding box center [348, 67] width 7 height 7
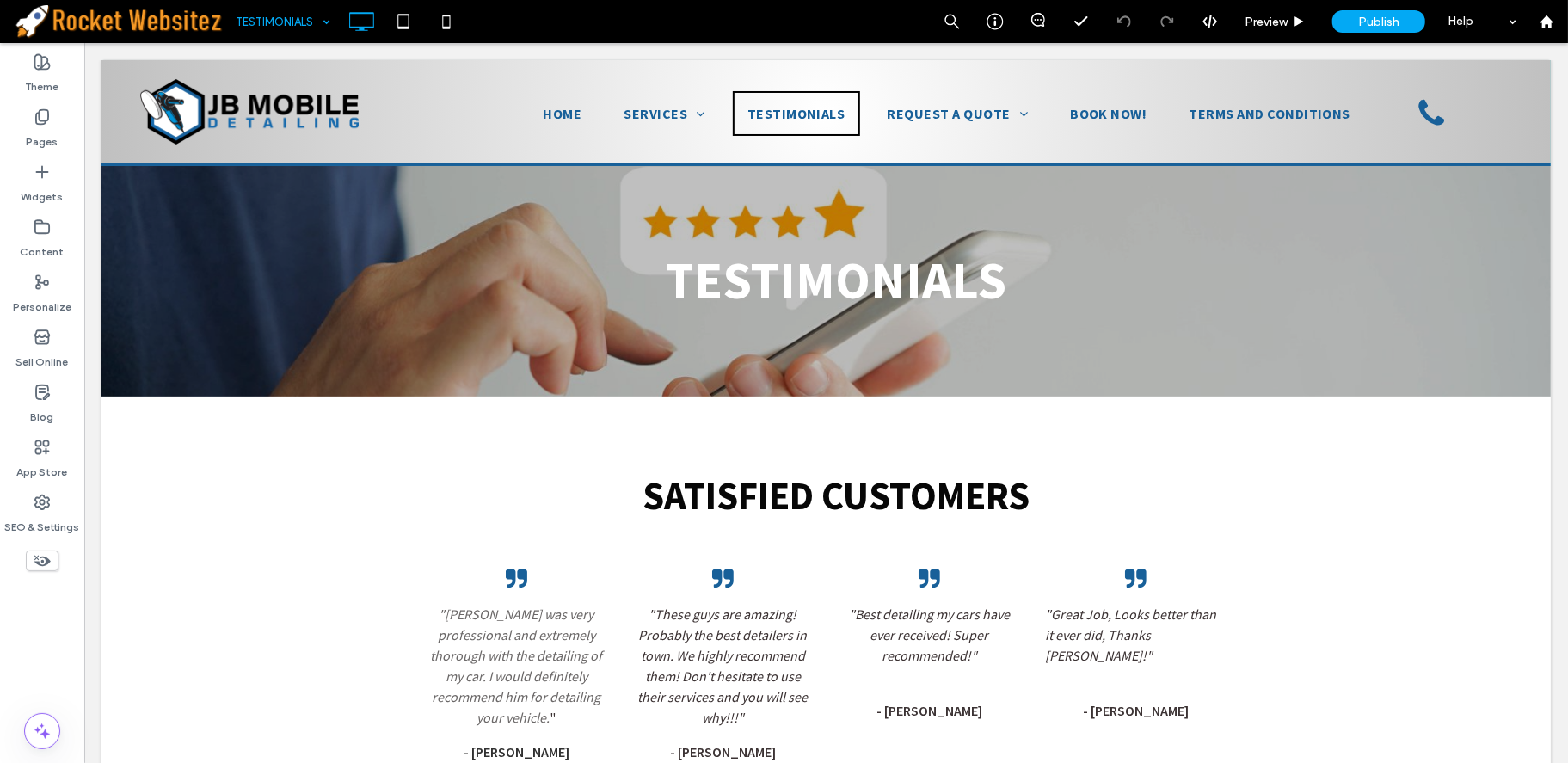
click at [1544, 18] on use at bounding box center [1546, 21] width 13 height 13
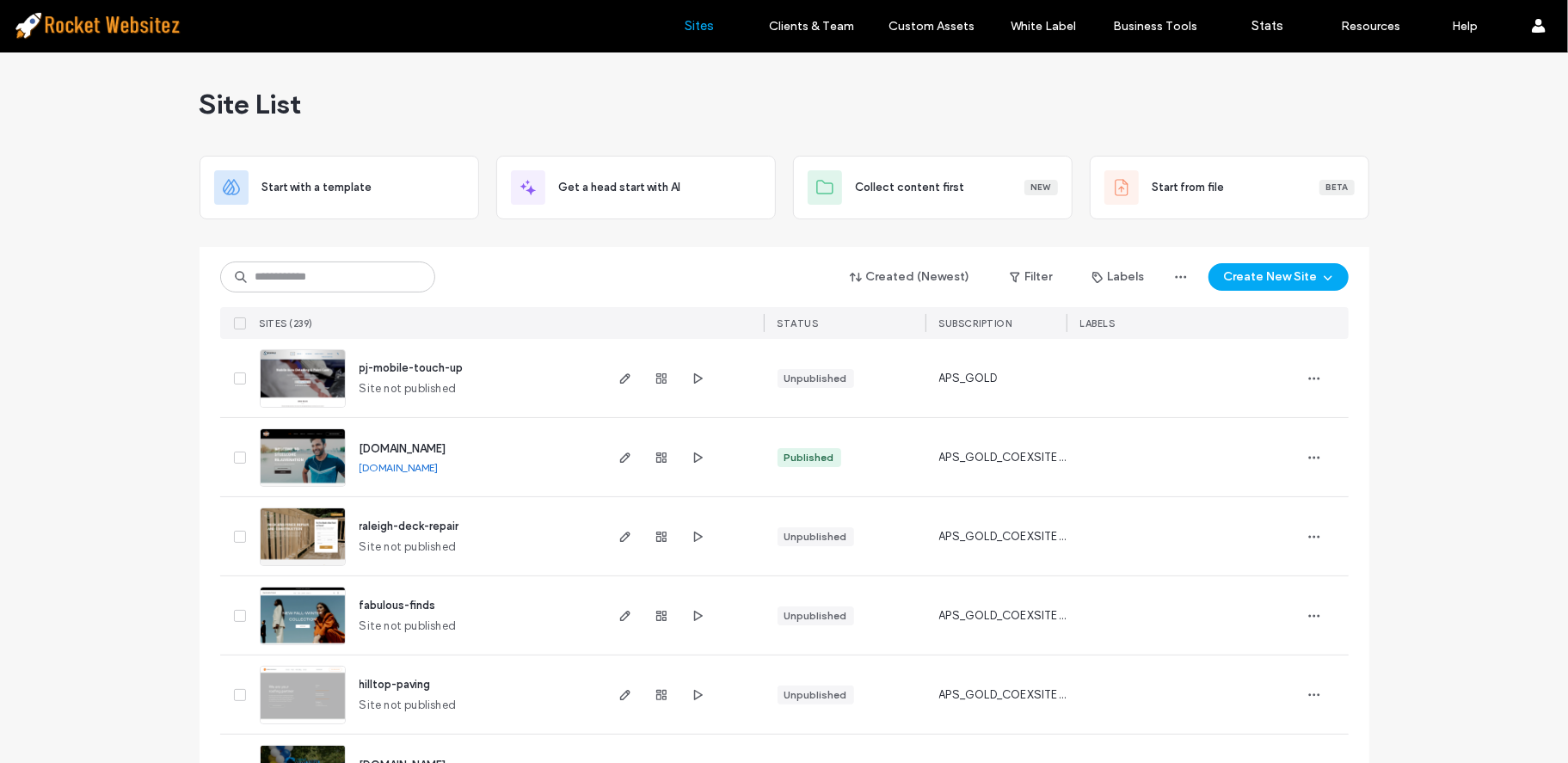
click at [336, 100] on div "Site List" at bounding box center [784, 104] width 1169 height 103
